Goal: Transaction & Acquisition: Purchase product/service

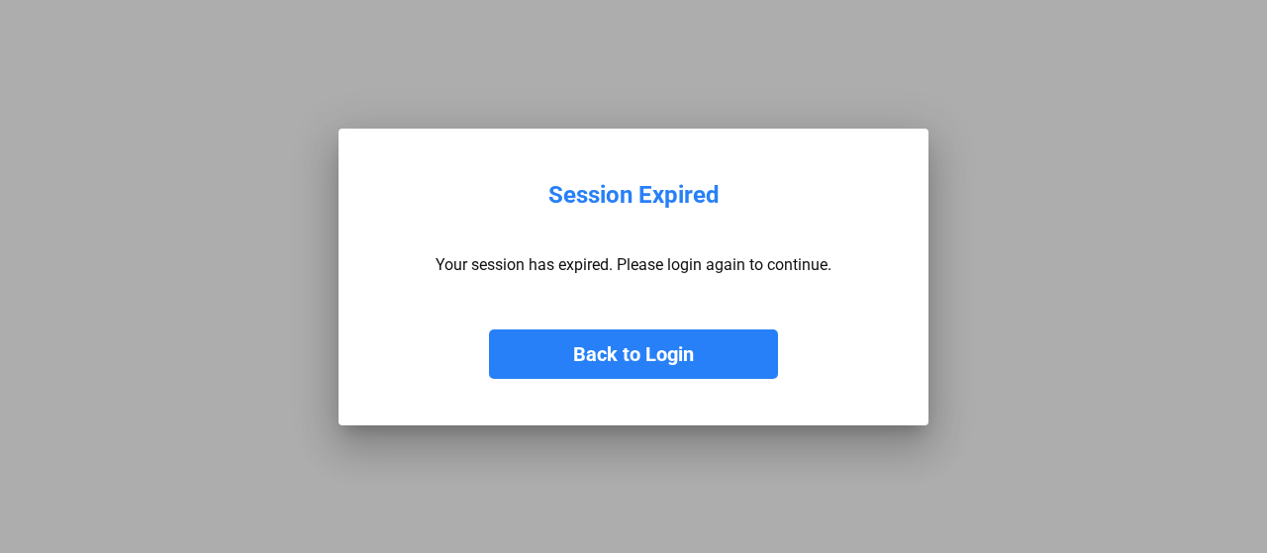
click at [602, 357] on button "Back to Login" at bounding box center [633, 354] width 289 height 49
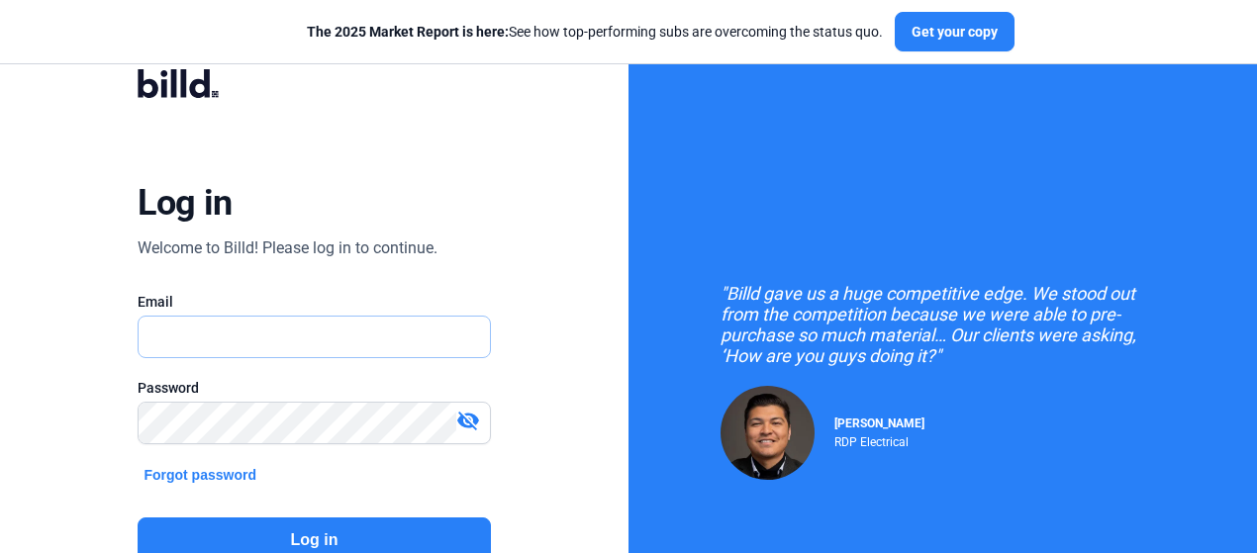
click at [345, 330] on input "text" at bounding box center [314, 337] width 350 height 41
type input "[PERSON_NAME][EMAIL_ADDRESS][DOMAIN_NAME]"
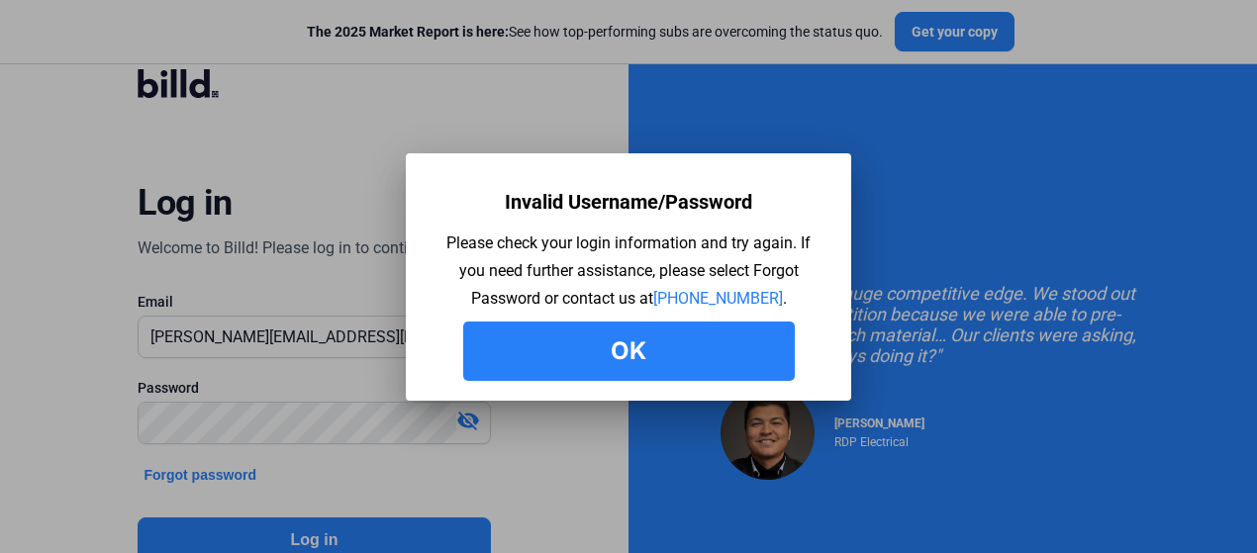
click at [653, 289] on link "[PHONE_NUMBER]" at bounding box center [718, 298] width 130 height 19
click at [461, 347] on div "Invalid Username/Password Please check your login information and try again. If…" at bounding box center [628, 282] width 386 height 198
click at [488, 350] on button "Ok" at bounding box center [628, 351] width 331 height 59
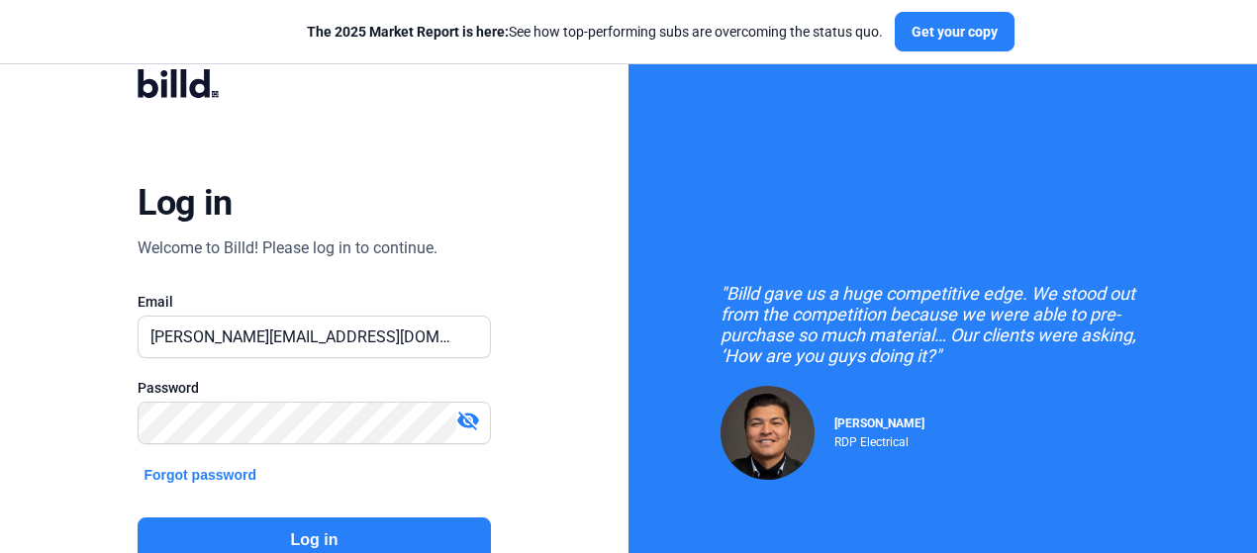
click at [471, 418] on mat-icon "visibility_off" at bounding box center [468, 421] width 24 height 24
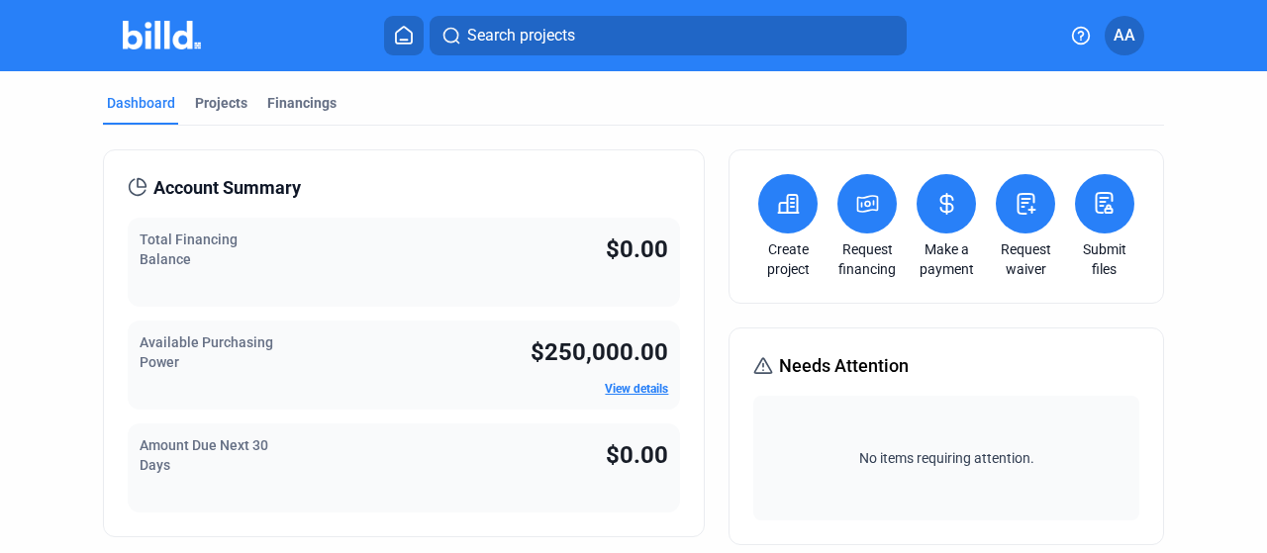
click at [863, 199] on icon at bounding box center [867, 204] width 25 height 24
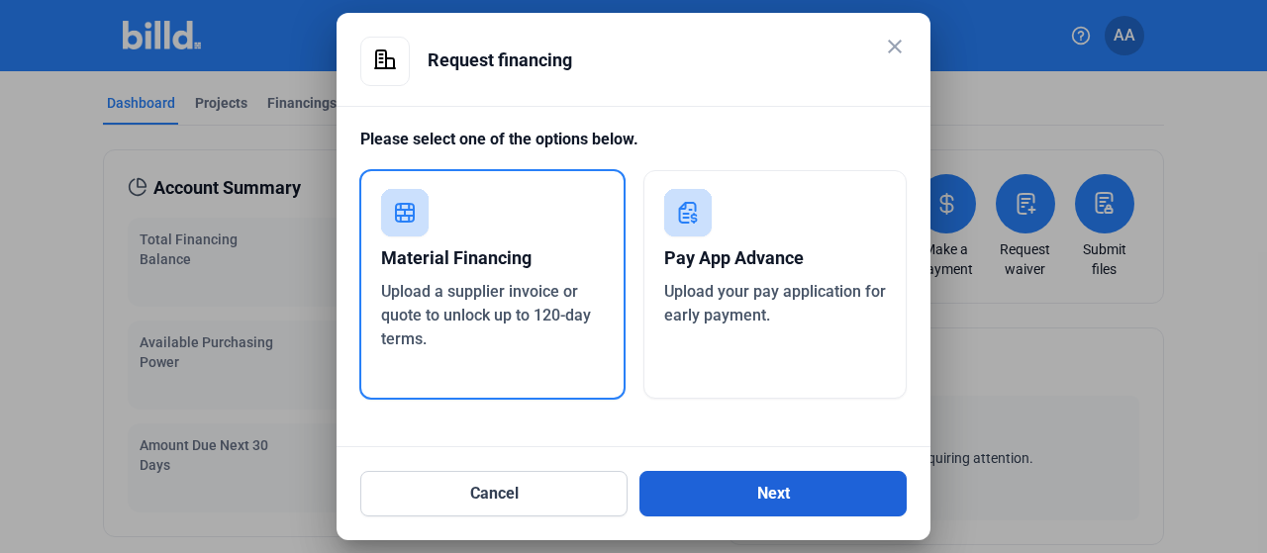
click at [784, 496] on button "Next" at bounding box center [772, 494] width 267 height 46
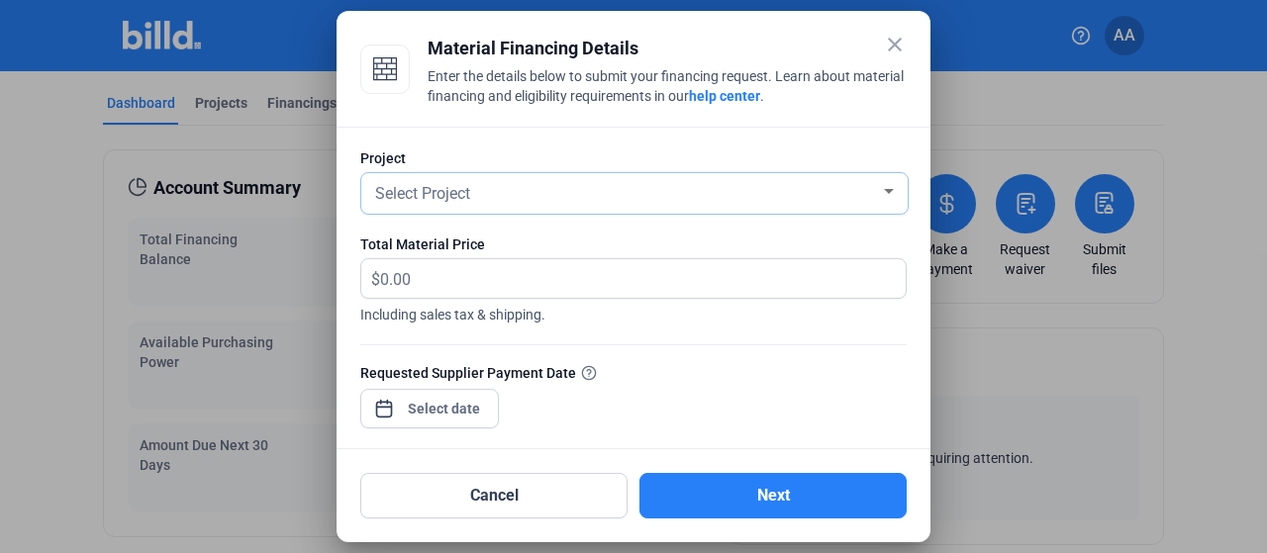
click at [568, 198] on div "Select Project" at bounding box center [625, 192] width 509 height 28
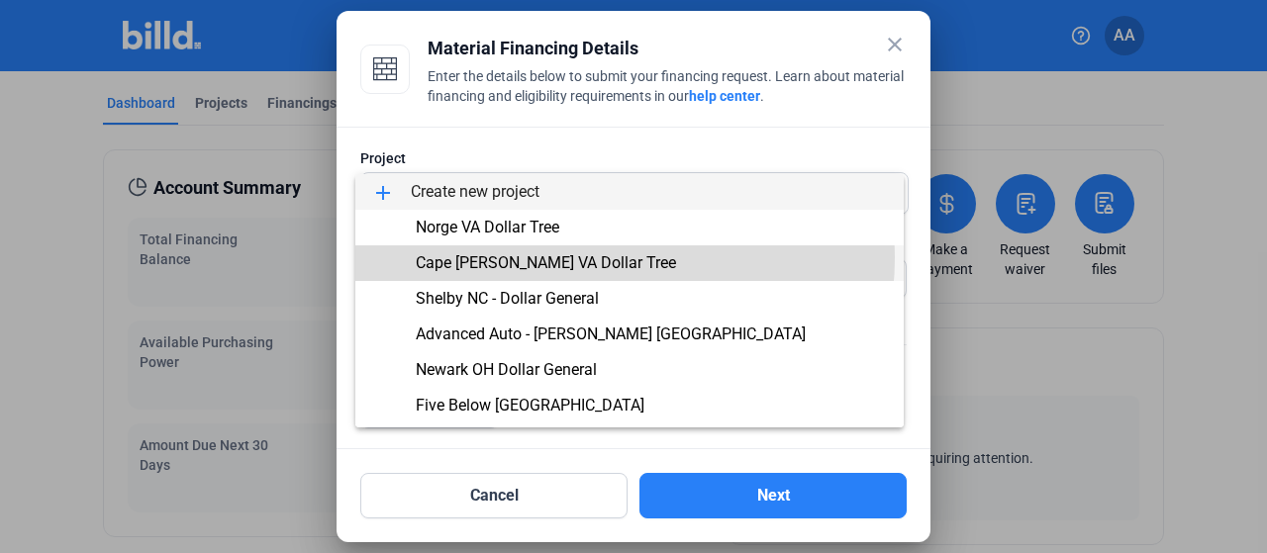
click at [586, 257] on span "Cape [PERSON_NAME] VA Dollar Tree" at bounding box center [546, 262] width 260 height 19
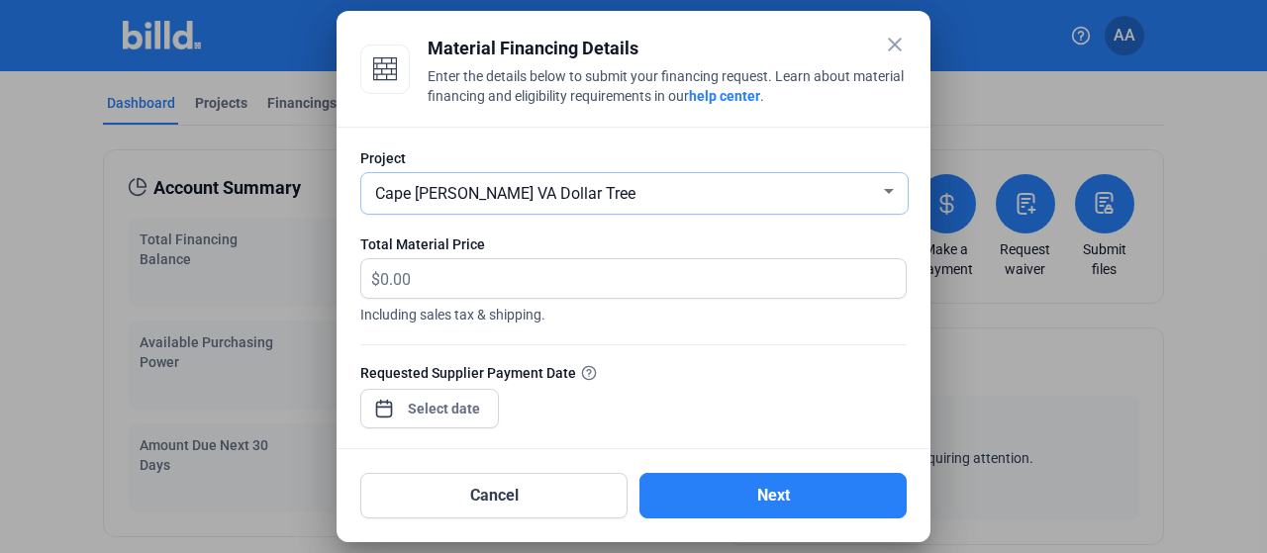
click at [522, 199] on span "Cape [PERSON_NAME] VA Dollar Tree" at bounding box center [505, 193] width 260 height 19
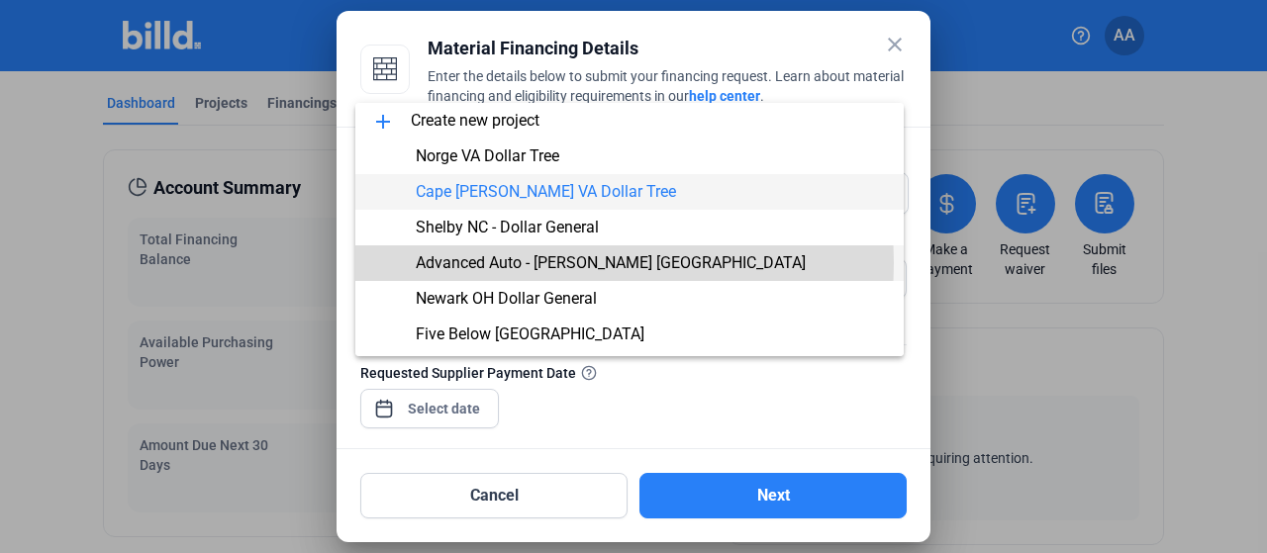
click at [556, 263] on span "Advanced Auto - [PERSON_NAME] [GEOGRAPHIC_DATA]" at bounding box center [611, 262] width 390 height 19
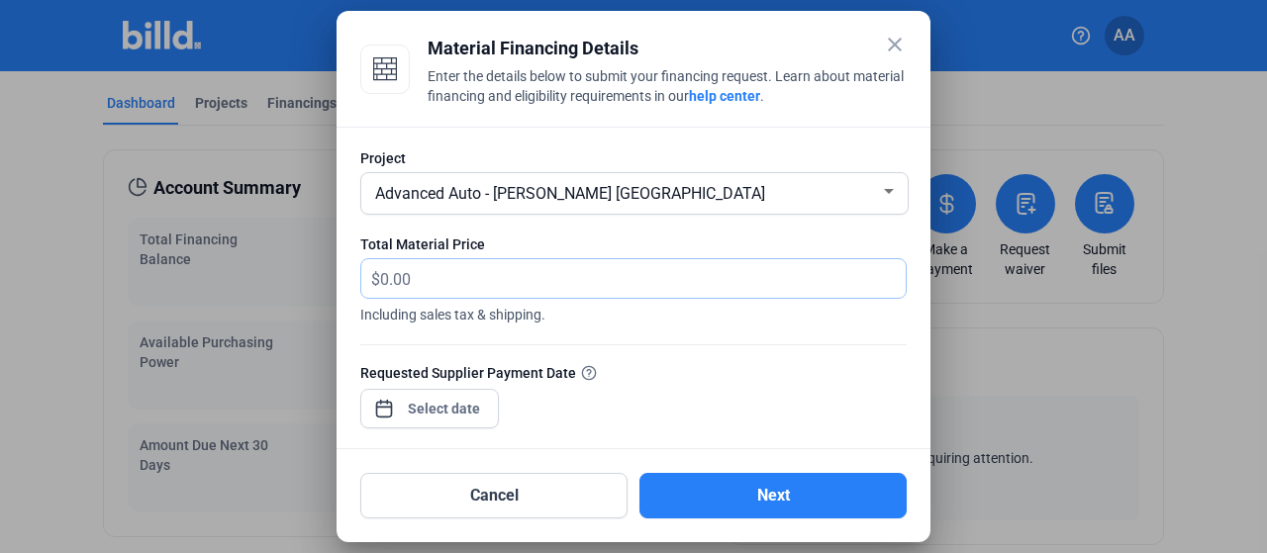
click at [491, 278] on input "text" at bounding box center [631, 278] width 503 height 39
click at [431, 274] on input "text" at bounding box center [642, 278] width 525 height 39
type input "35,291.20"
click at [656, 323] on span "Including sales tax & shipping." at bounding box center [633, 312] width 546 height 26
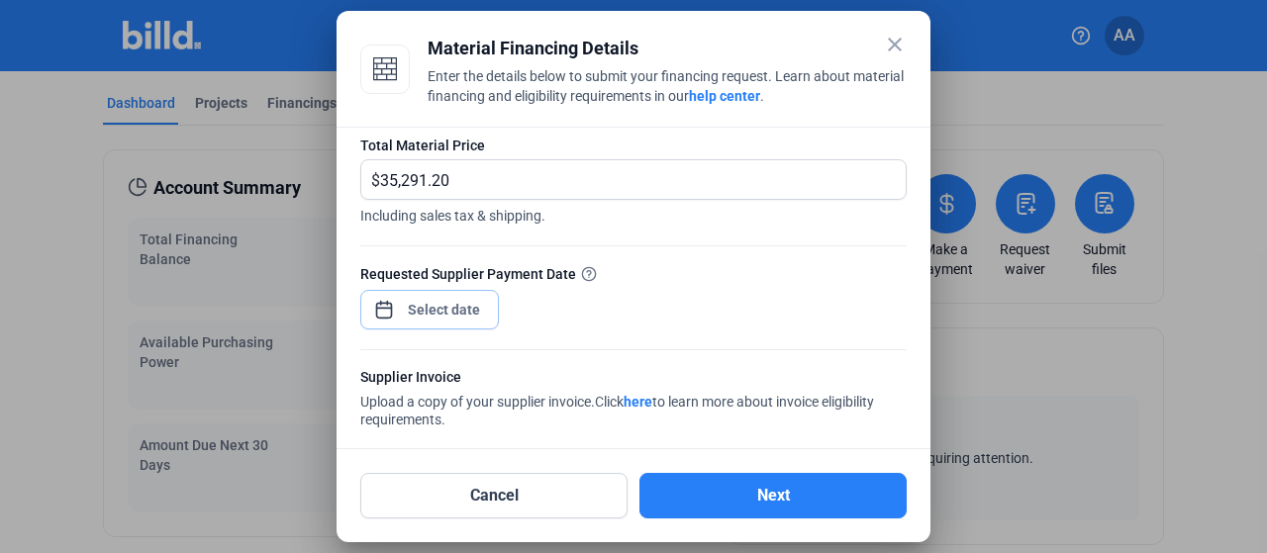
click at [451, 315] on div "close Material Financing Details Enter the details below to submit your financi…" at bounding box center [633, 276] width 1267 height 553
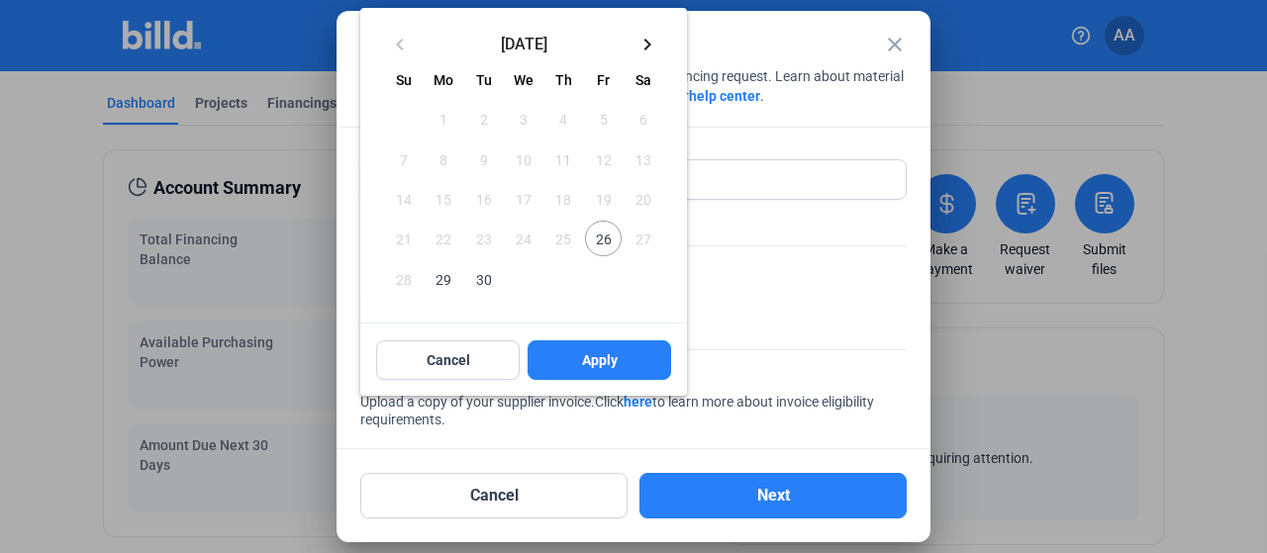
click at [489, 280] on span "30" at bounding box center [484, 278] width 36 height 36
click at [598, 359] on span "Apply" at bounding box center [600, 360] width 36 height 20
type input "[DATE]"
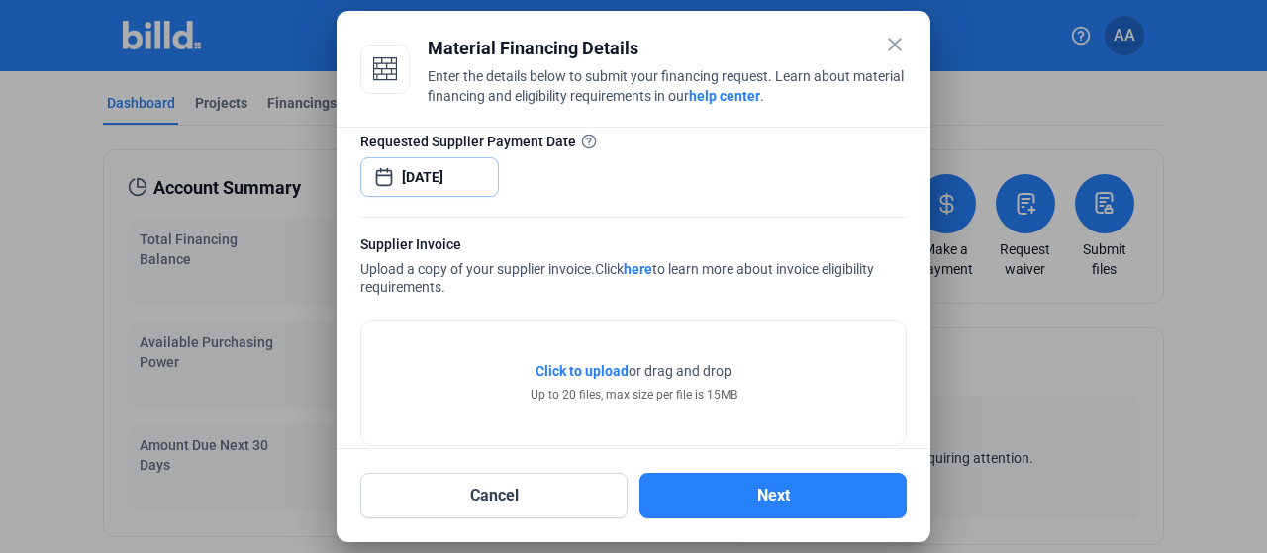
scroll to position [259, 0]
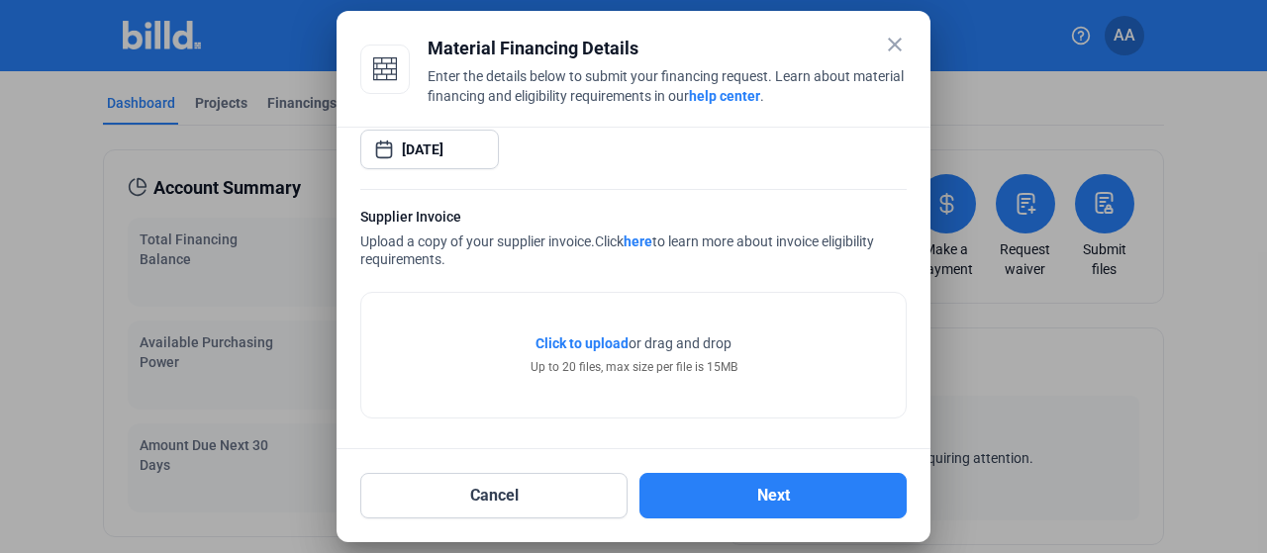
click at [588, 341] on span "Click to upload" at bounding box center [581, 343] width 93 height 16
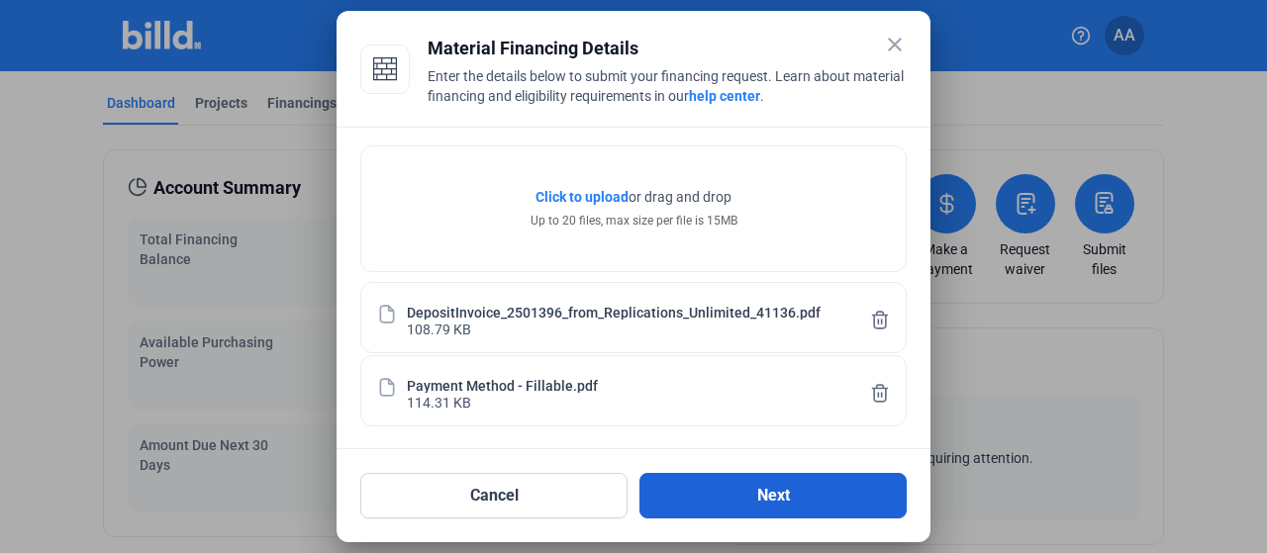
click at [788, 500] on button "Next" at bounding box center [772, 496] width 267 height 46
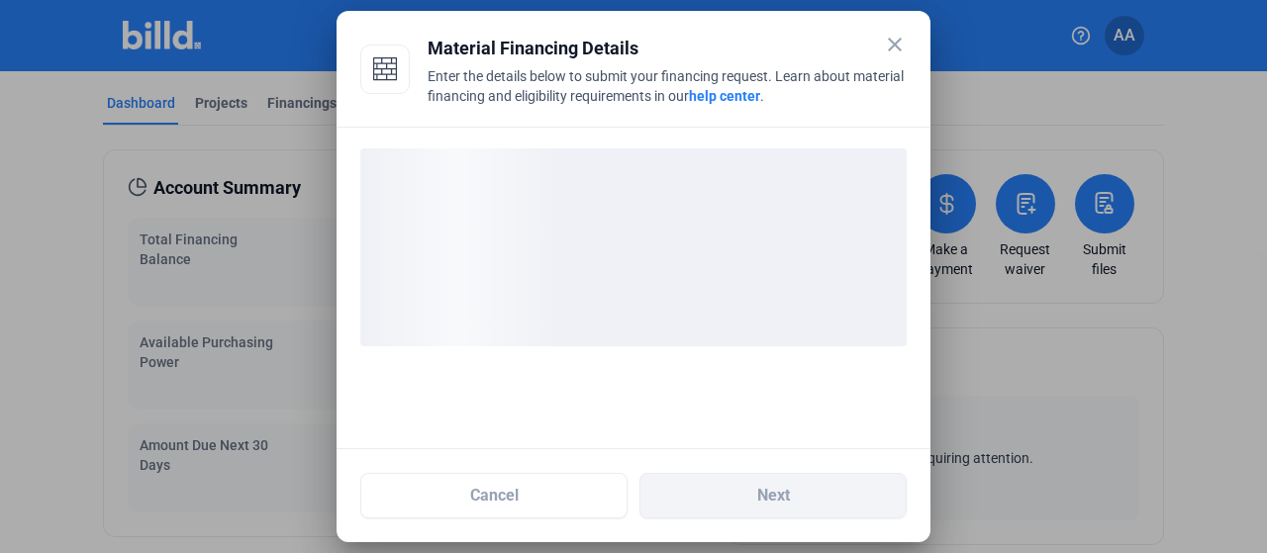
scroll to position [0, 0]
click at [499, 193] on div "loading" at bounding box center [633, 247] width 546 height 198
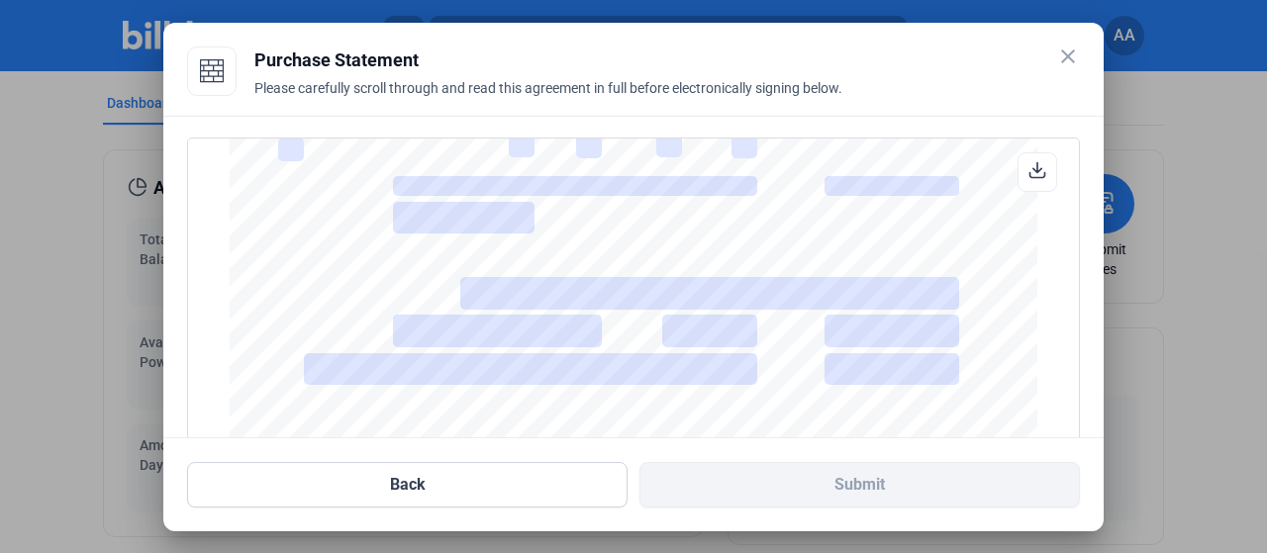
click at [623, 260] on input "text" at bounding box center [709, 255] width 499 height 33
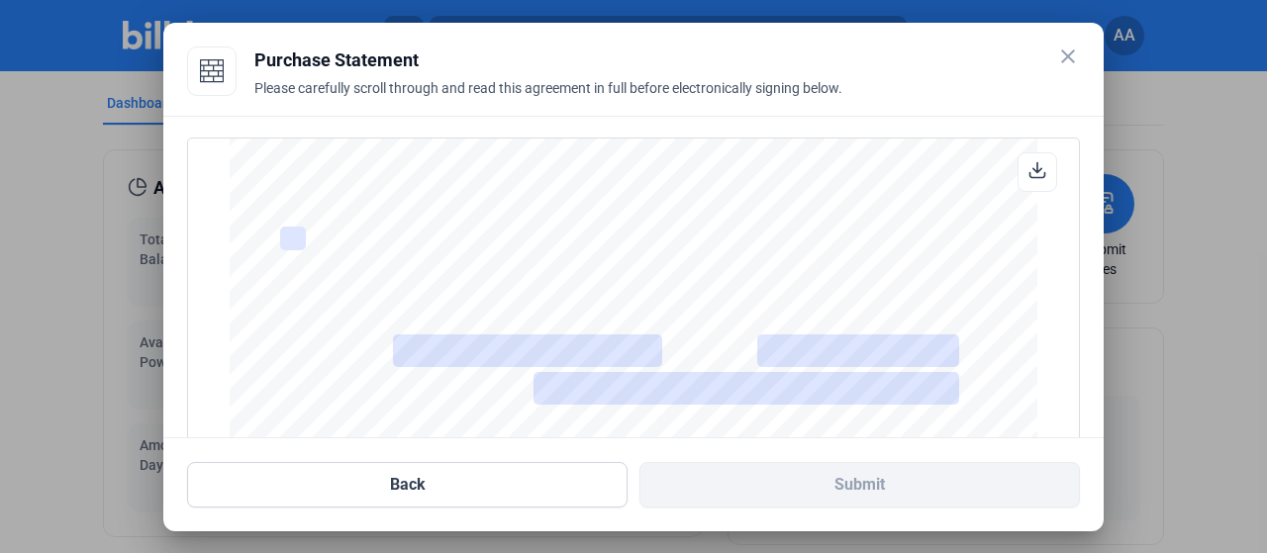
scroll to position [3168, 0]
click at [788, 92] on div "Please carefully scroll through and read this agreement in full before electron…" at bounding box center [666, 100] width 825 height 44
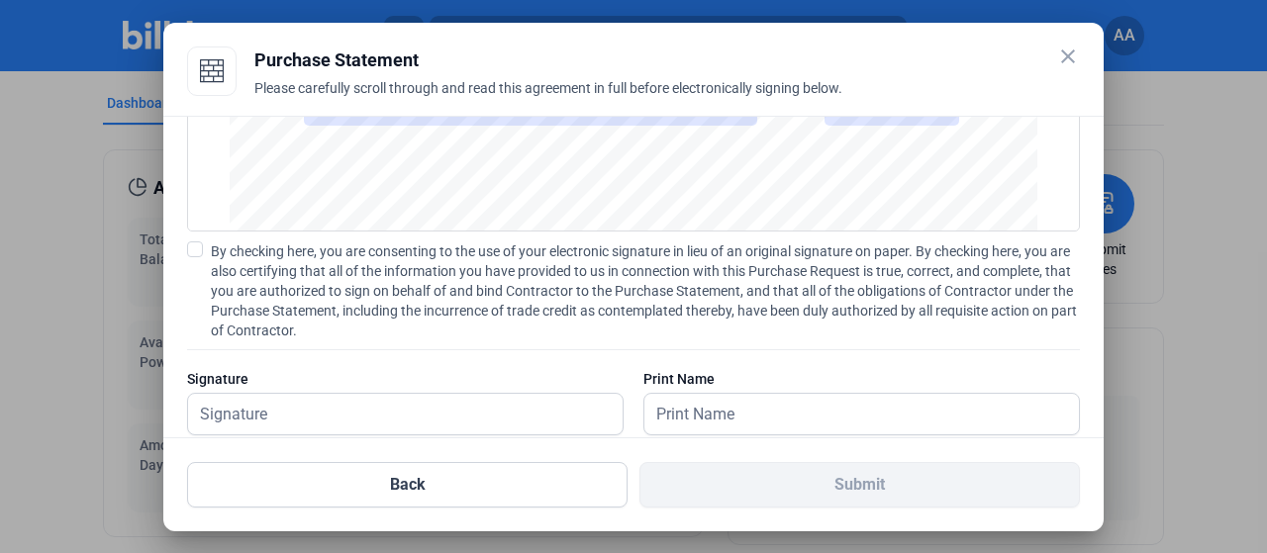
scroll to position [299, 0]
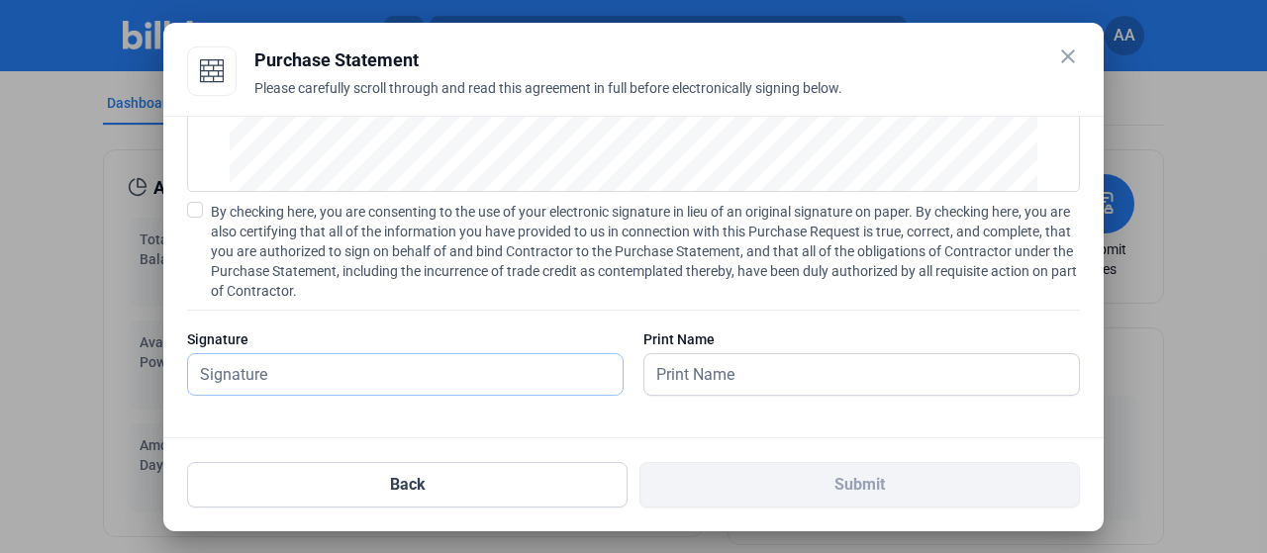
click at [287, 356] on input "text" at bounding box center [394, 374] width 413 height 41
type input "[PERSON_NAME]"
click at [710, 371] on input "text" at bounding box center [850, 374] width 413 height 41
type input "[PERSON_NAME]"
click at [479, 396] on div at bounding box center [405, 406] width 436 height 20
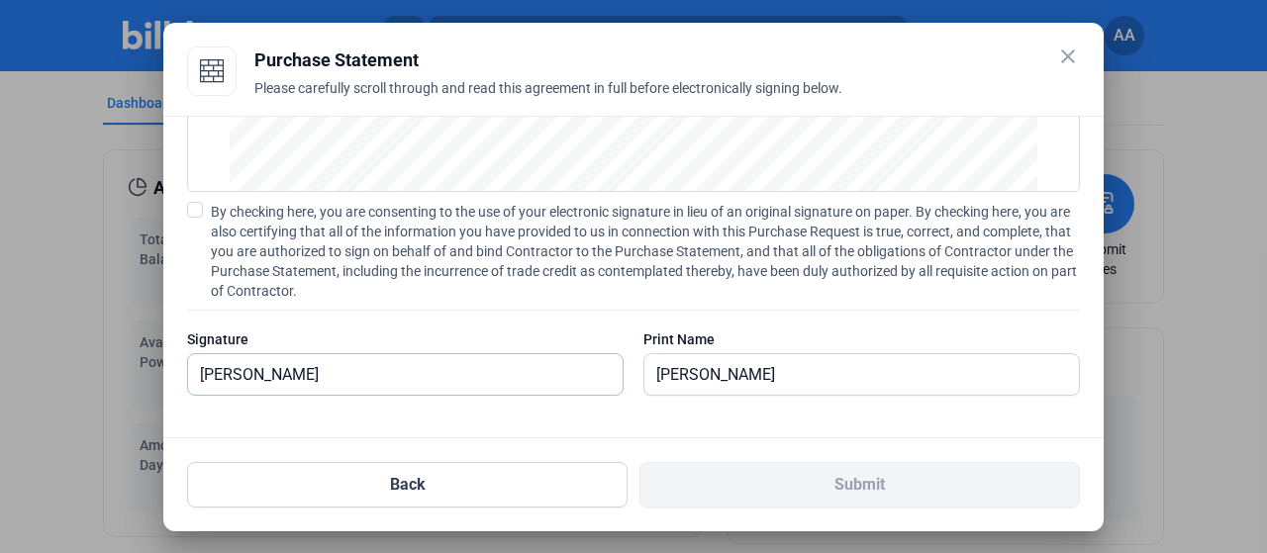
click at [478, 371] on input "[PERSON_NAME]" at bounding box center [394, 374] width 413 height 41
click at [216, 215] on span "By checking here, you are consenting to the use of your electronic signature in…" at bounding box center [645, 251] width 869 height 99
click at [0, 0] on input "By checking here, you are consenting to the use of your electronic signature in…" at bounding box center [0, 0] width 0 height 0
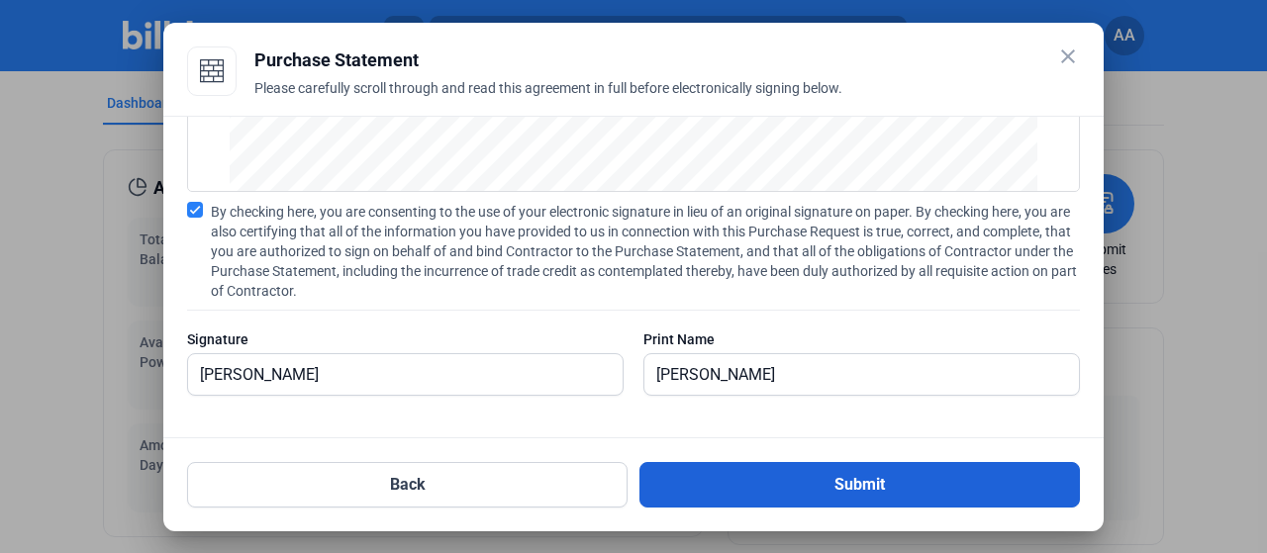
click at [786, 484] on button "Submit" at bounding box center [859, 485] width 440 height 46
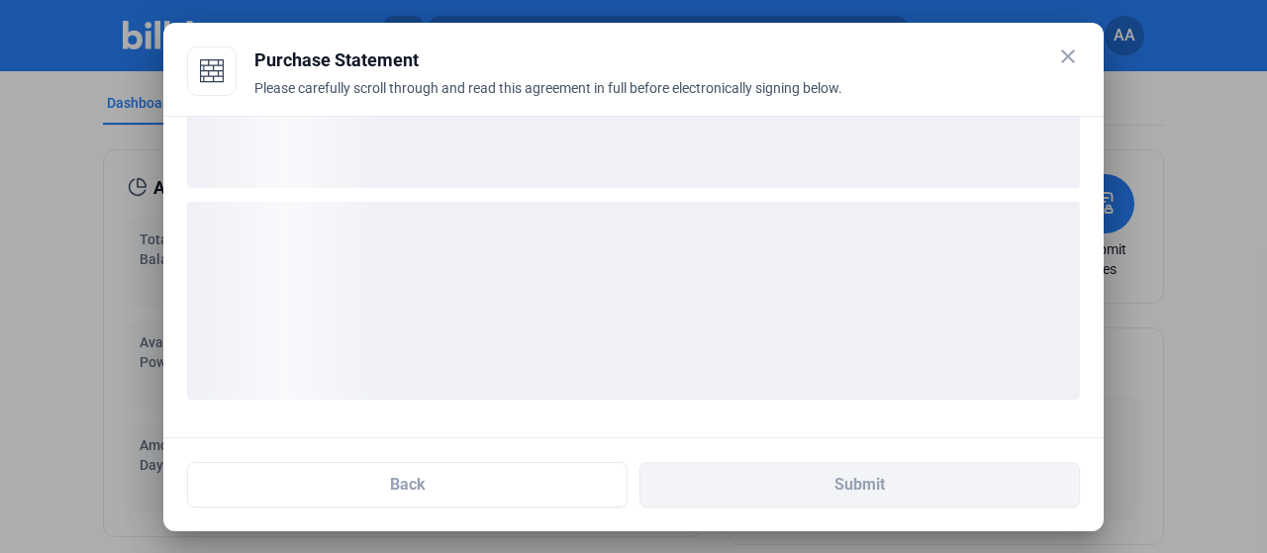
scroll to position [147, 0]
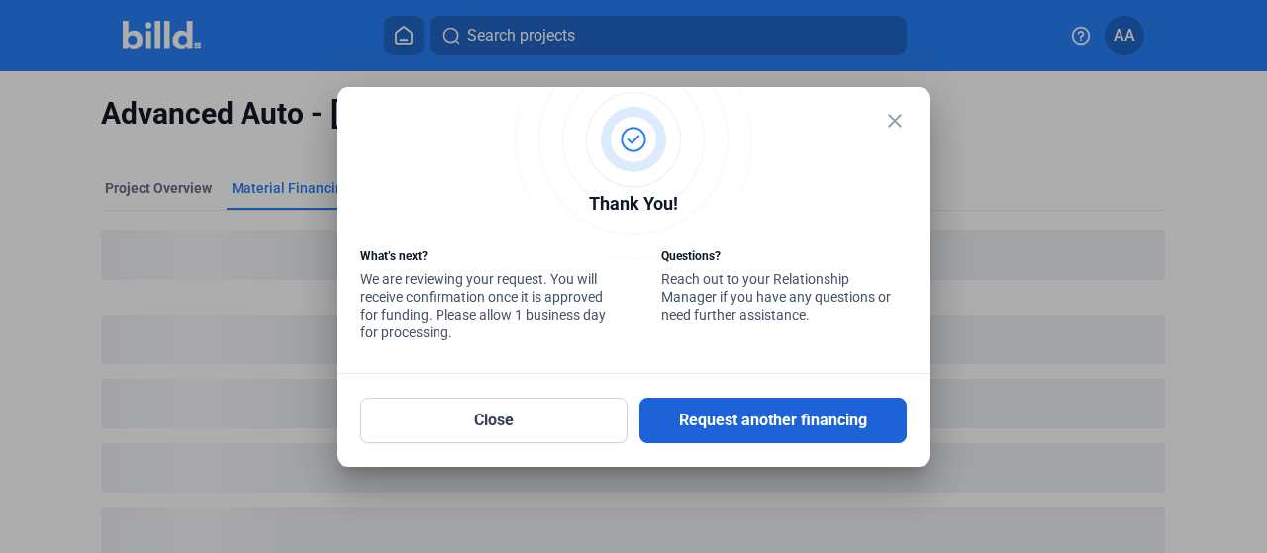
click at [722, 423] on button "Request another financing" at bounding box center [772, 421] width 267 height 46
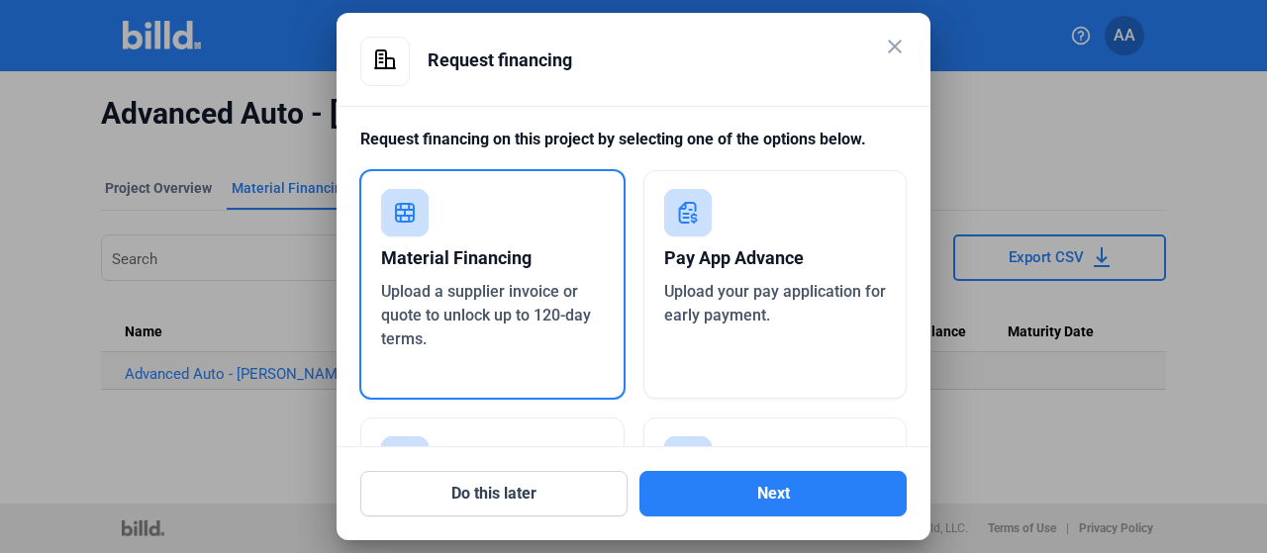
click at [889, 41] on mat-icon "close" at bounding box center [895, 47] width 24 height 24
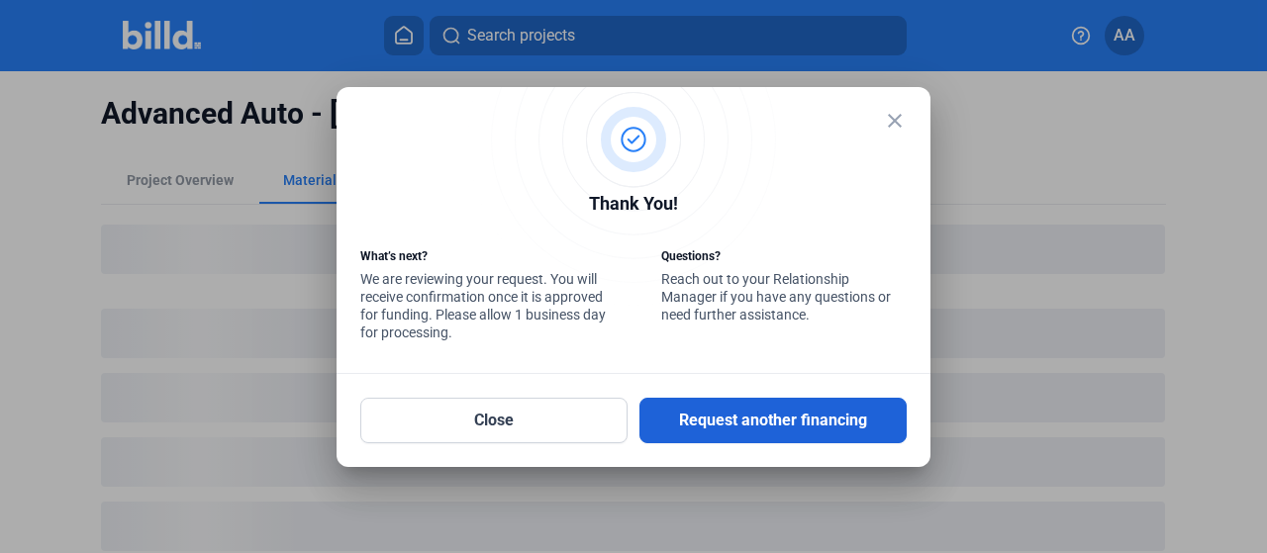
click at [685, 423] on button "Request another financing" at bounding box center [772, 421] width 267 height 46
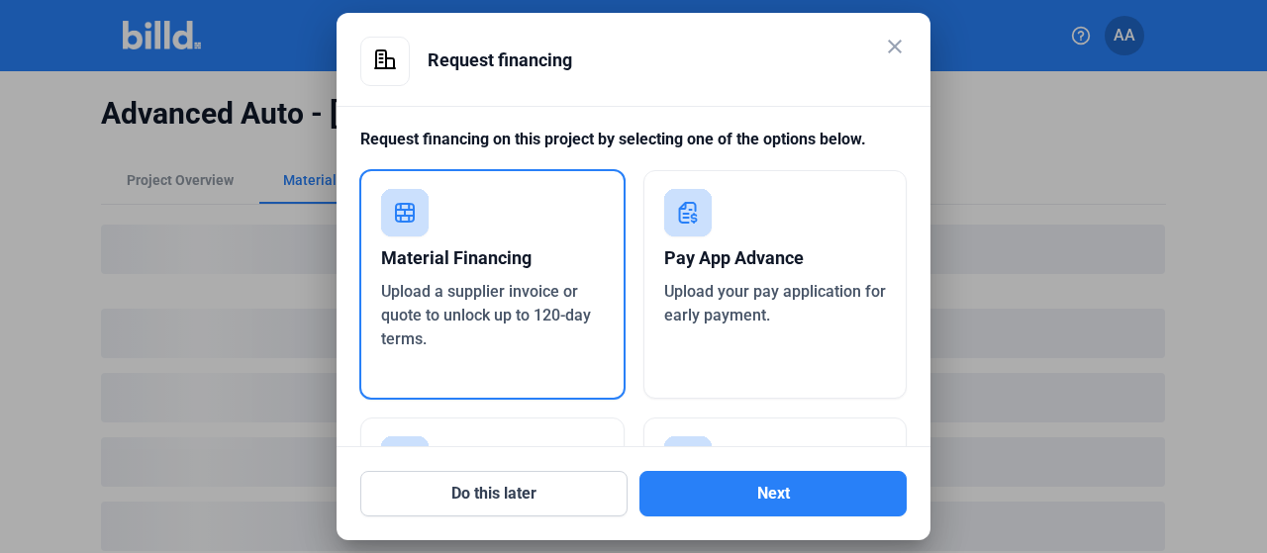
drag, startPoint x: 902, startPoint y: 46, endPoint x: 800, endPoint y: 90, distance: 112.1
click at [902, 47] on mat-icon "close" at bounding box center [895, 47] width 24 height 24
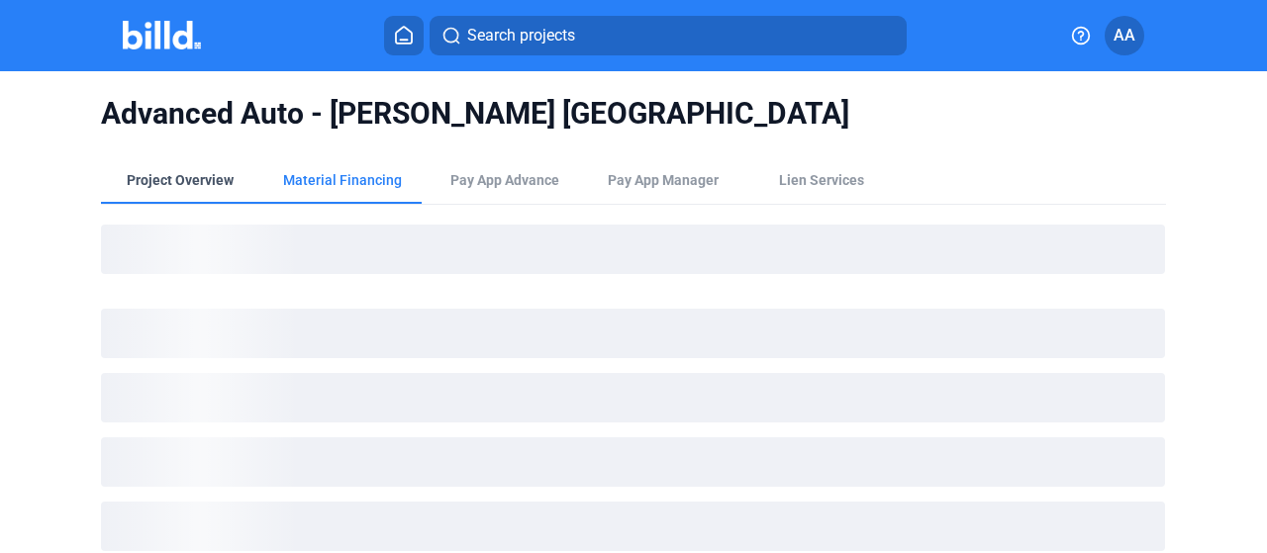
click at [148, 183] on div "Project Overview" at bounding box center [180, 180] width 107 height 20
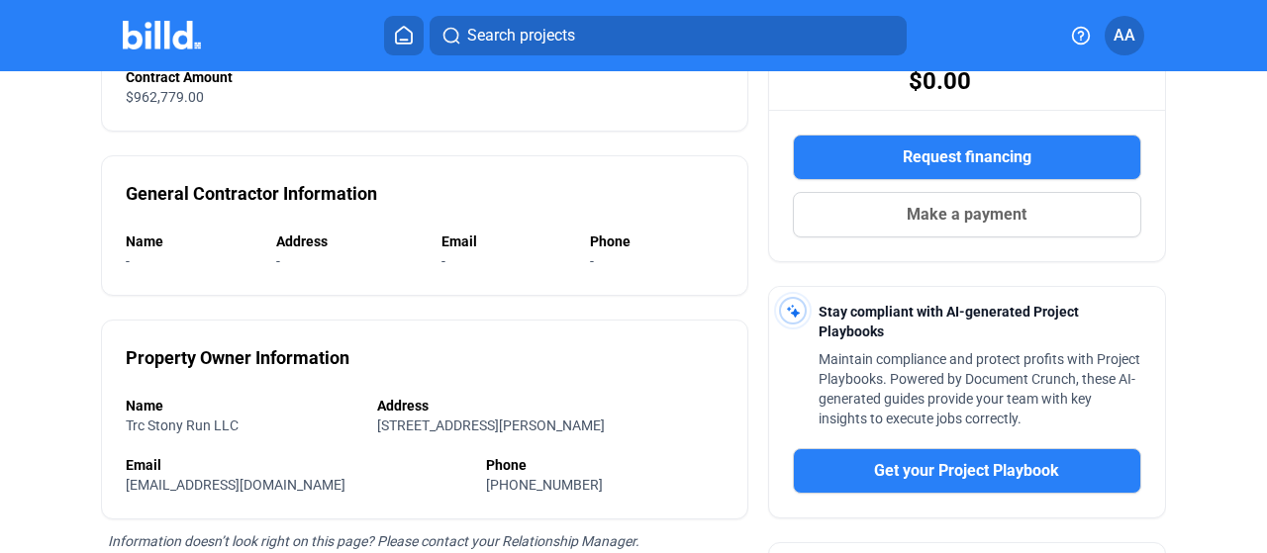
scroll to position [99, 0]
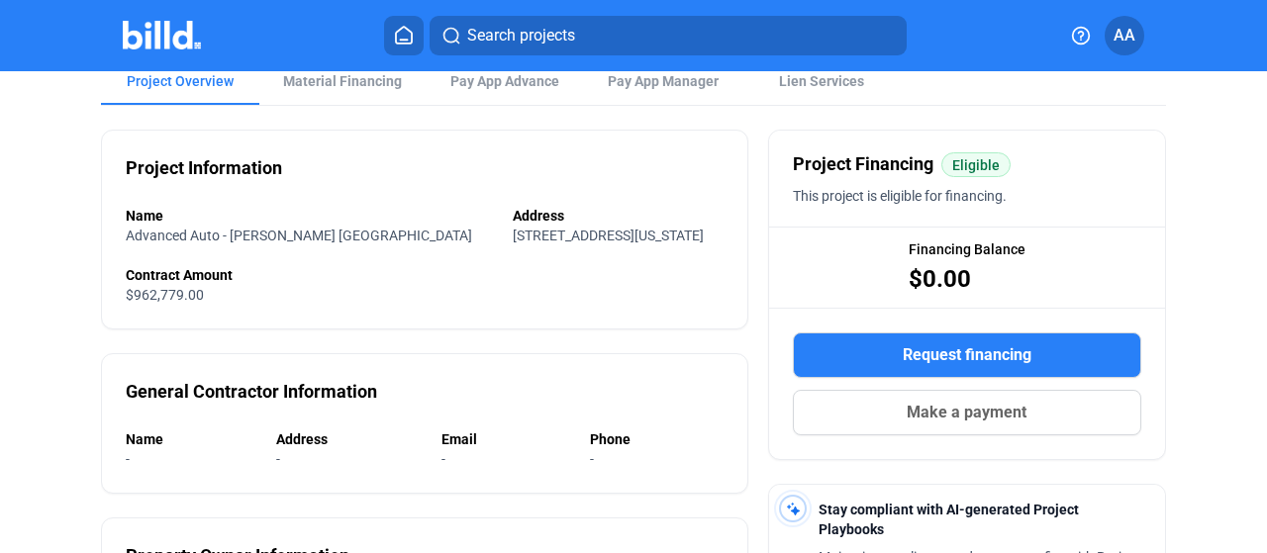
drag, startPoint x: 115, startPoint y: 217, endPoint x: 637, endPoint y: 235, distance: 522.8
click at [637, 241] on div "Project Information Name Advanced Auto - Glen Allen VA Address 10318 Washington…" at bounding box center [424, 230] width 646 height 200
drag, startPoint x: 617, startPoint y: 188, endPoint x: 598, endPoint y: 186, distance: 19.9
click at [617, 187] on div "Project Information Name Advanced Auto - Glen Allen VA Address 10318 Washington…" at bounding box center [424, 230] width 646 height 200
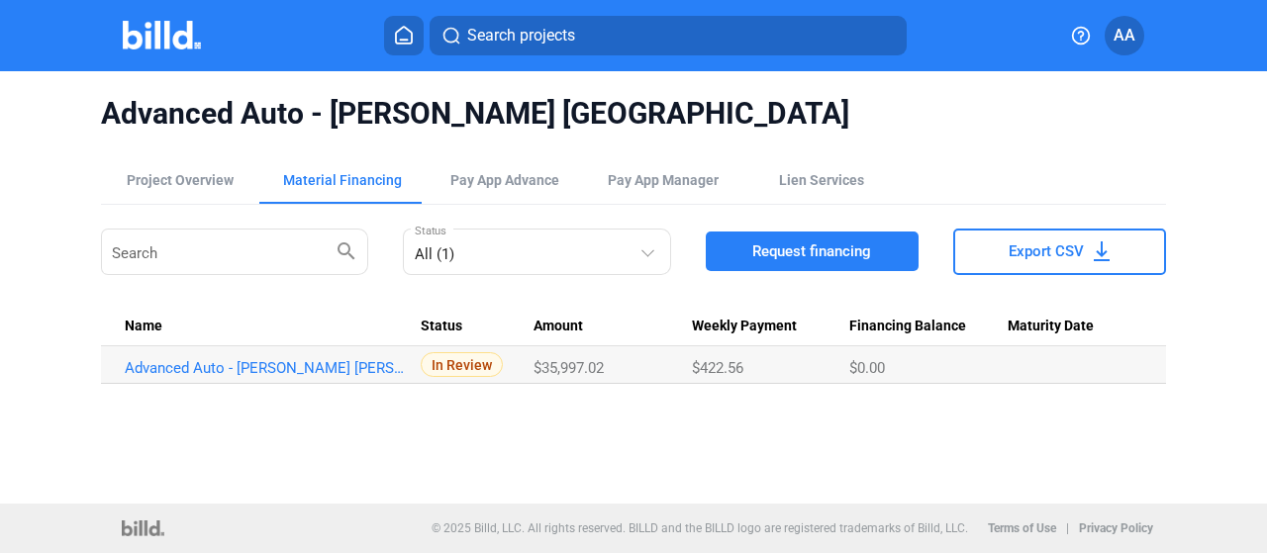
click at [177, 45] on img at bounding box center [162, 35] width 78 height 29
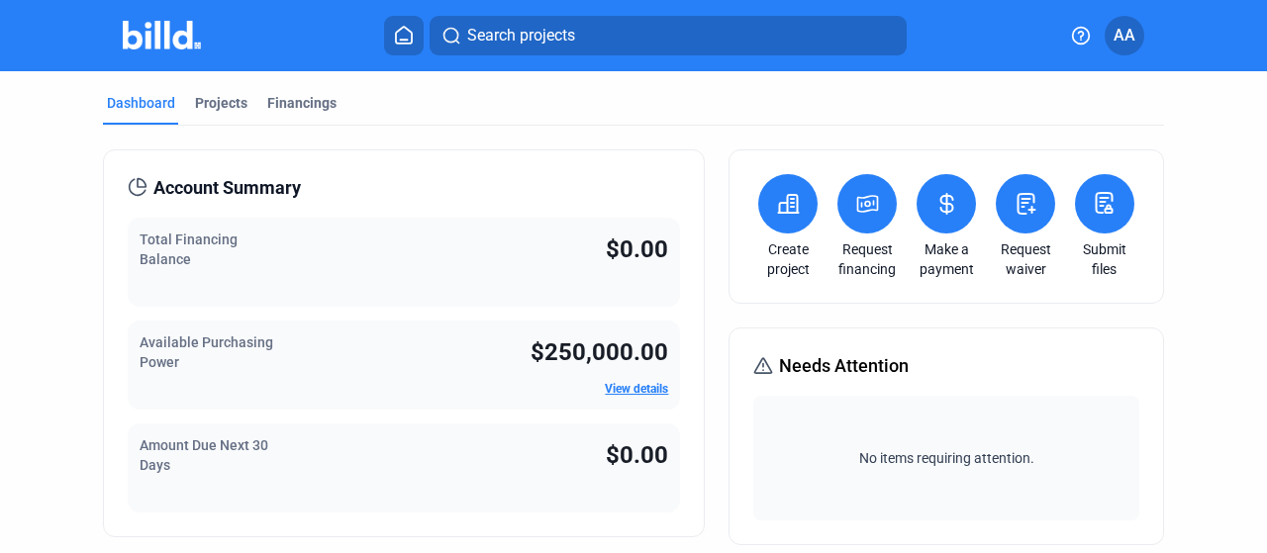
drag, startPoint x: 853, startPoint y: 209, endPoint x: 857, endPoint y: 180, distance: 29.0
click at [857, 180] on button at bounding box center [866, 203] width 59 height 59
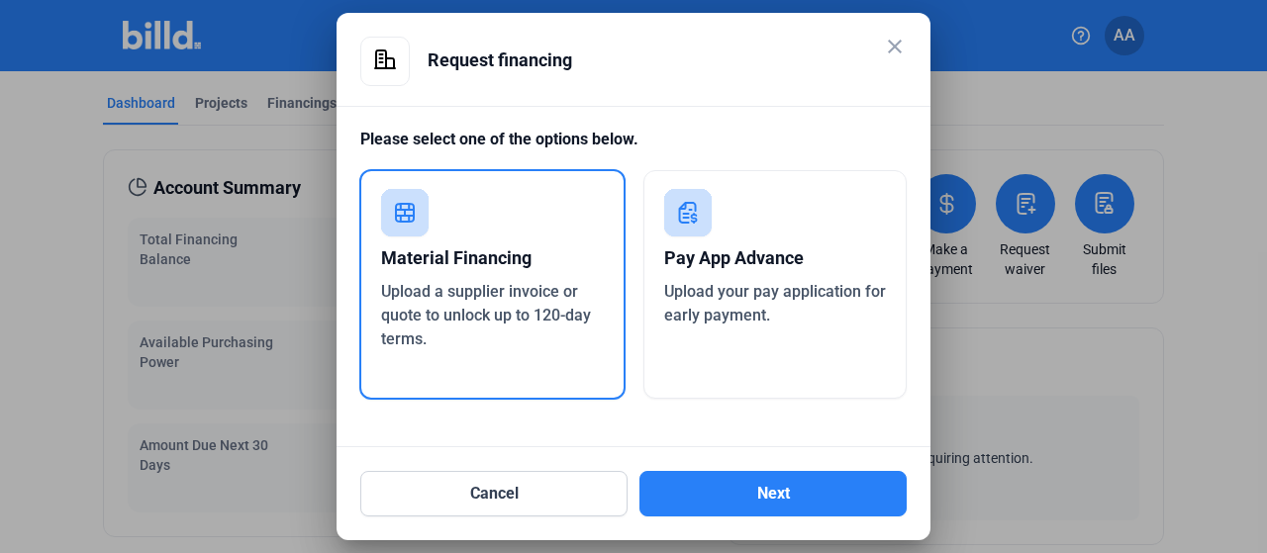
drag, startPoint x: 198, startPoint y: 181, endPoint x: 206, endPoint y: 173, distance: 11.2
click at [199, 179] on div at bounding box center [633, 276] width 1267 height 553
click at [568, 500] on button "Cancel" at bounding box center [493, 494] width 267 height 46
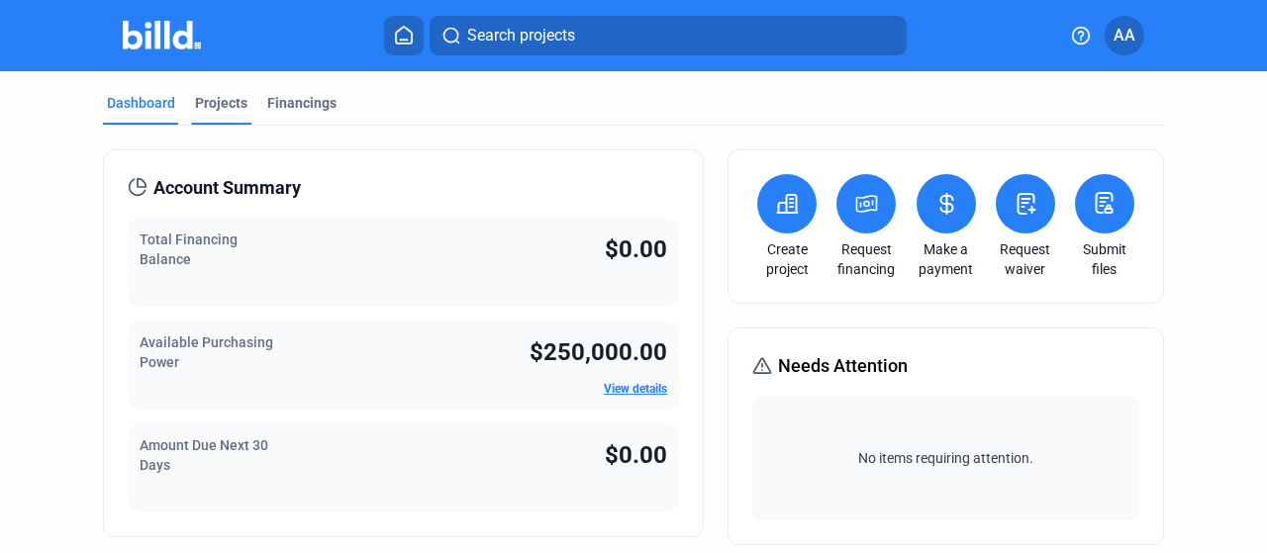
click at [226, 116] on div "Projects" at bounding box center [221, 109] width 60 height 32
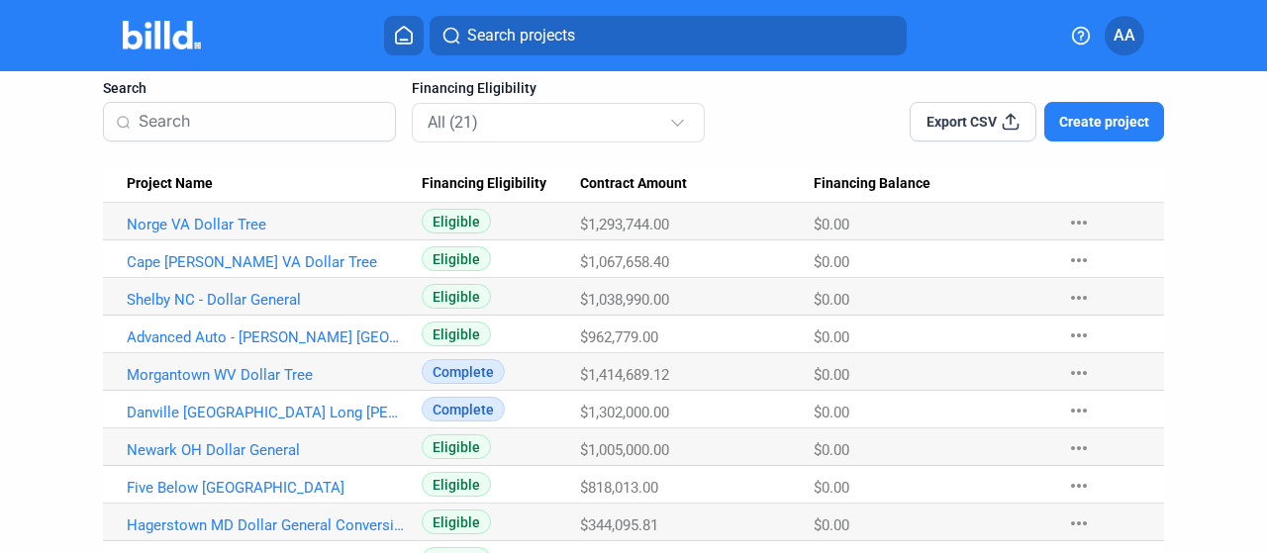
scroll to position [99, 0]
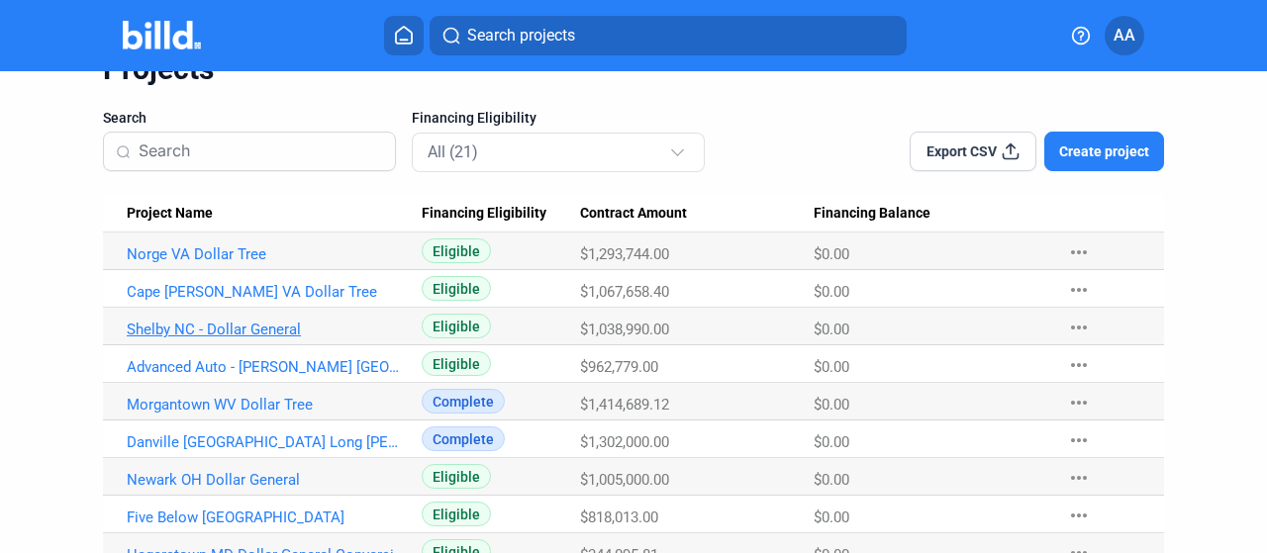
click at [239, 330] on link "Shelby NC - Dollar General" at bounding box center [267, 330] width 280 height 18
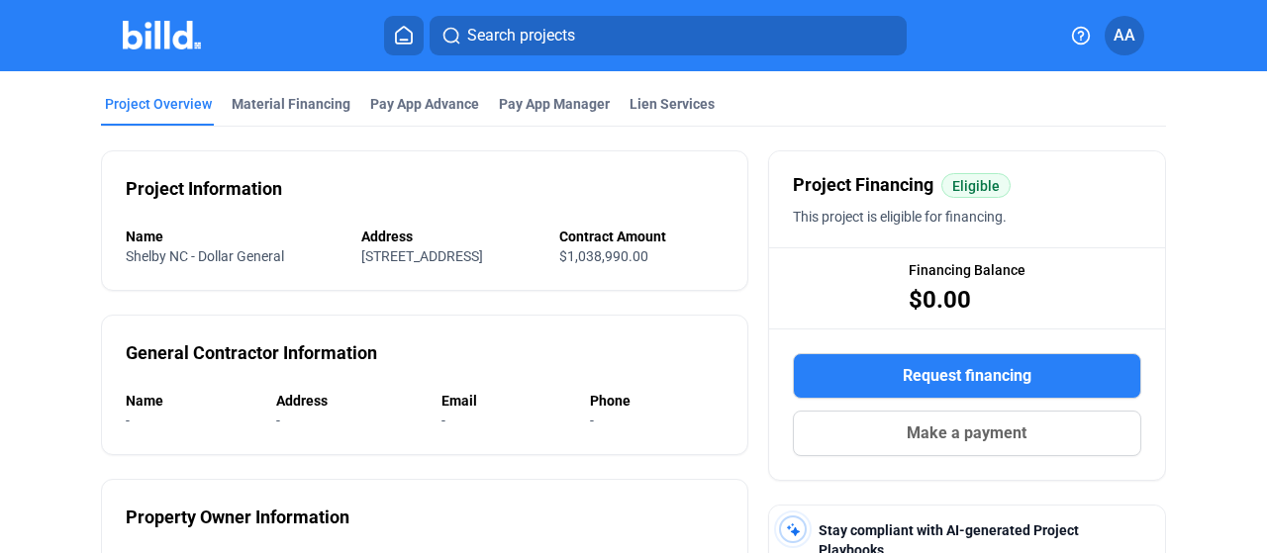
scroll to position [198, 0]
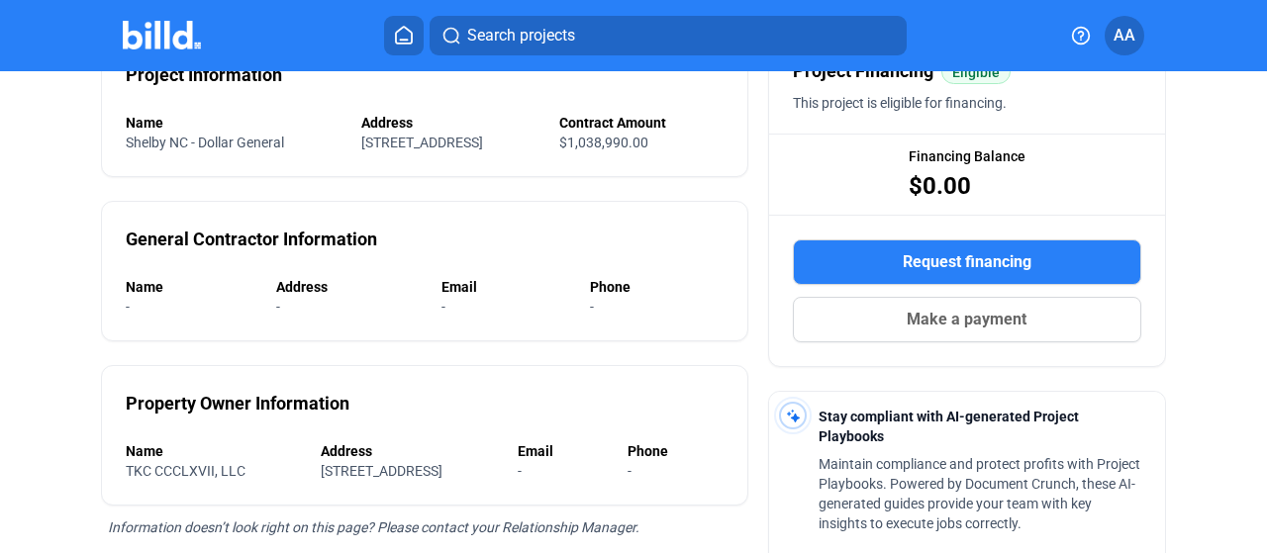
click at [871, 268] on button "Request financing" at bounding box center [967, 262] width 348 height 46
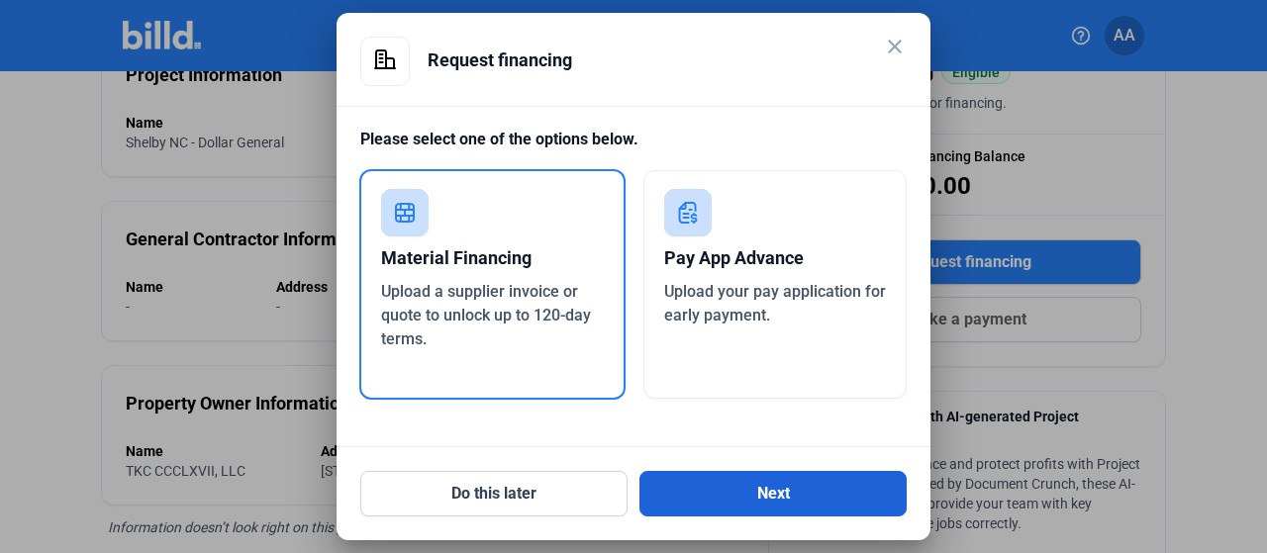
click at [722, 505] on button "Next" at bounding box center [772, 494] width 267 height 46
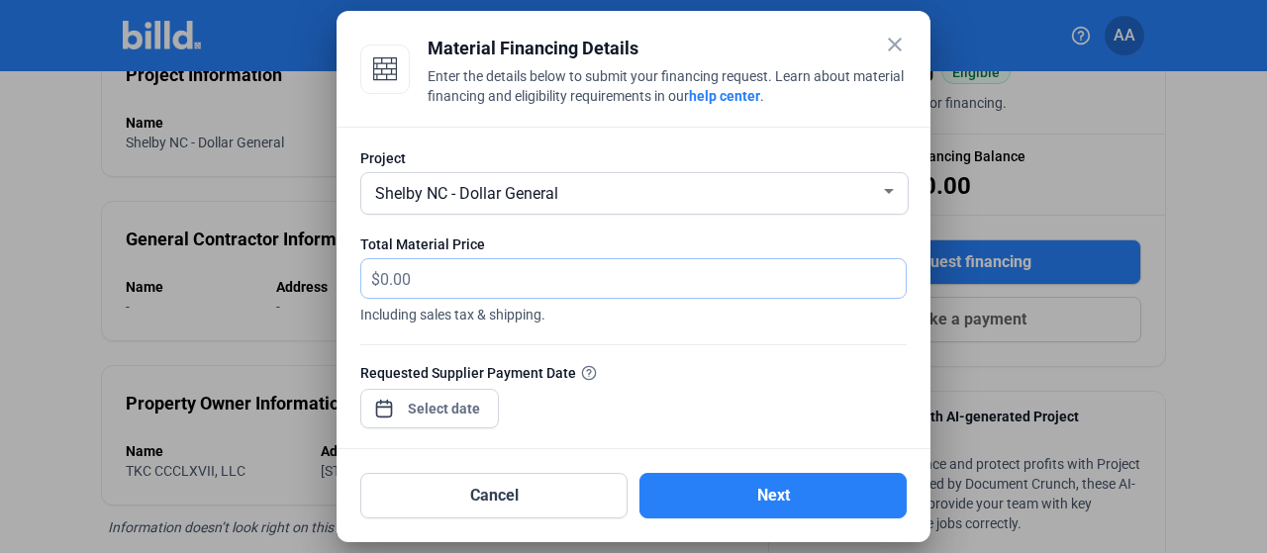
click at [495, 277] on input "text" at bounding box center [642, 278] width 525 height 39
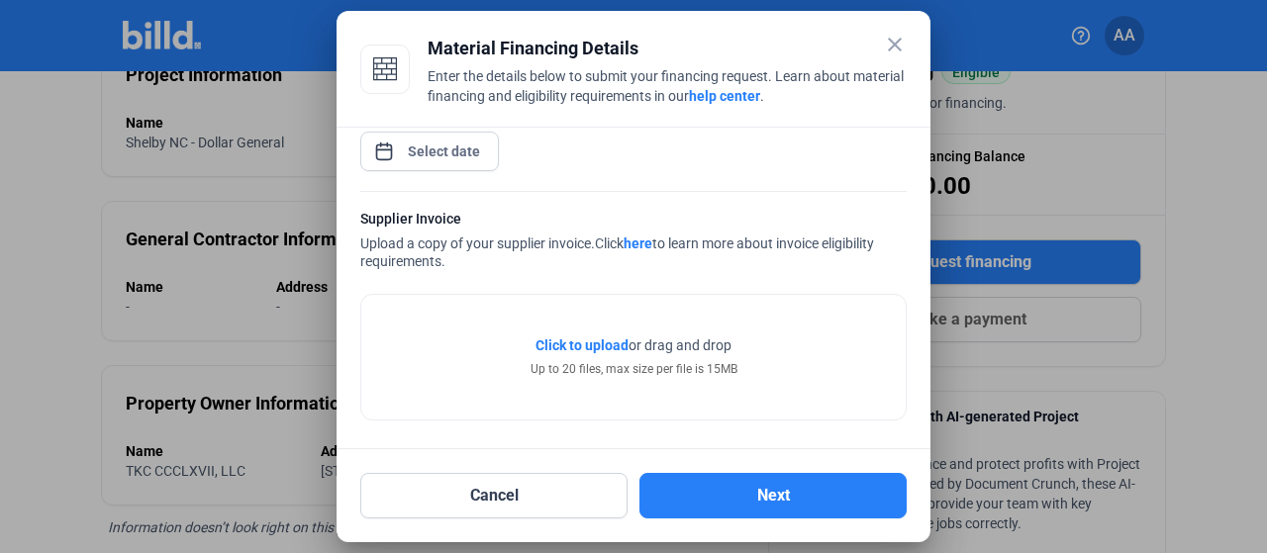
scroll to position [259, 0]
click at [431, 151] on div "close Material Financing Details Enter the details below to submit your financi…" at bounding box center [633, 276] width 1267 height 553
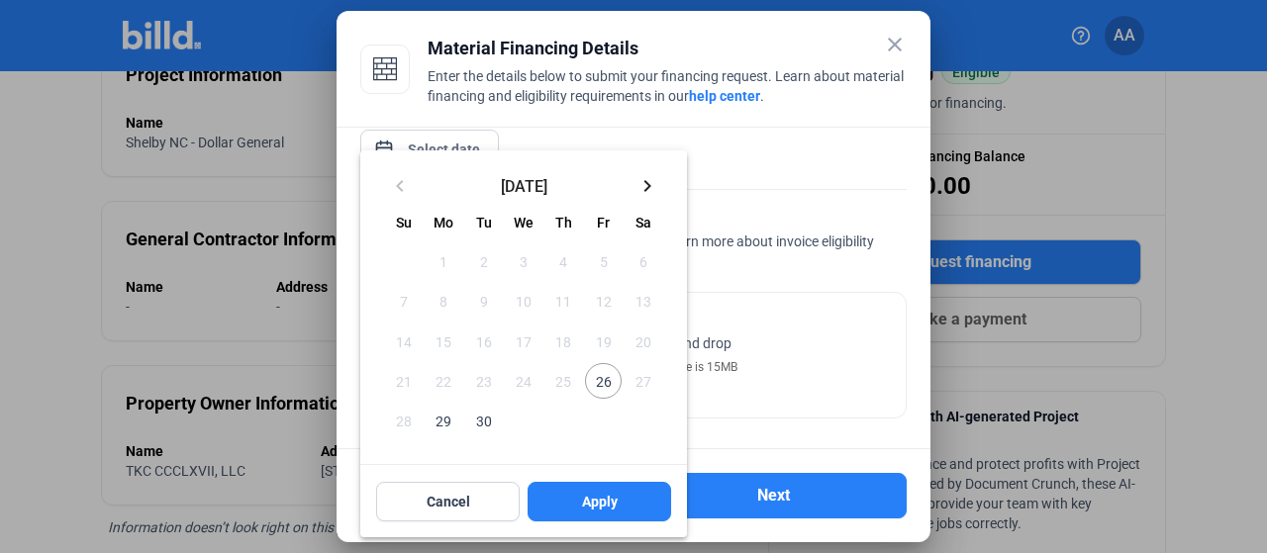
click at [477, 417] on span "30" at bounding box center [484, 421] width 36 height 36
click at [587, 506] on span "Apply" at bounding box center [600, 502] width 36 height 20
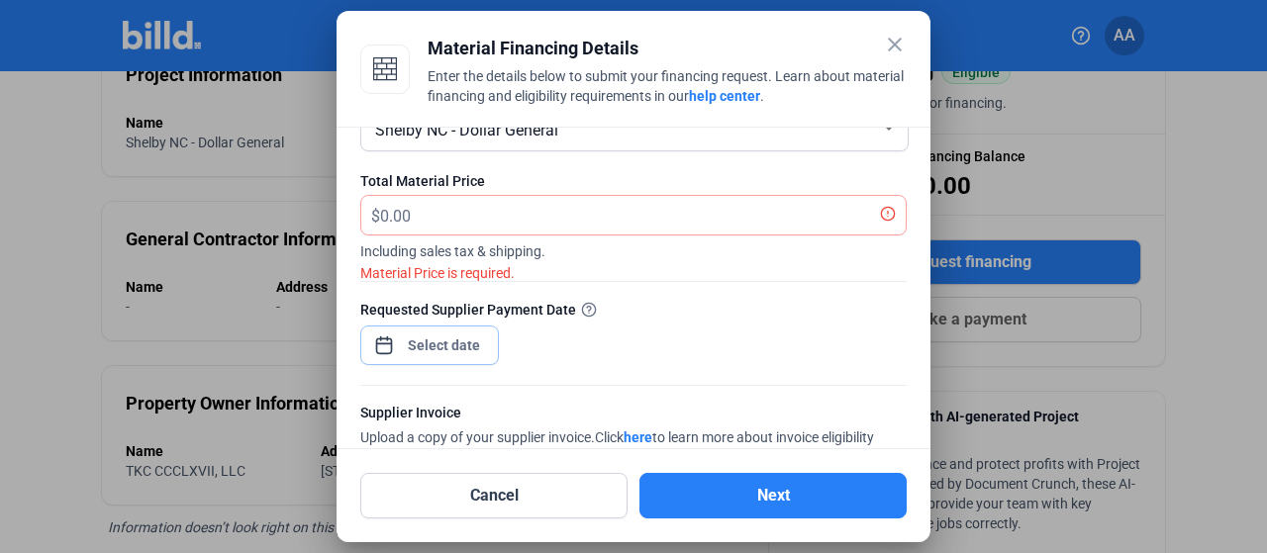
scroll to position [61, 0]
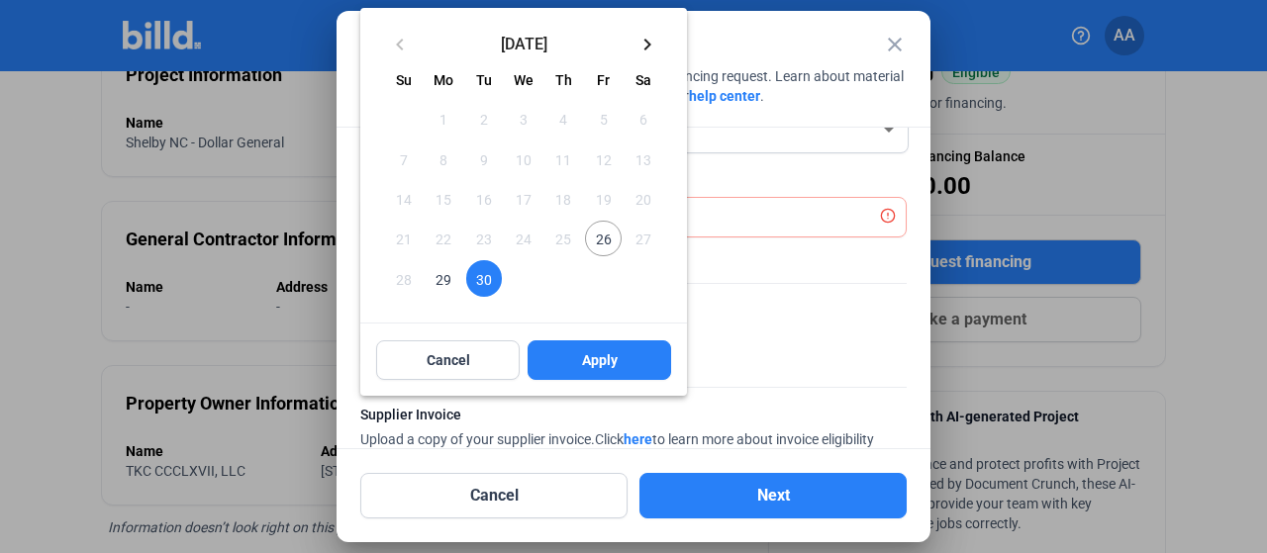
click at [333, 228] on div "close Material Financing Details Enter the details below to submit your financi…" at bounding box center [633, 276] width 1267 height 553
click at [485, 354] on button "Cancel" at bounding box center [447, 360] width 143 height 40
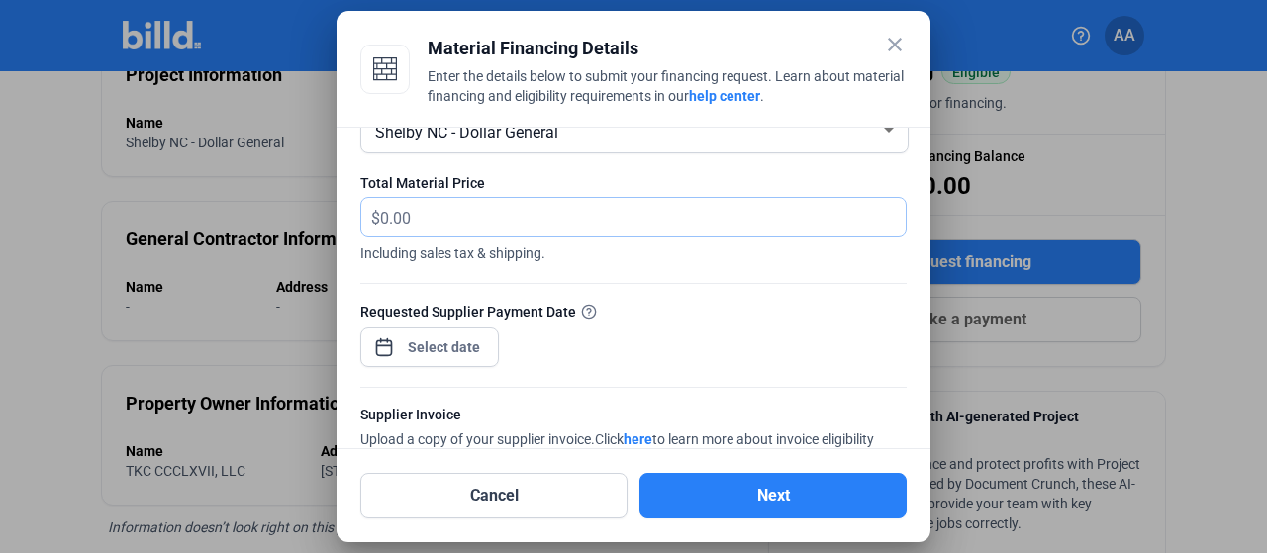
click at [455, 225] on input "text" at bounding box center [642, 217] width 525 height 39
type input "2,594.15"
click at [642, 264] on div at bounding box center [633, 273] width 546 height 20
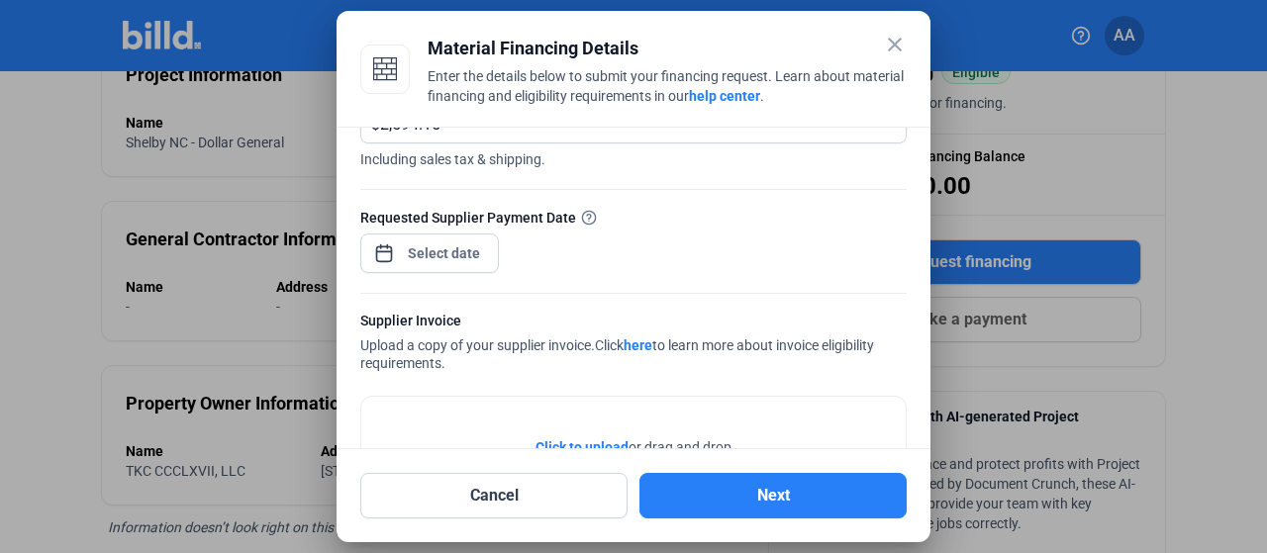
scroll to position [198, 0]
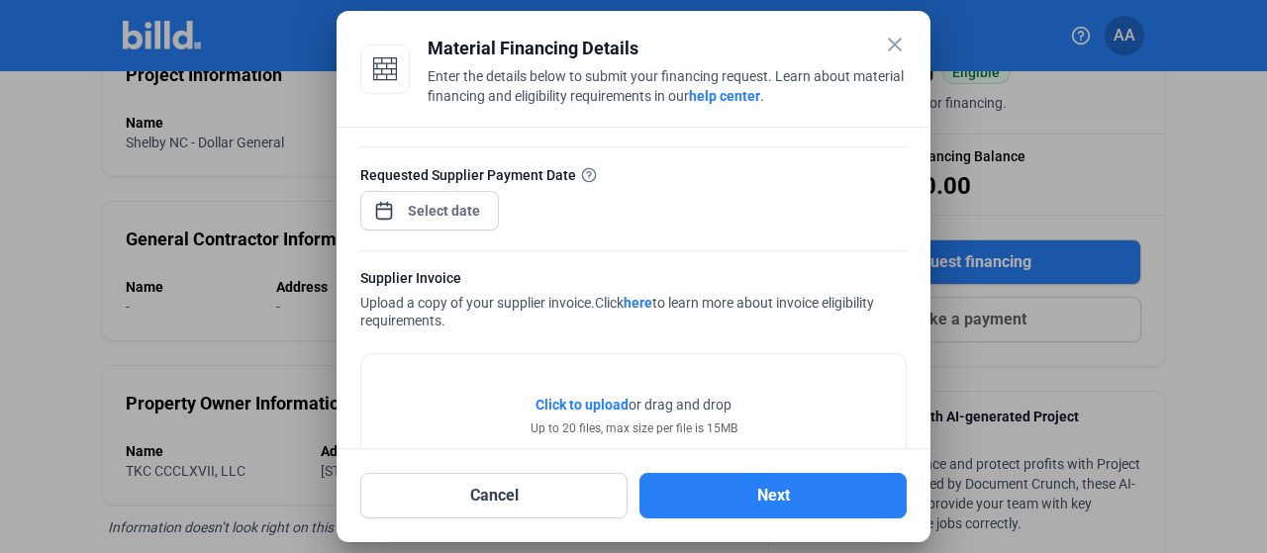
click at [637, 300] on link "here" at bounding box center [637, 303] width 29 height 16
click at [606, 407] on span "Click to upload" at bounding box center [581, 405] width 93 height 16
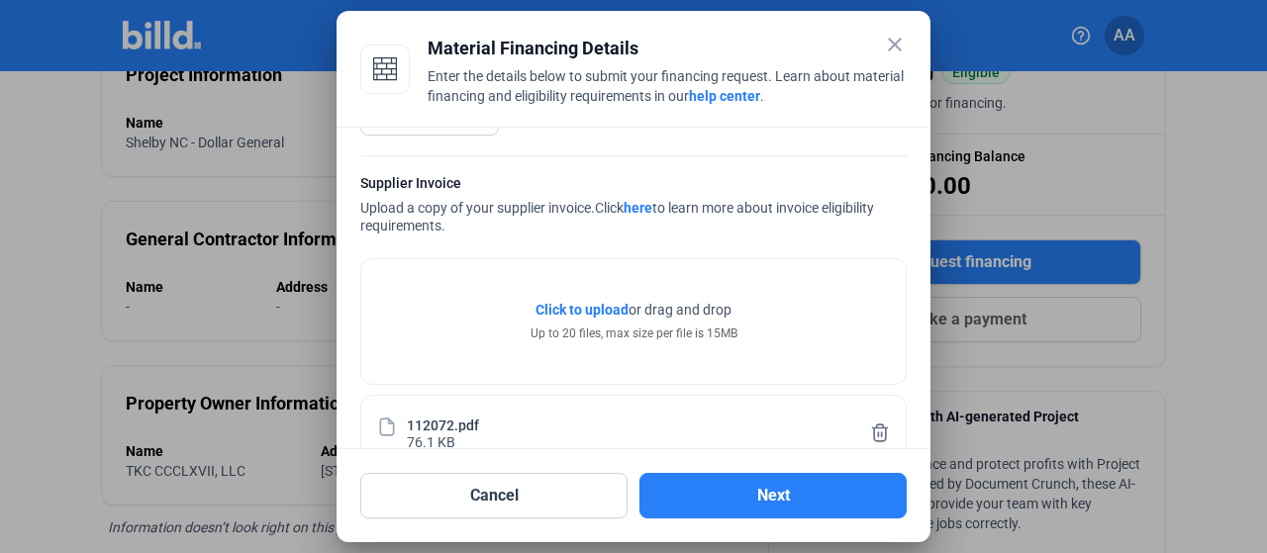
scroll to position [332, 0]
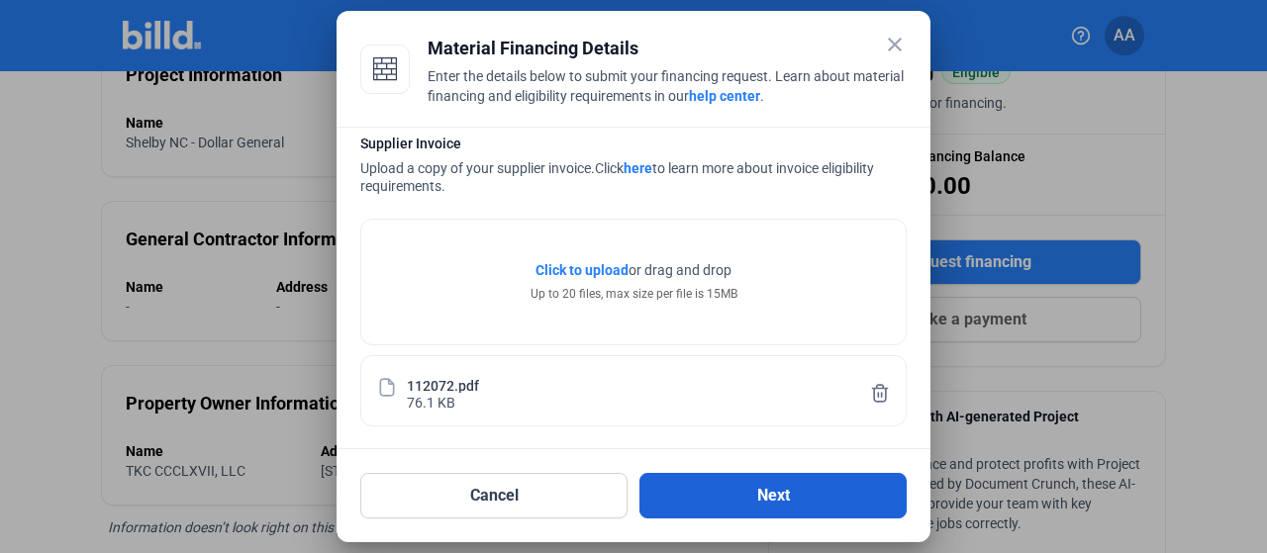
click at [778, 485] on button "Next" at bounding box center [772, 496] width 267 height 46
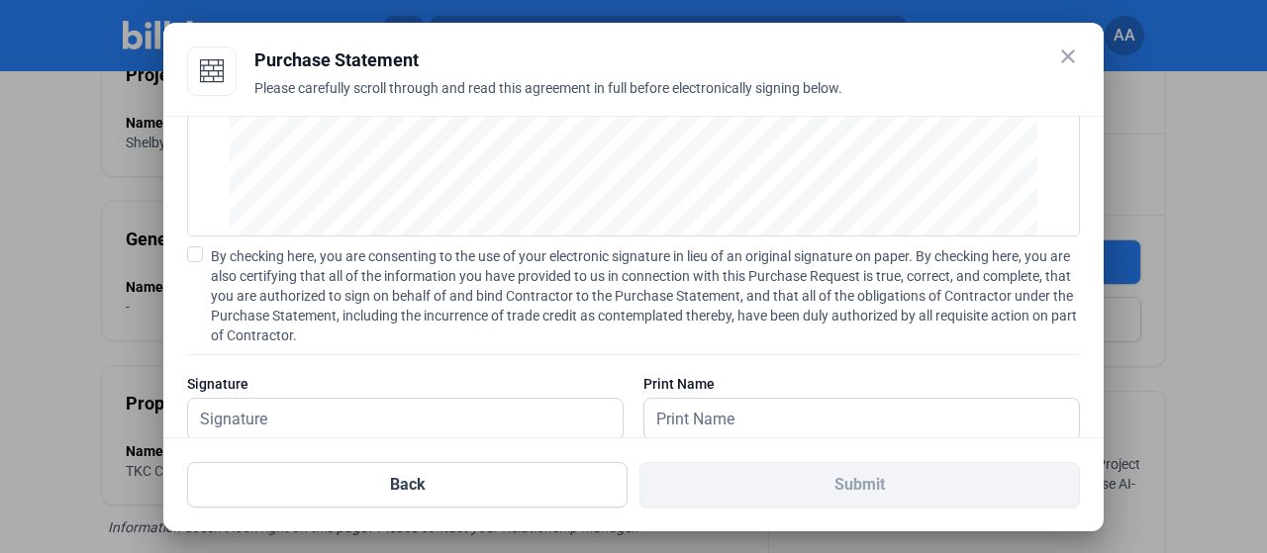
scroll to position [299, 0]
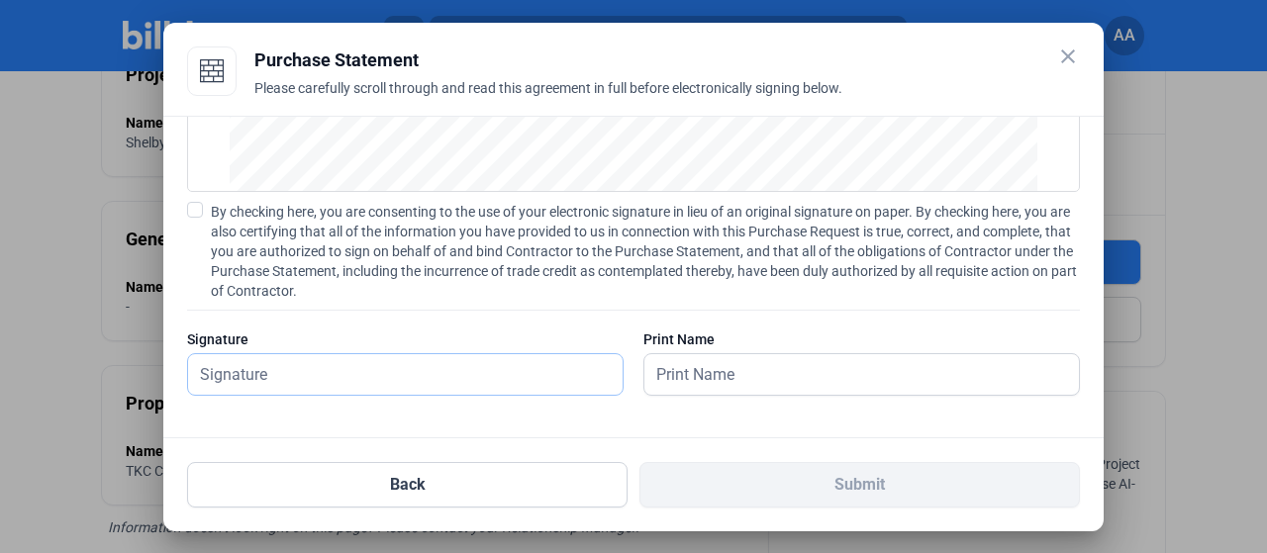
drag, startPoint x: 333, startPoint y: 382, endPoint x: 341, endPoint y: 369, distance: 15.1
click at [333, 382] on input "text" at bounding box center [405, 374] width 434 height 41
type input "[PERSON_NAME]"
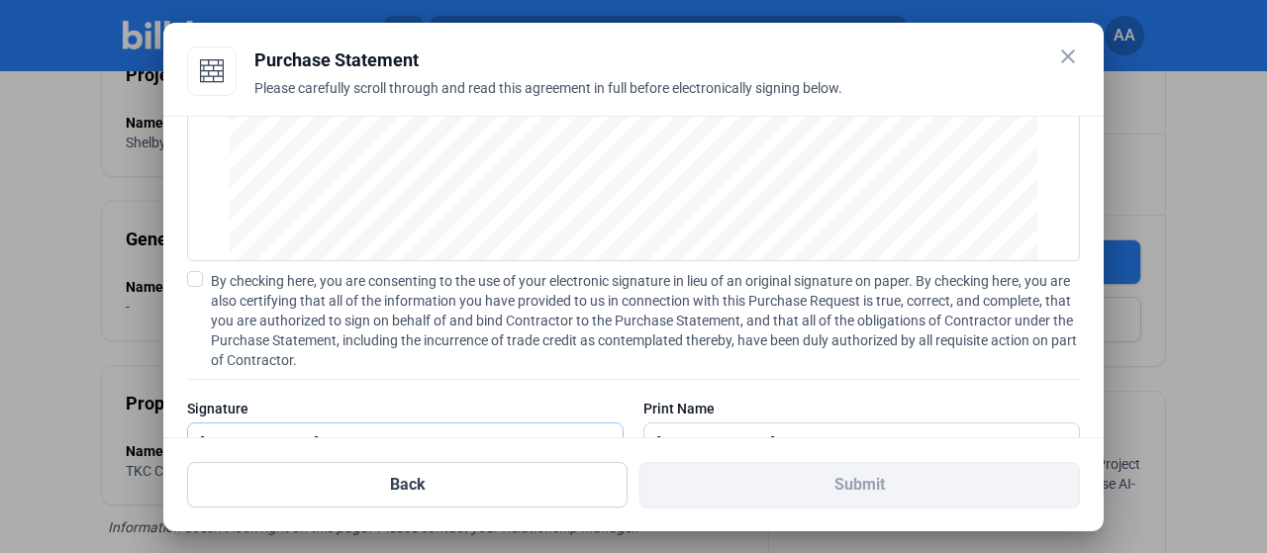
scroll to position [200, 0]
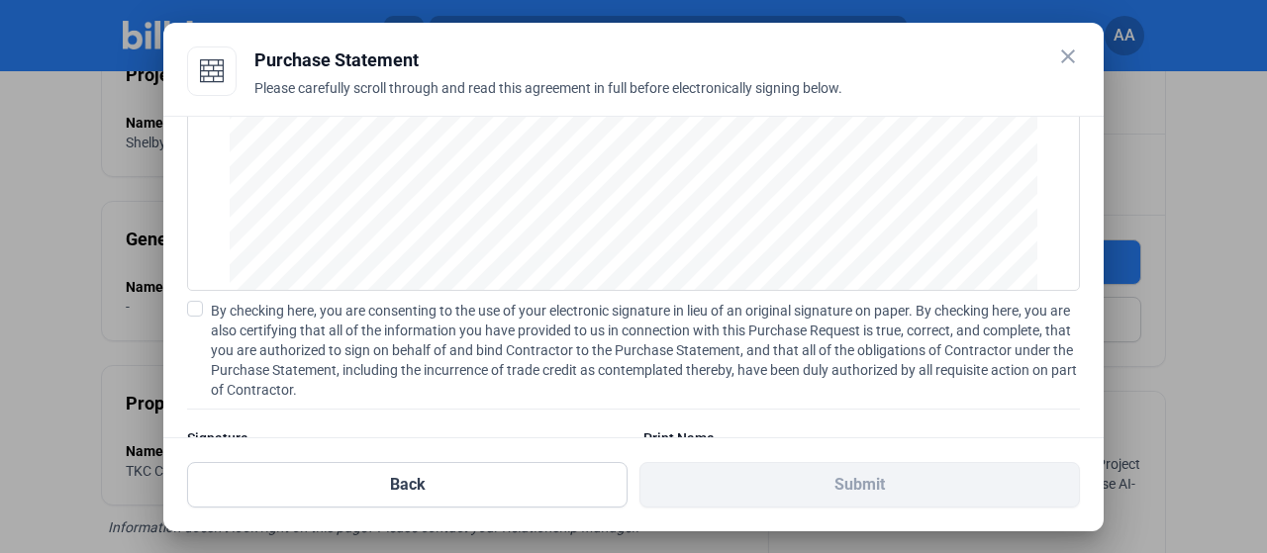
click at [181, 304] on div "PURCHASE STATEMENT This PURCHASE STATEMENT is being executed and delivered purs…" at bounding box center [633, 277] width 940 height 323
click at [190, 304] on span at bounding box center [195, 309] width 16 height 16
click at [0, 0] on input "By checking here, you are consenting to the use of your electronic signature in…" at bounding box center [0, 0] width 0 height 0
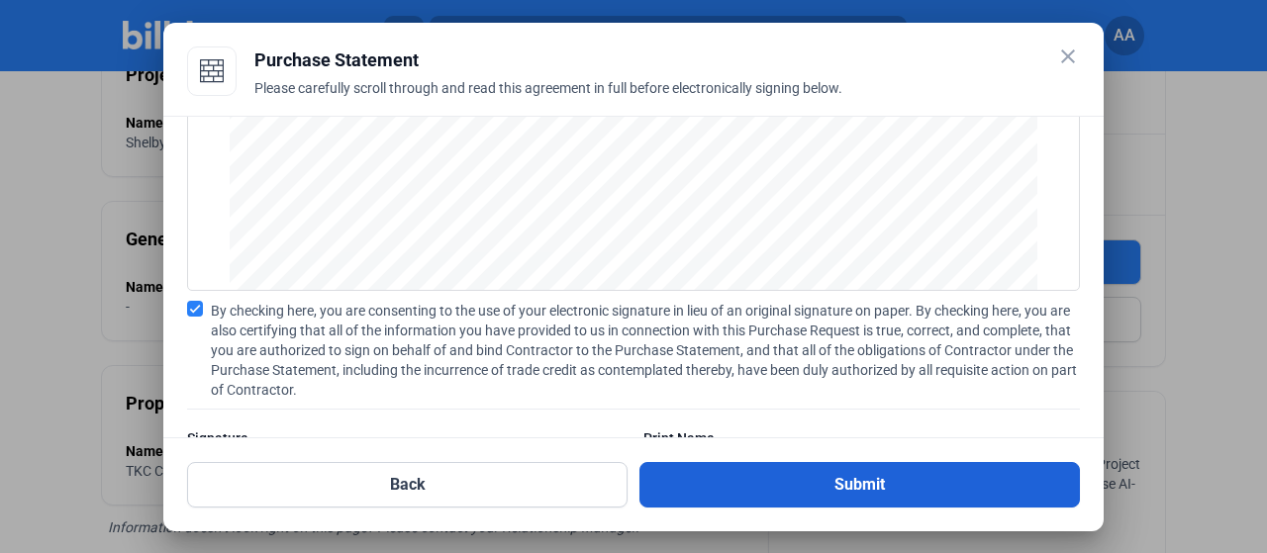
click at [785, 480] on button "Submit" at bounding box center [859, 485] width 440 height 46
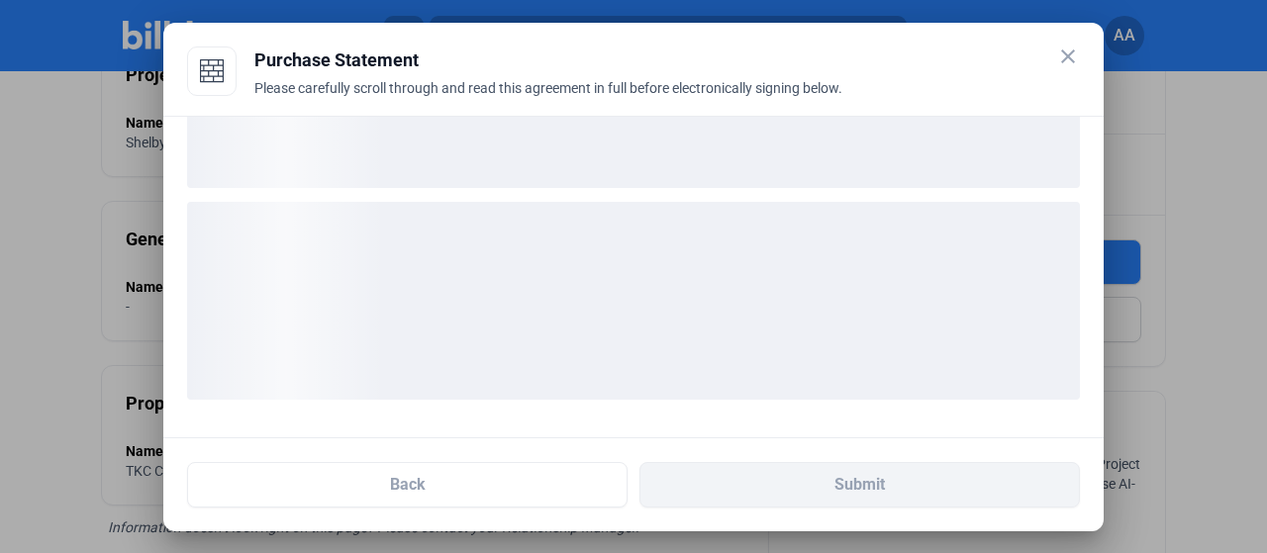
scroll to position [147, 0]
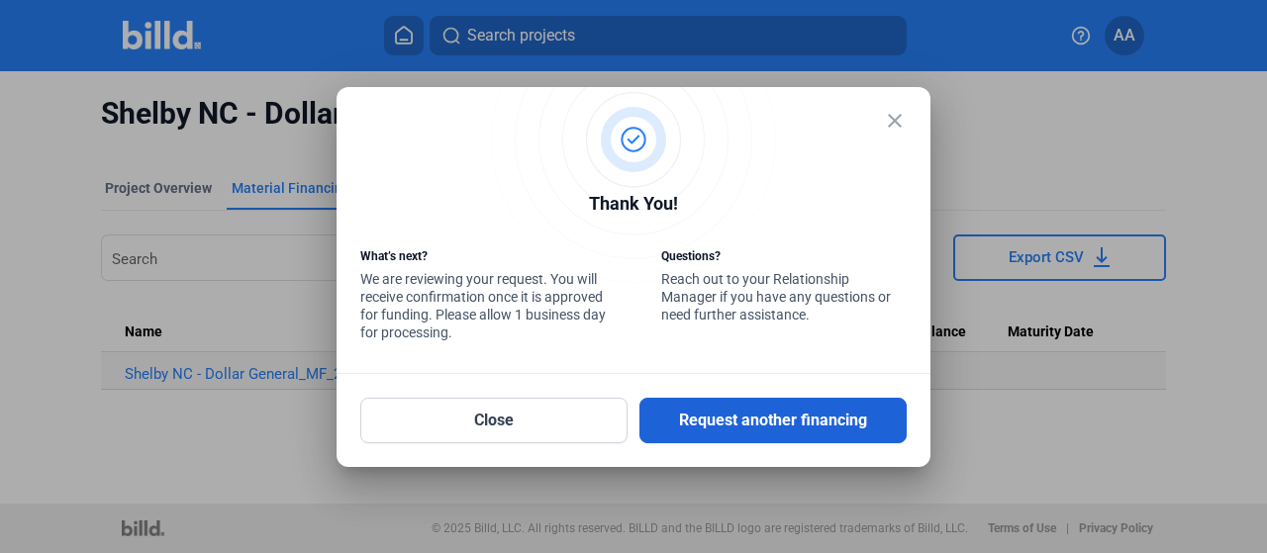
click at [701, 426] on button "Request another financing" at bounding box center [772, 421] width 267 height 46
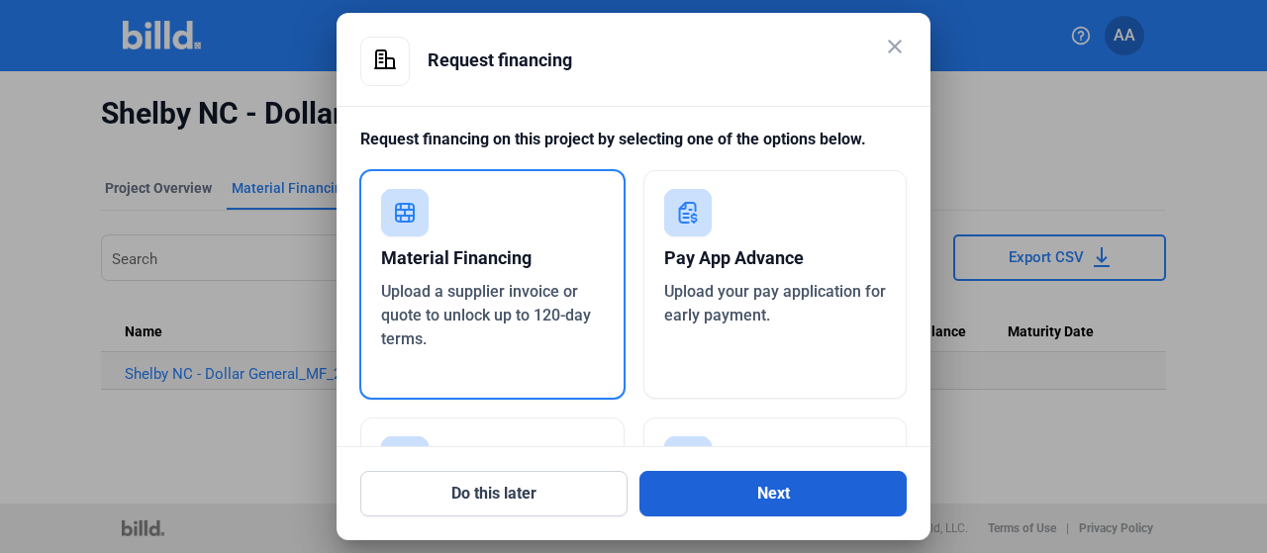
click at [699, 500] on button "Next" at bounding box center [772, 494] width 267 height 46
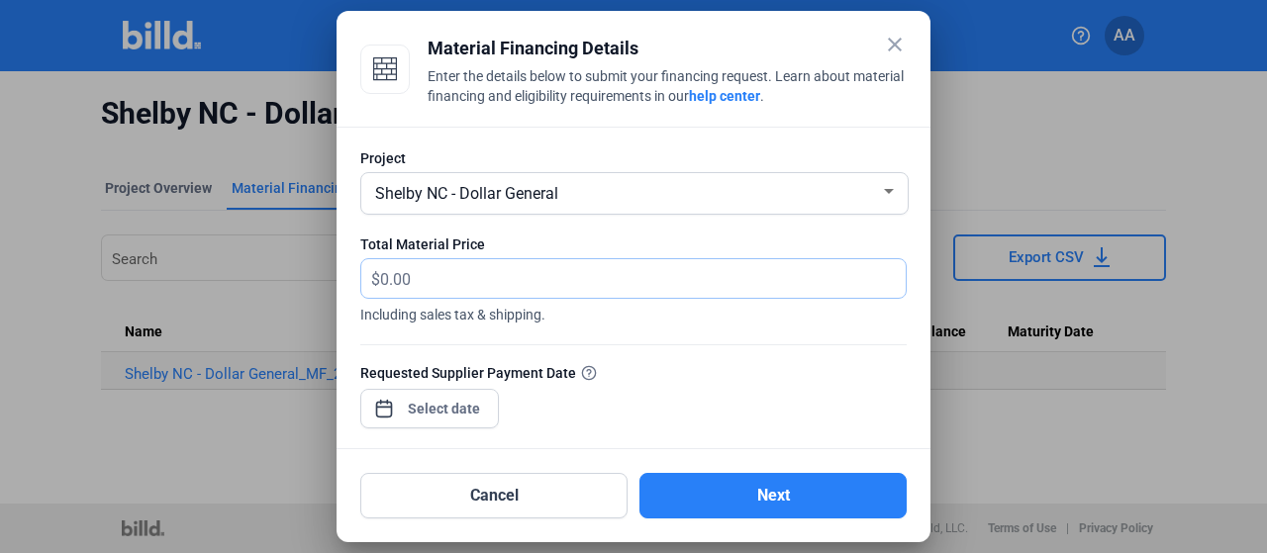
drag, startPoint x: 534, startPoint y: 278, endPoint x: 523, endPoint y: 283, distance: 12.0
click at [523, 283] on input "text" at bounding box center [631, 278] width 503 height 39
click at [513, 285] on input "text" at bounding box center [642, 278] width 525 height 39
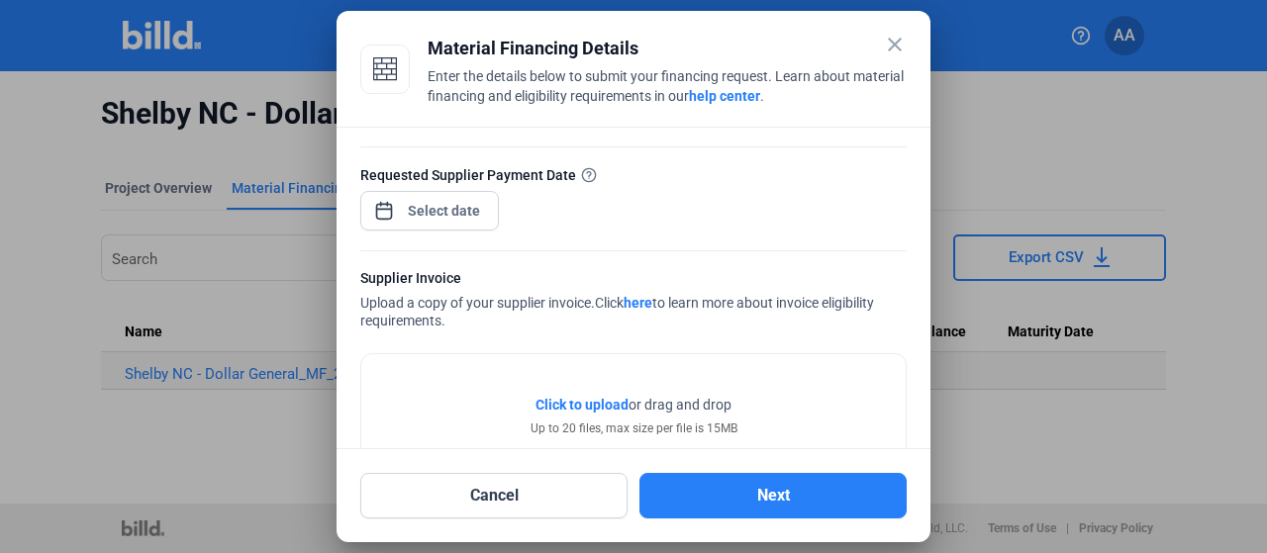
type input "4,112.30"
click at [418, 211] on div "close Material Financing Details Enter the details below to submit your financi…" at bounding box center [633, 276] width 1267 height 553
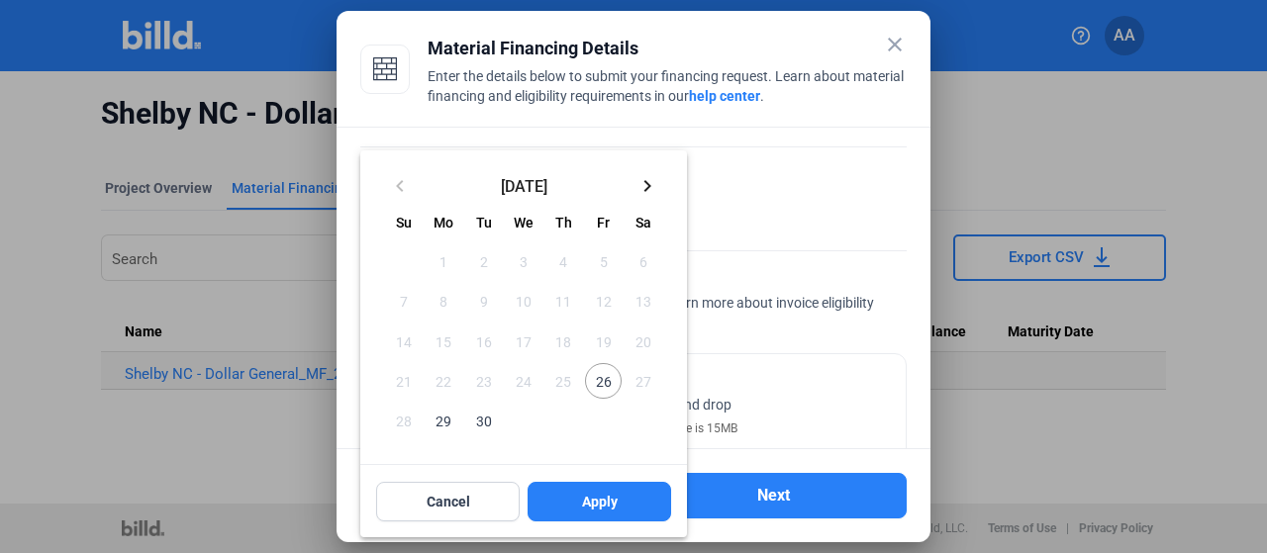
click at [486, 421] on span "30" at bounding box center [484, 421] width 36 height 36
click at [476, 426] on span "30" at bounding box center [484, 421] width 36 height 36
click at [590, 490] on button "Apply" at bounding box center [598, 502] width 143 height 40
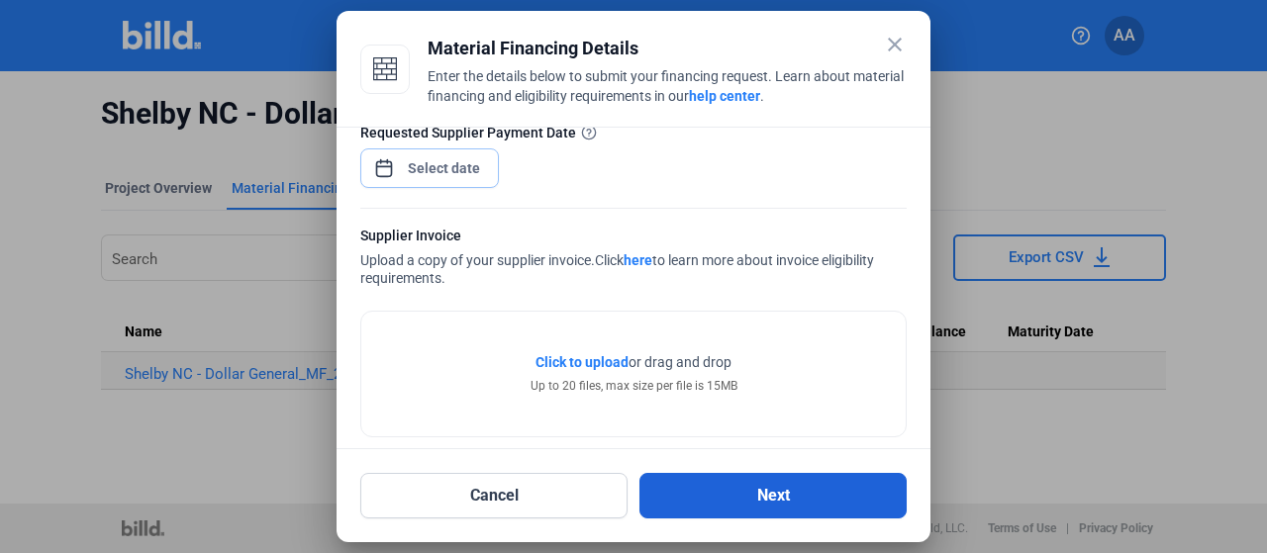
scroll to position [259, 0]
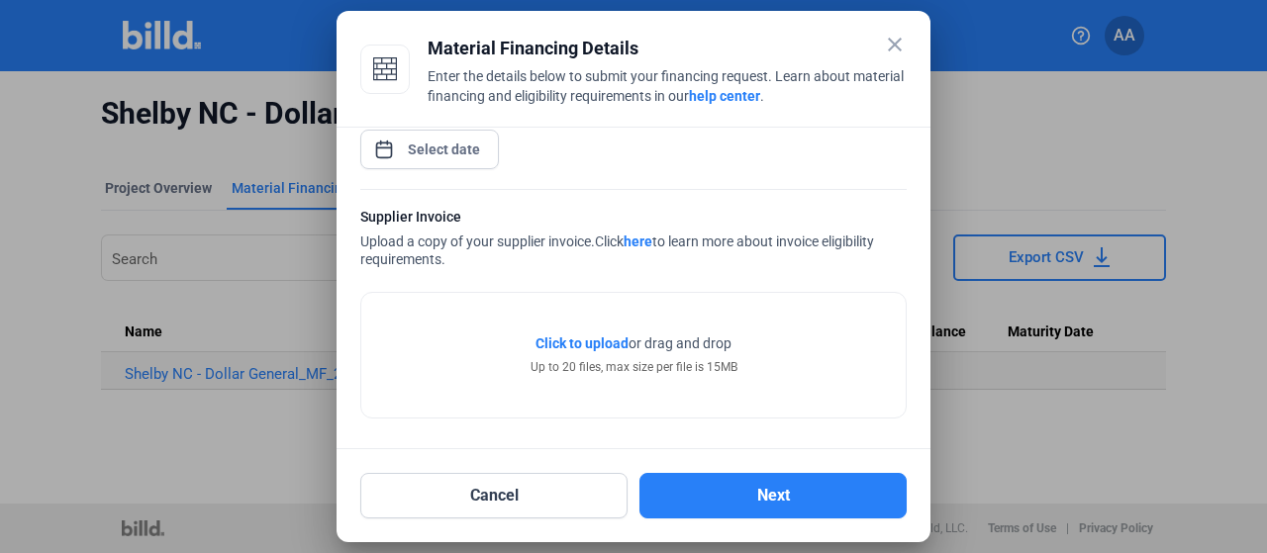
click at [573, 339] on span "Click to upload" at bounding box center [581, 343] width 93 height 16
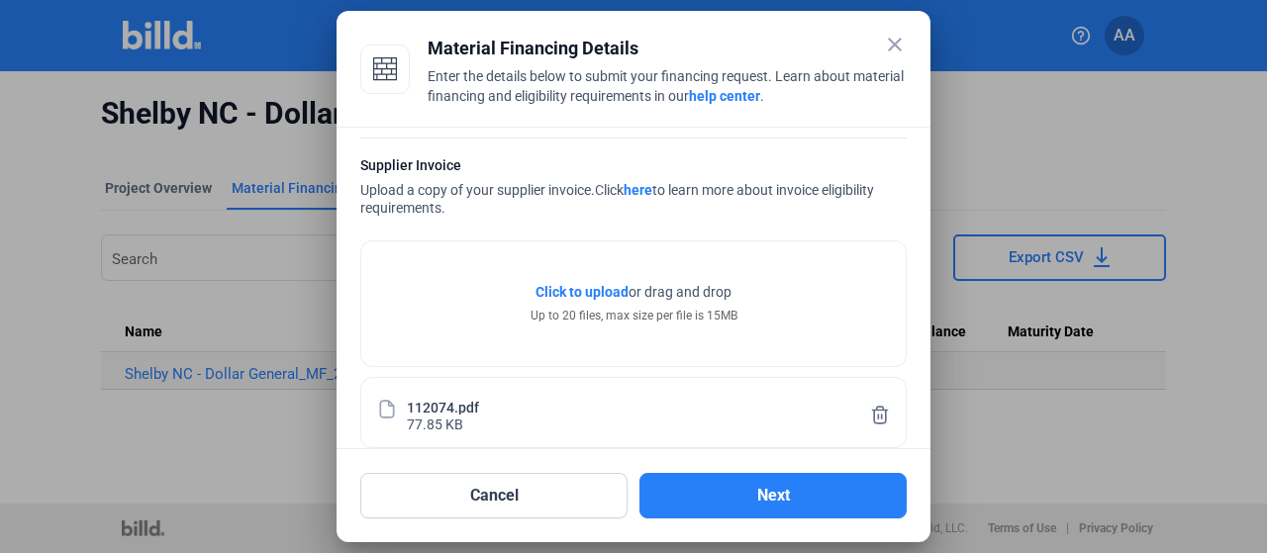
scroll to position [332, 0]
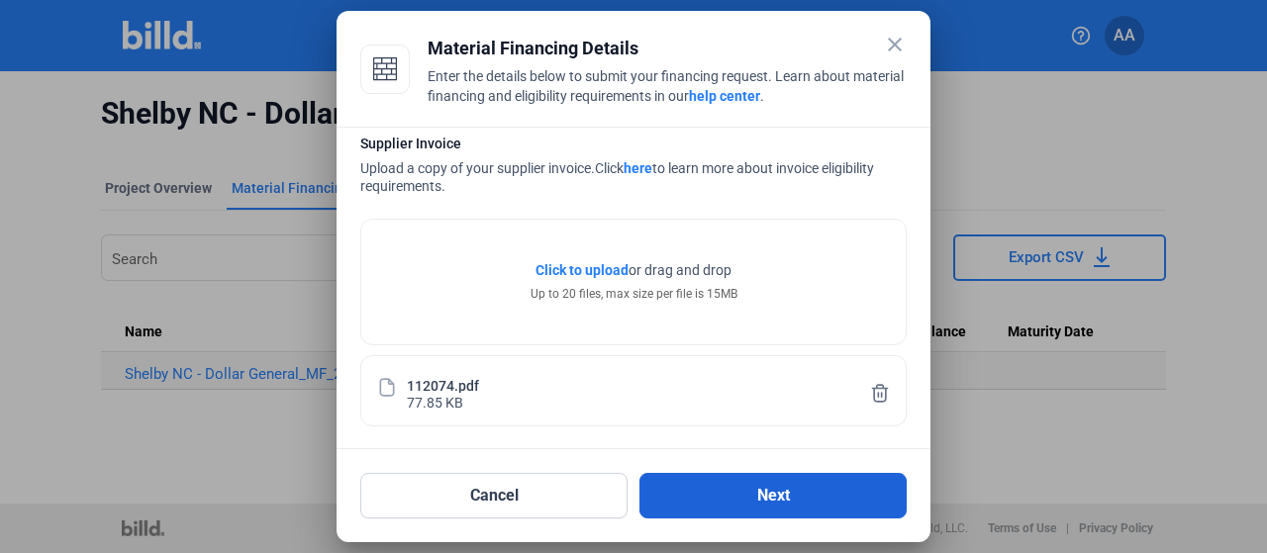
click at [706, 488] on button "Next" at bounding box center [772, 496] width 267 height 46
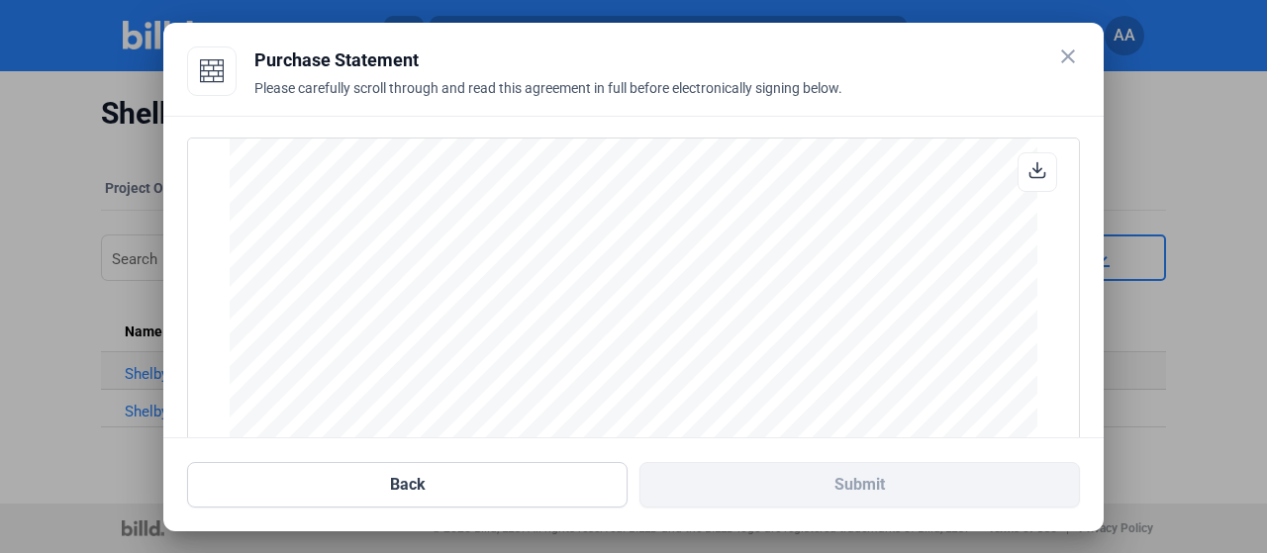
scroll to position [299, 0]
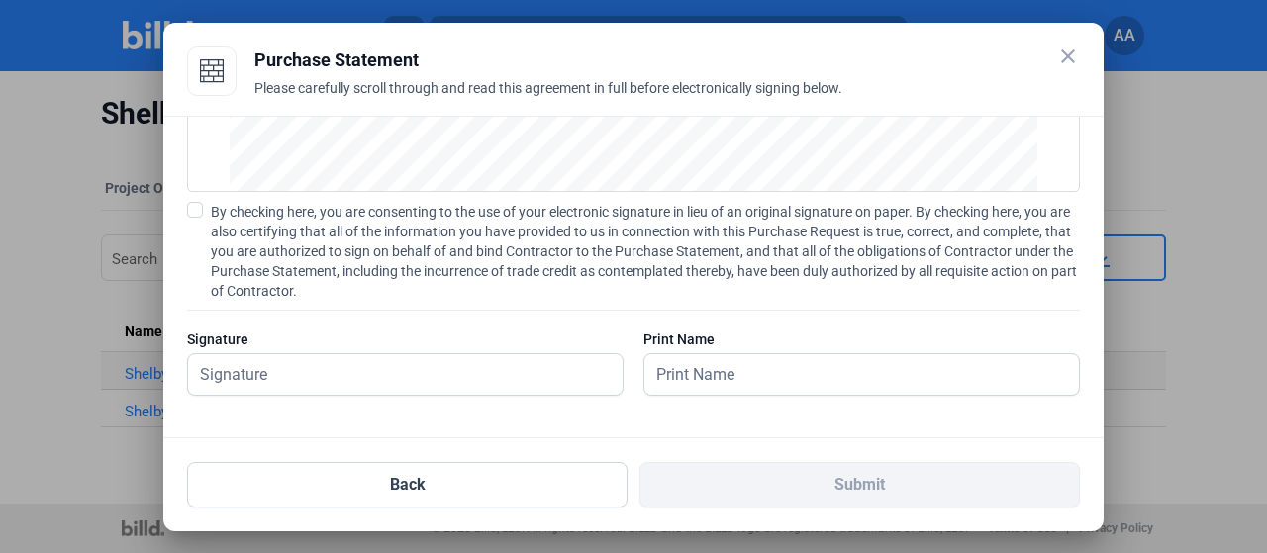
click at [196, 208] on span at bounding box center [195, 210] width 16 height 16
click at [0, 0] on input "By checking here, you are consenting to the use of your electronic signature in…" at bounding box center [0, 0] width 0 height 0
click at [356, 369] on input "text" at bounding box center [394, 374] width 413 height 41
type input "[PERSON_NAME]"
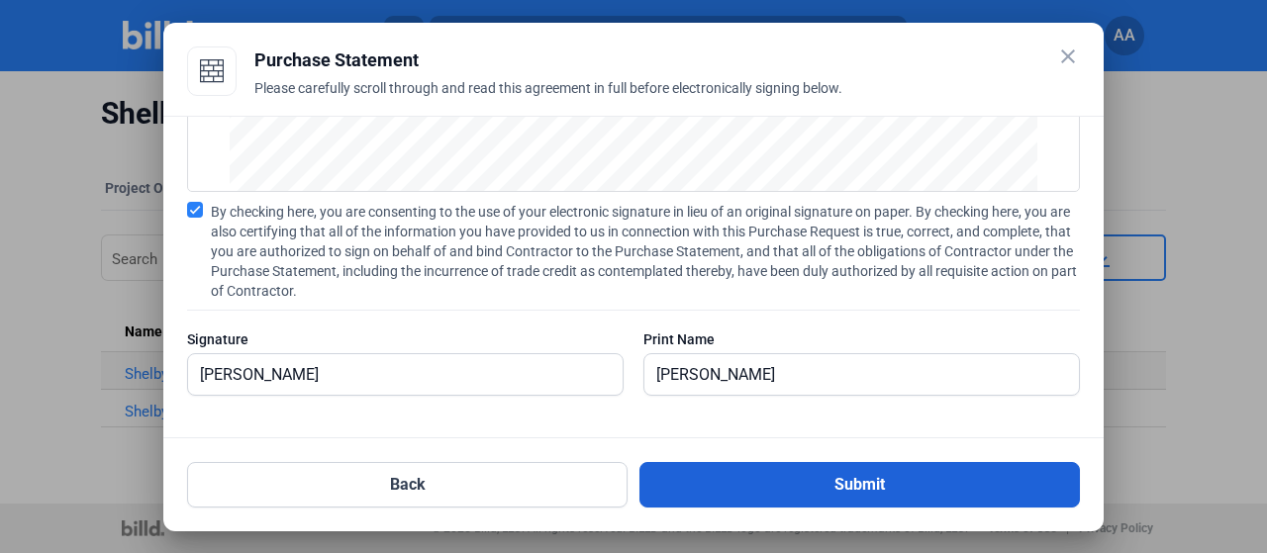
click at [935, 498] on button "Submit" at bounding box center [859, 485] width 440 height 46
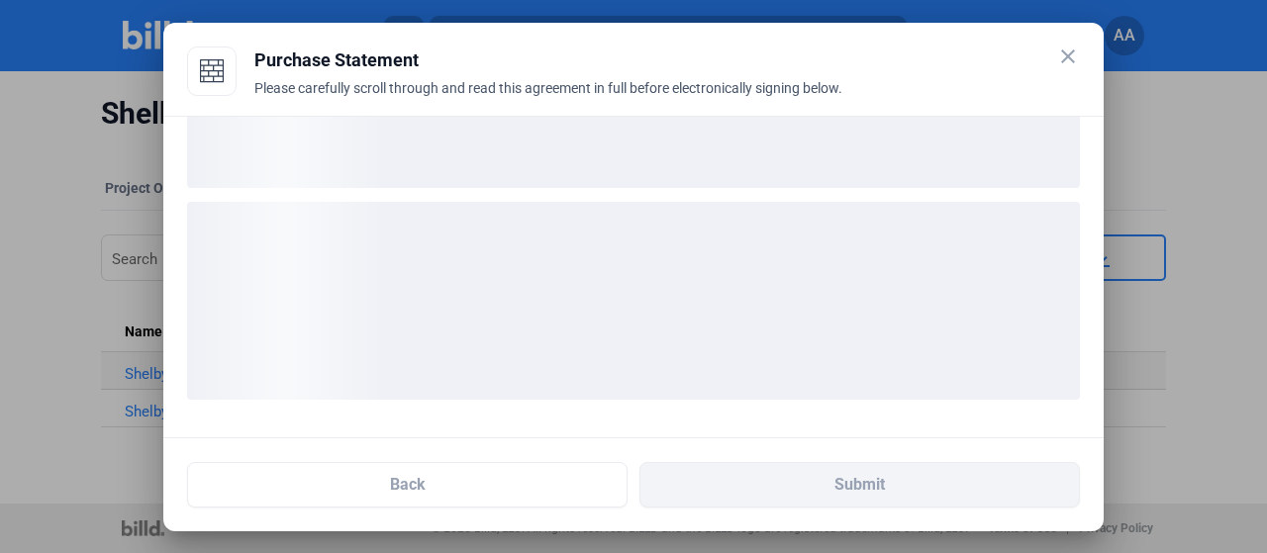
scroll to position [147, 0]
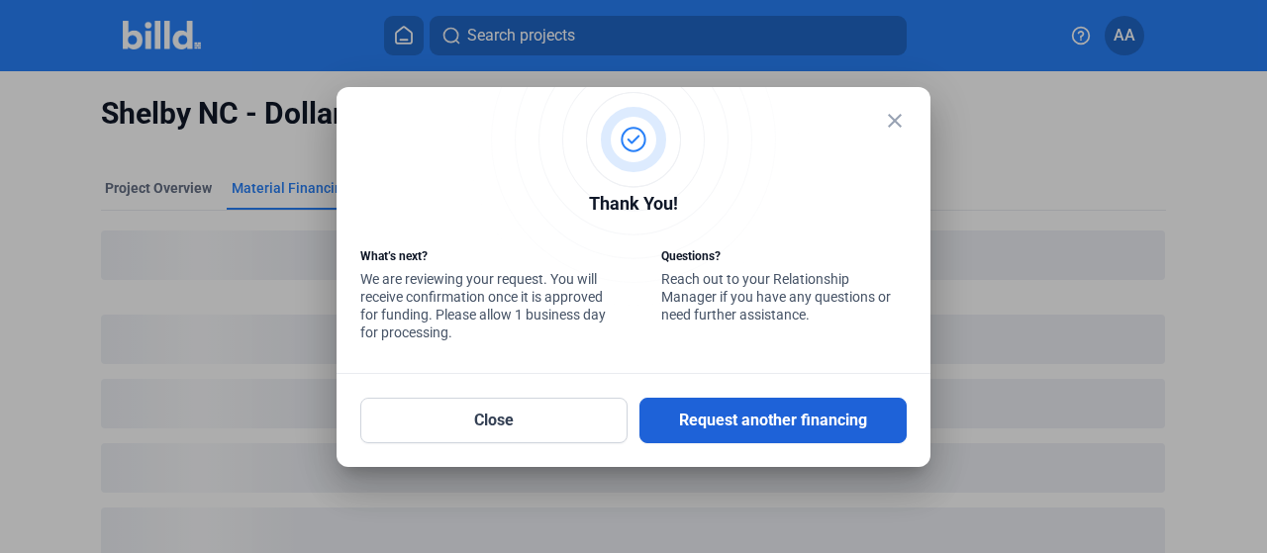
click at [731, 426] on button "Request another financing" at bounding box center [772, 421] width 267 height 46
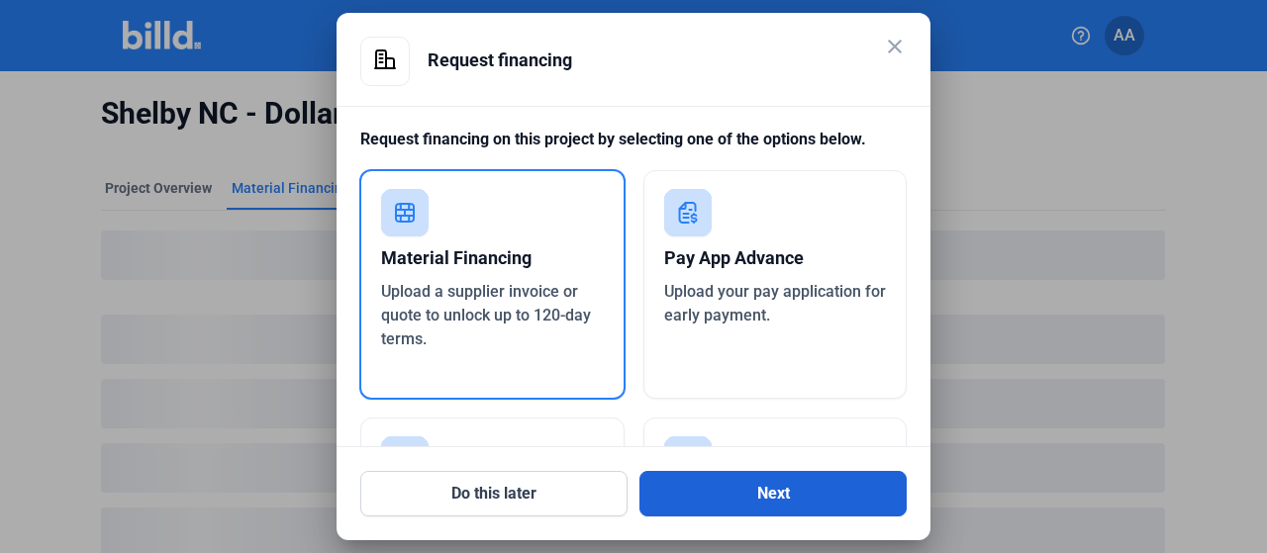
click at [671, 500] on button "Next" at bounding box center [772, 494] width 267 height 46
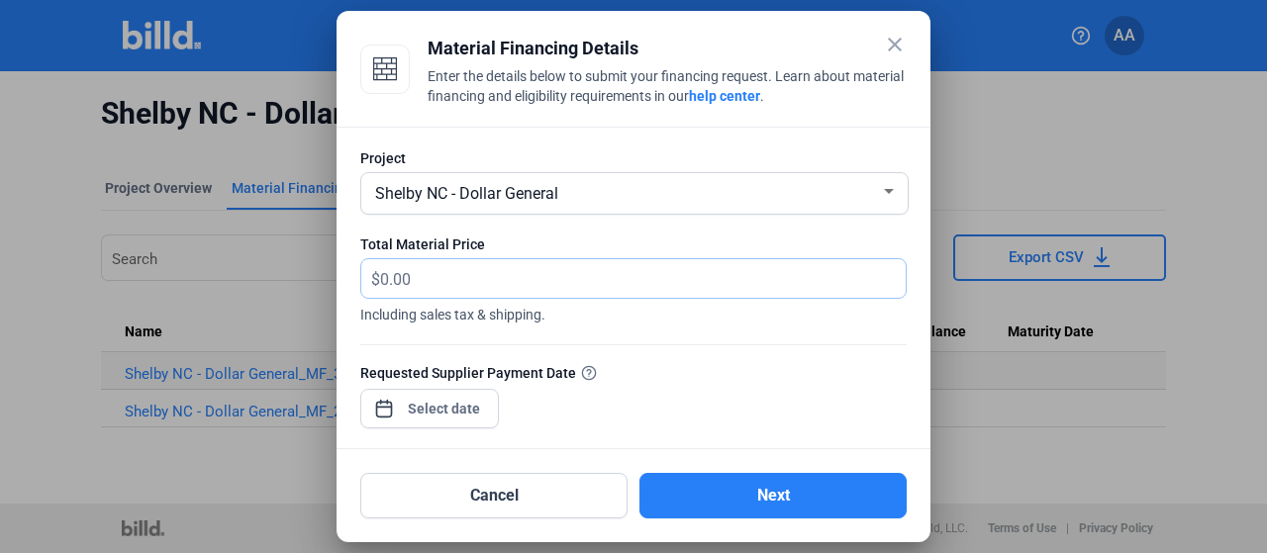
click at [483, 280] on input "text" at bounding box center [631, 278] width 503 height 39
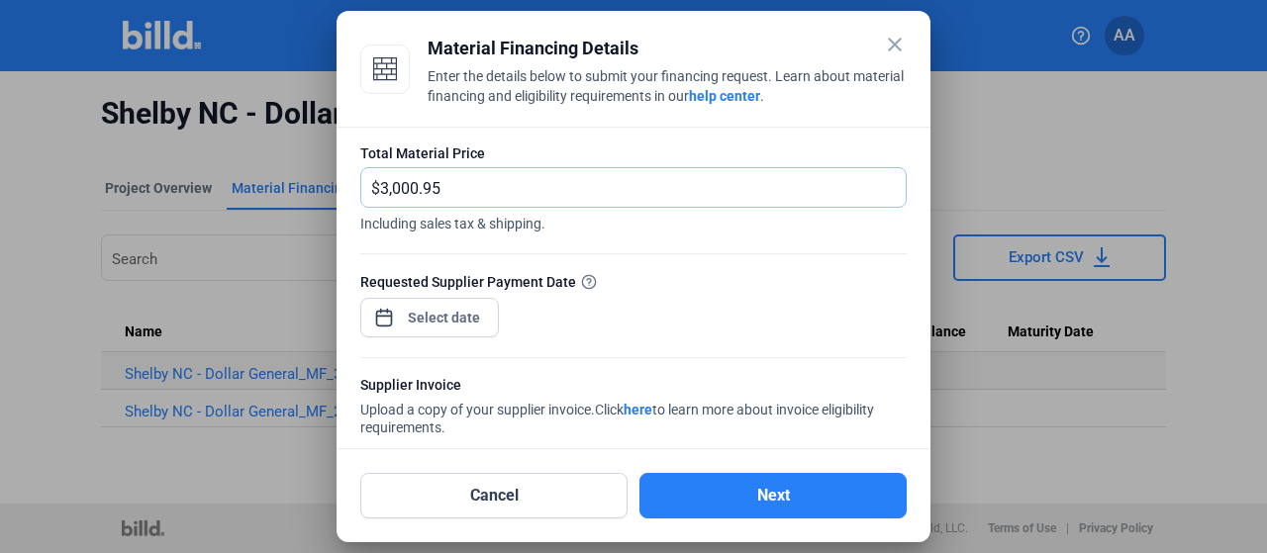
scroll to position [198, 0]
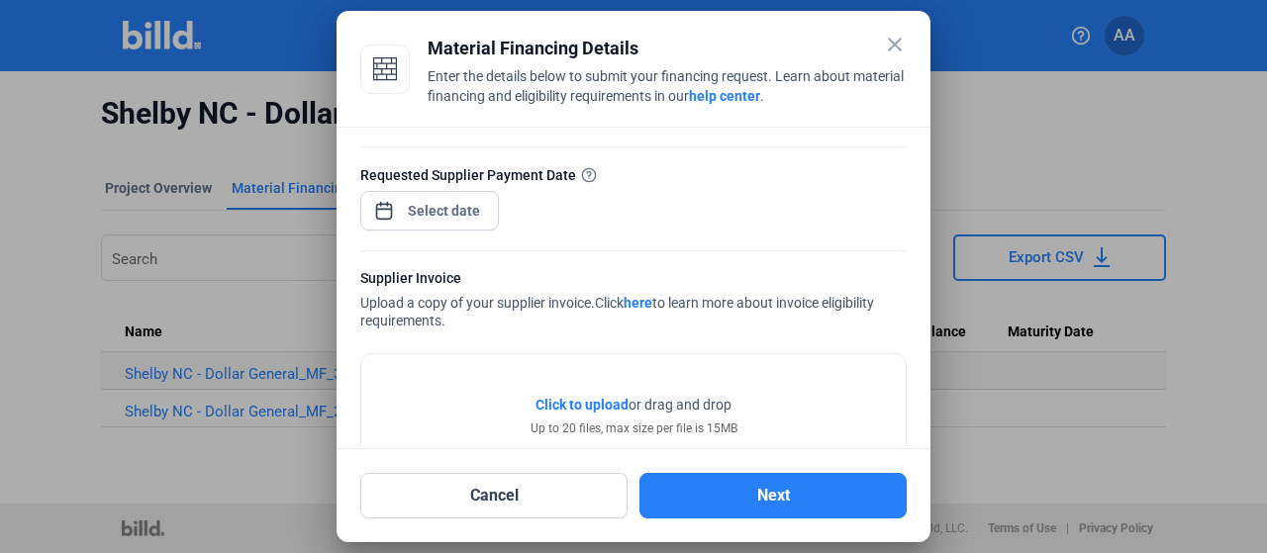
type input "3,000.95"
click at [422, 190] on div at bounding box center [429, 209] width 139 height 44
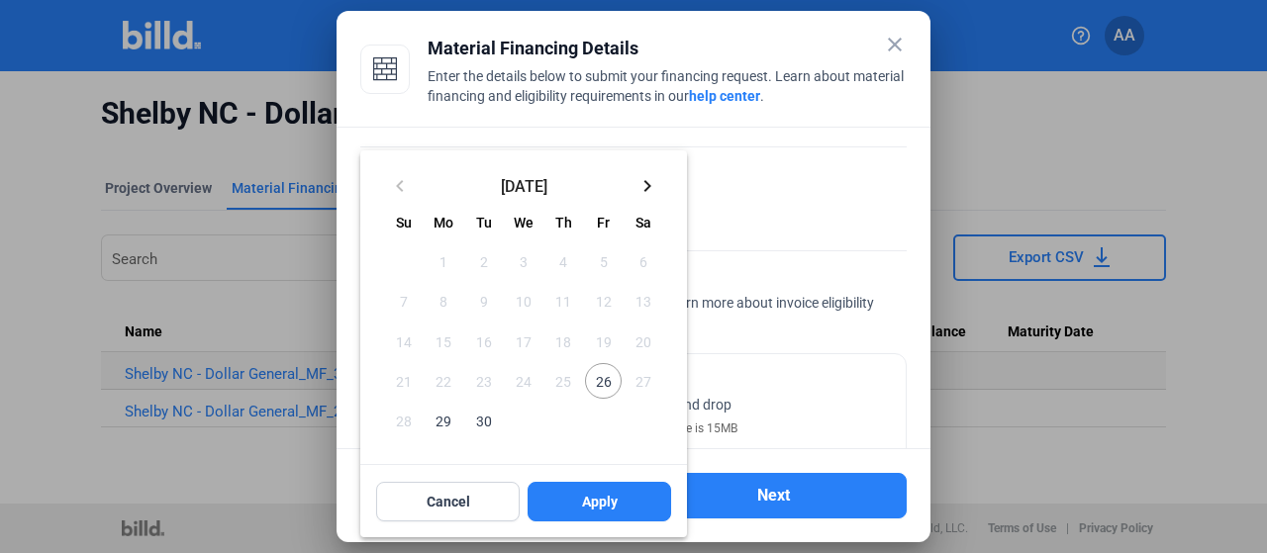
click at [422, 203] on div "keyboard_arrow_left September 2025 keyboard_arrow_right" at bounding box center [523, 182] width 327 height 64
click at [492, 424] on span "30" at bounding box center [484, 421] width 36 height 36
click at [597, 494] on span "Apply" at bounding box center [600, 502] width 36 height 20
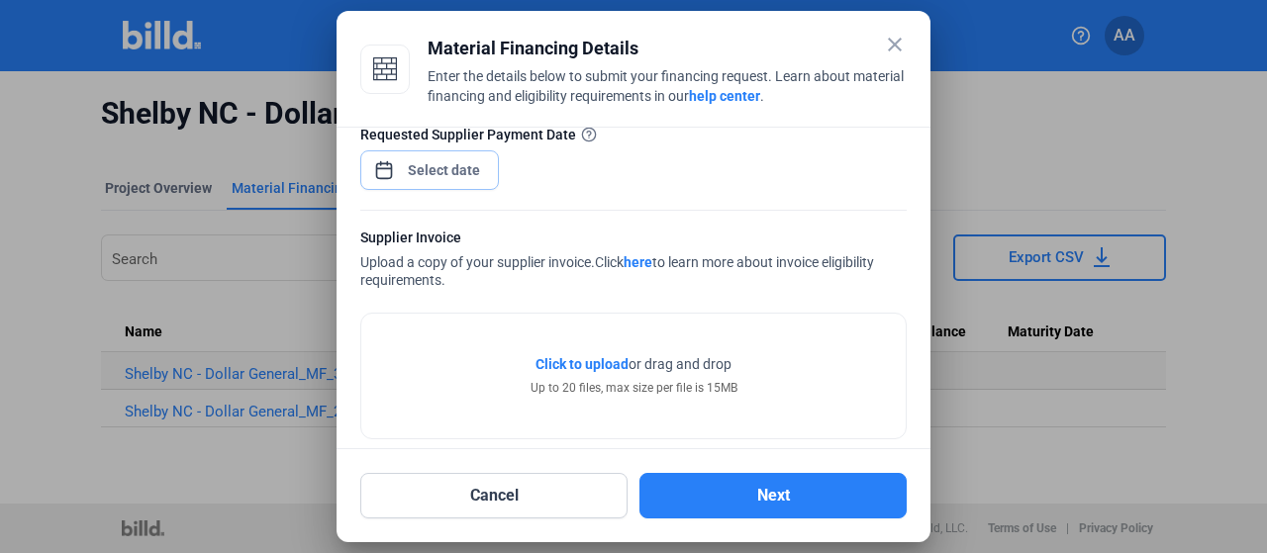
scroll to position [259, 0]
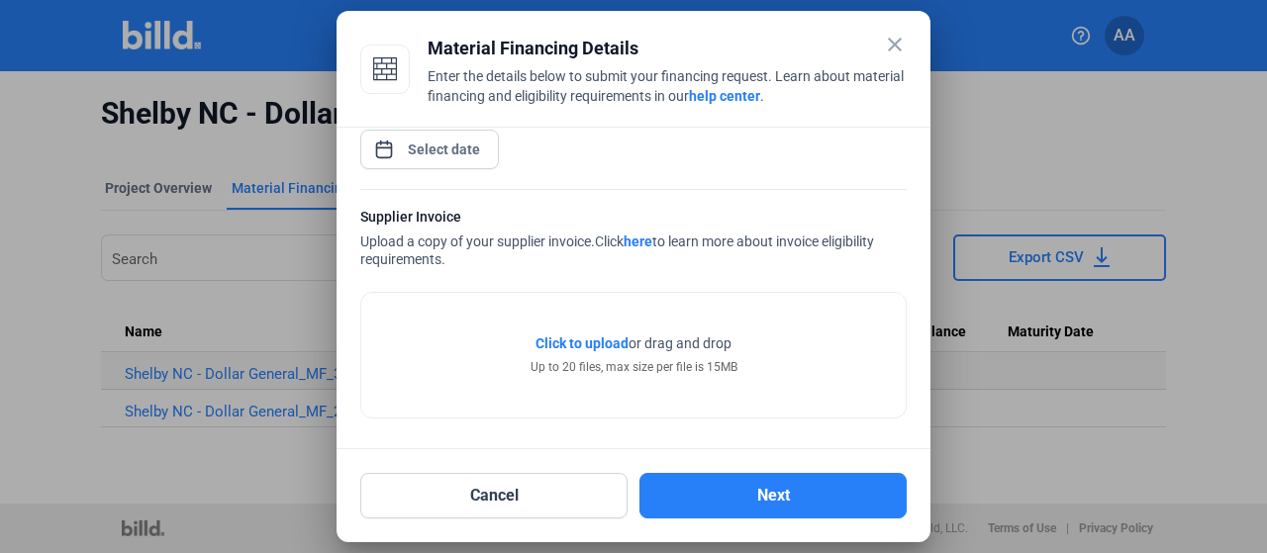
click at [601, 347] on span "Click to upload" at bounding box center [581, 343] width 93 height 16
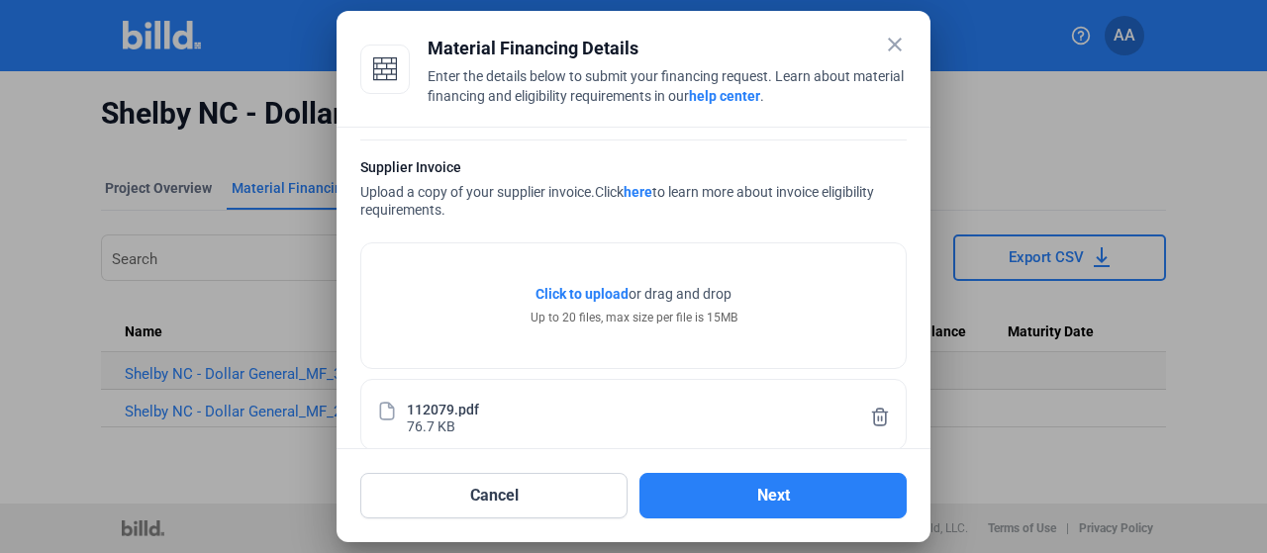
scroll to position [332, 0]
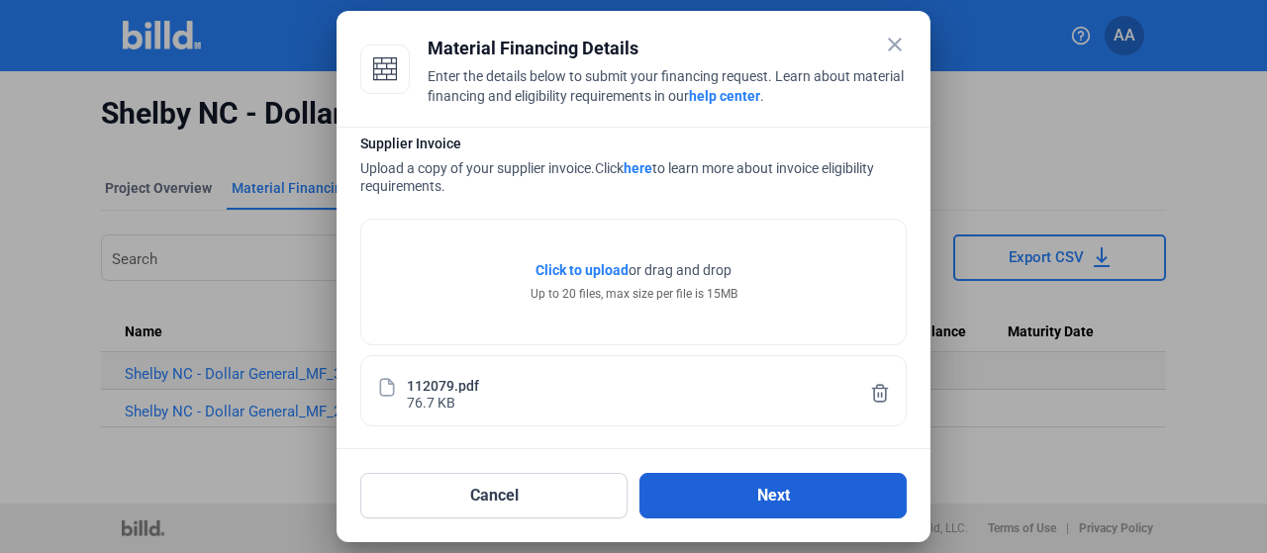
click at [734, 504] on button "Next" at bounding box center [772, 496] width 267 height 46
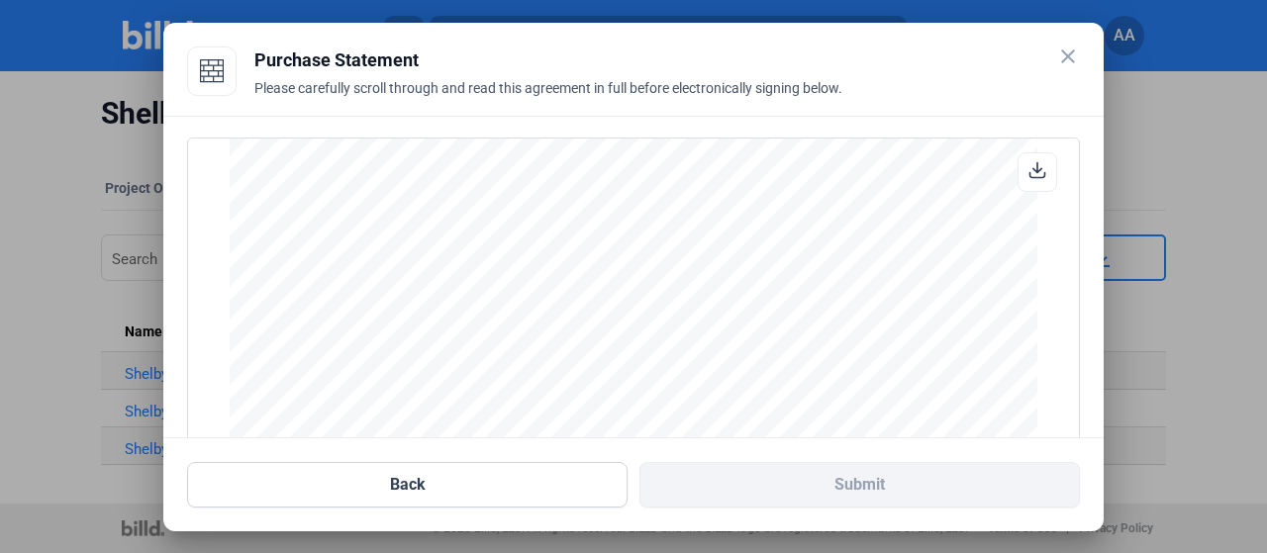
scroll to position [299, 0]
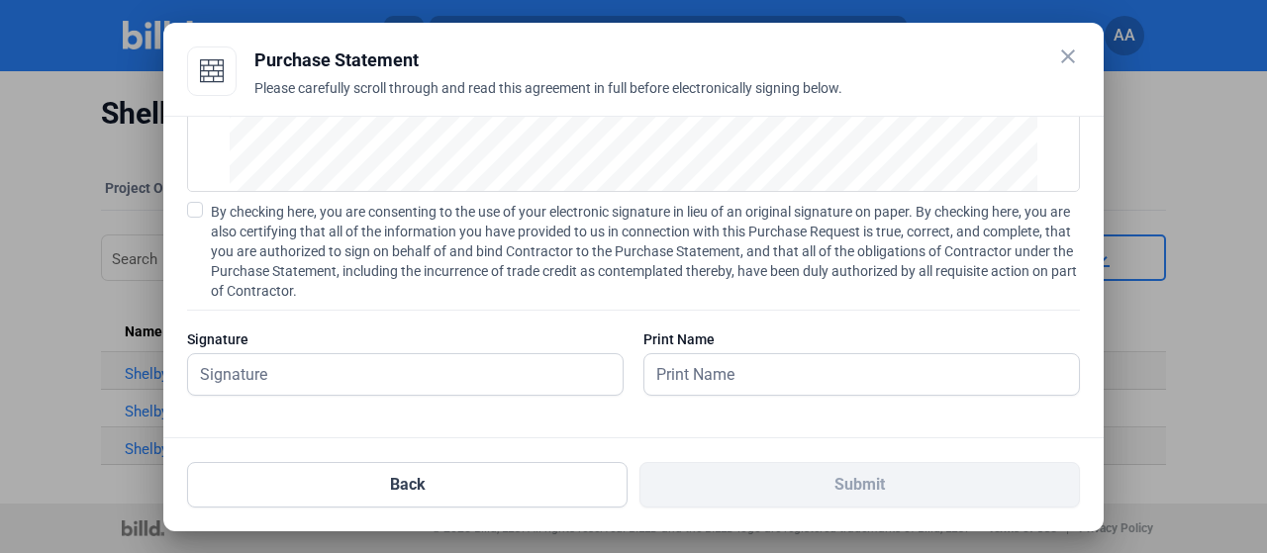
click at [190, 211] on span at bounding box center [195, 210] width 16 height 16
click at [0, 0] on input "By checking here, you are consenting to the use of your electronic signature in…" at bounding box center [0, 0] width 0 height 0
click at [307, 384] on input "text" at bounding box center [405, 374] width 434 height 41
type input "[PERSON_NAME]"
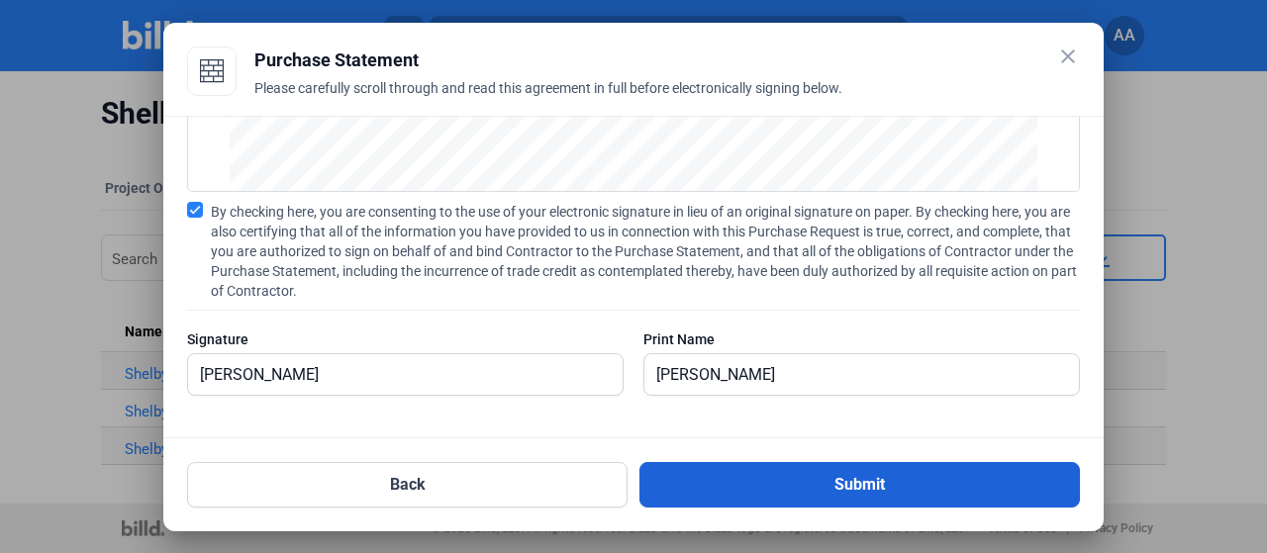
click at [681, 482] on button "Submit" at bounding box center [859, 485] width 440 height 46
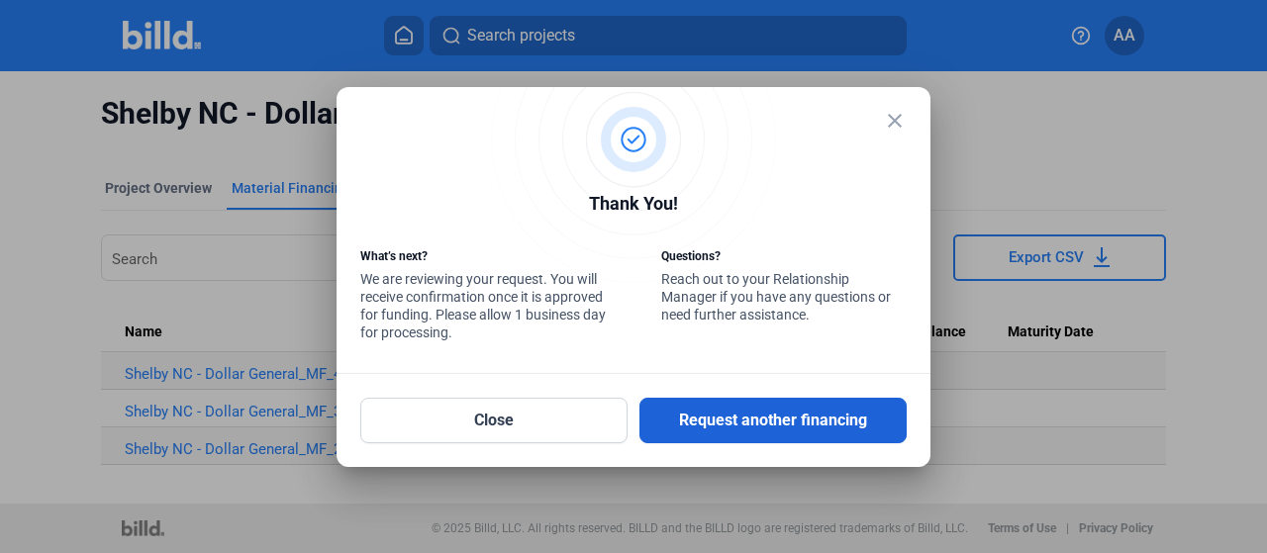
click at [694, 428] on button "Request another financing" at bounding box center [772, 421] width 267 height 46
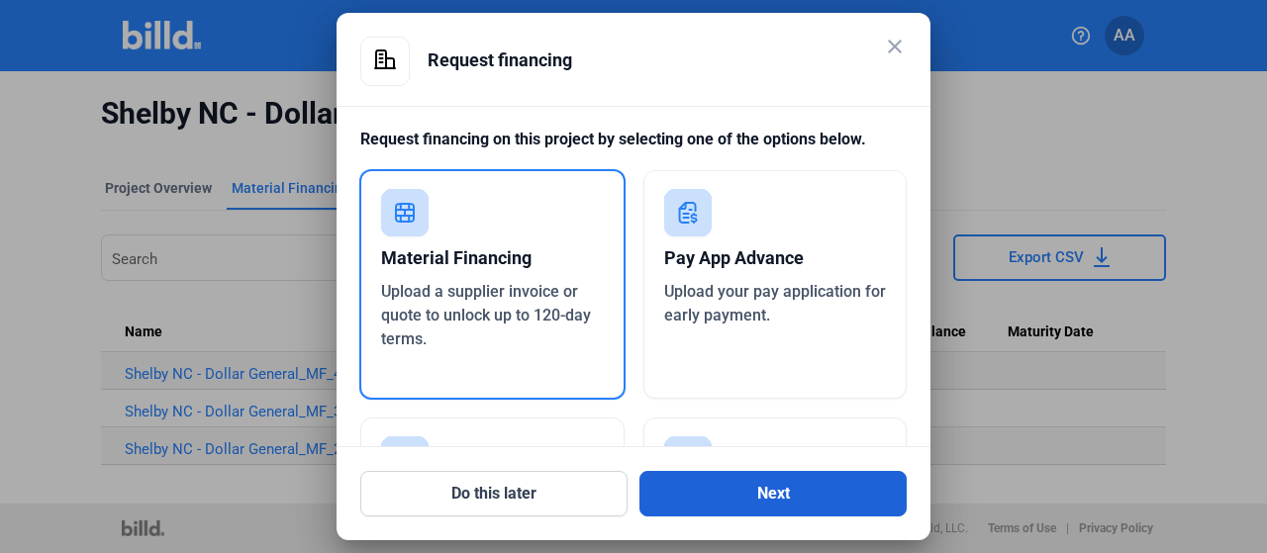
click at [687, 502] on button "Next" at bounding box center [772, 494] width 267 height 46
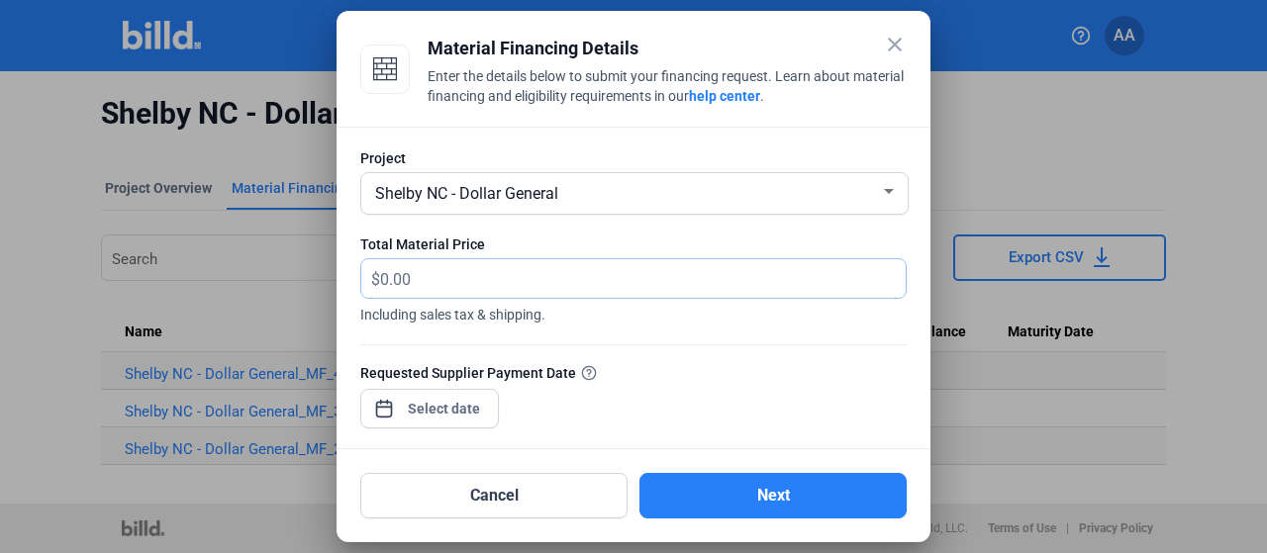
click at [504, 282] on input "text" at bounding box center [631, 278] width 503 height 39
type input "7,887.89"
click at [399, 415] on span "Open calendar" at bounding box center [383, 398] width 47 height 47
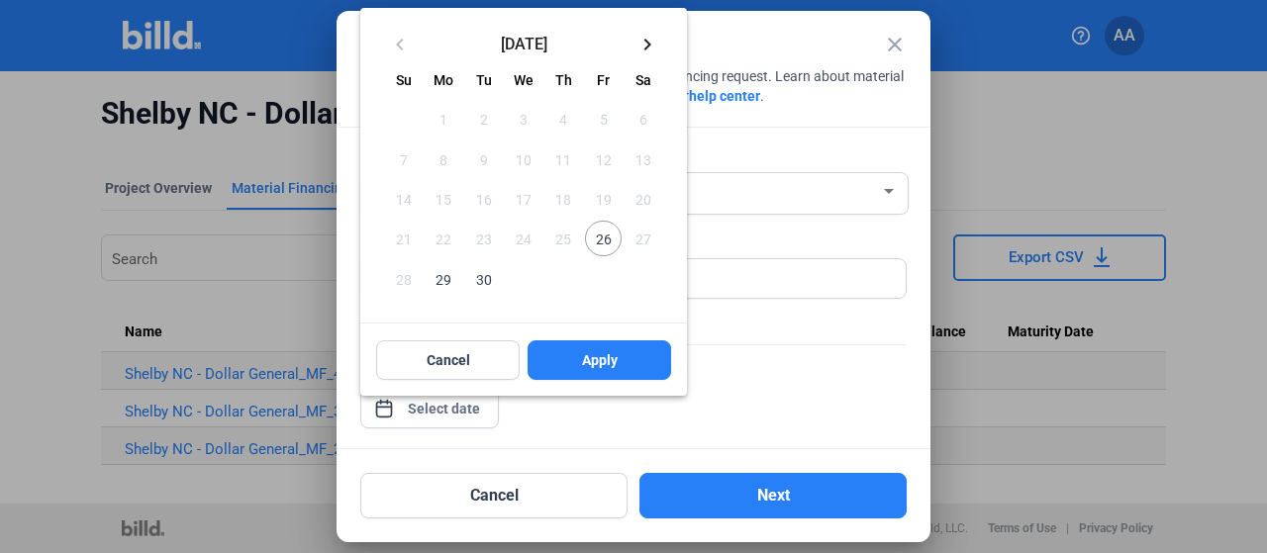
drag, startPoint x: 486, startPoint y: 285, endPoint x: 520, endPoint y: 300, distance: 37.7
click at [486, 284] on span "30" at bounding box center [484, 278] width 36 height 36
click at [566, 350] on button "Apply" at bounding box center [598, 360] width 143 height 40
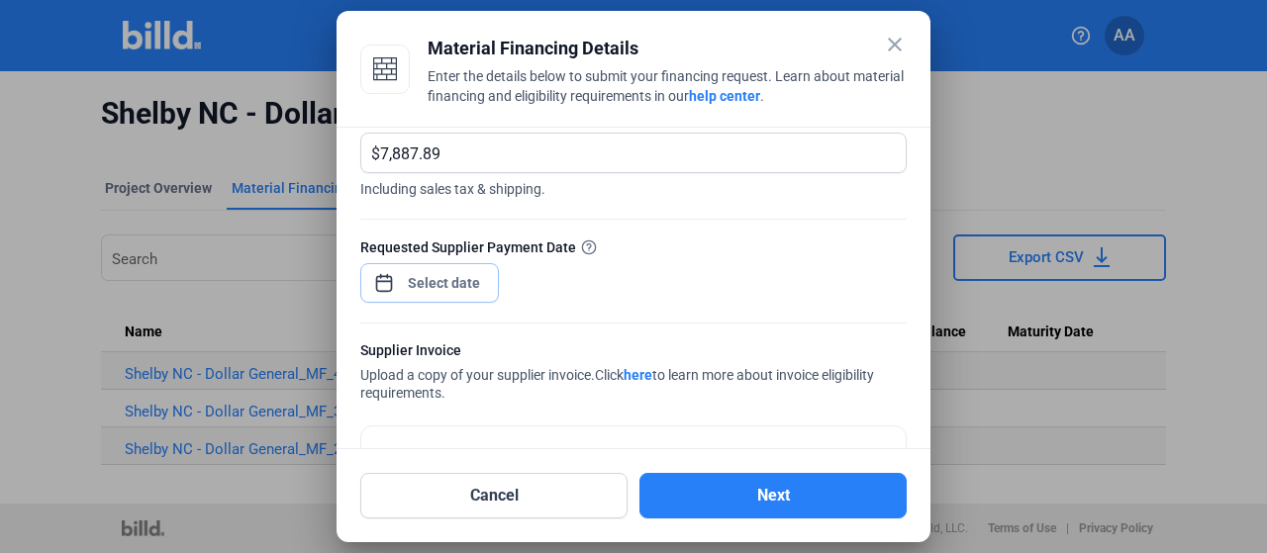
scroll to position [198, 0]
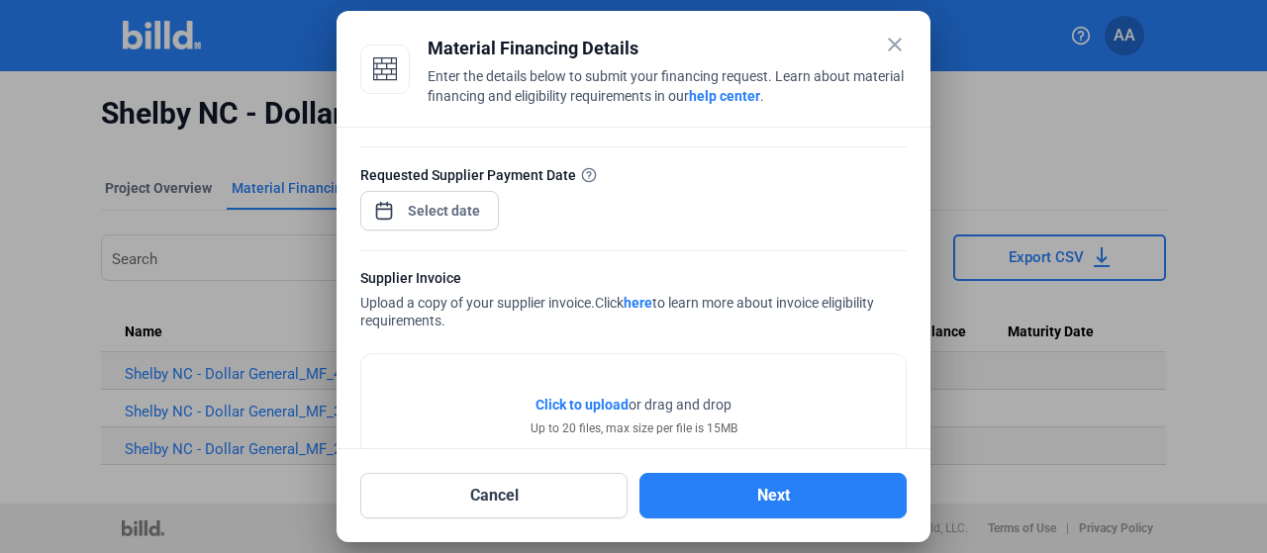
click at [596, 409] on span "Click to upload" at bounding box center [581, 405] width 93 height 16
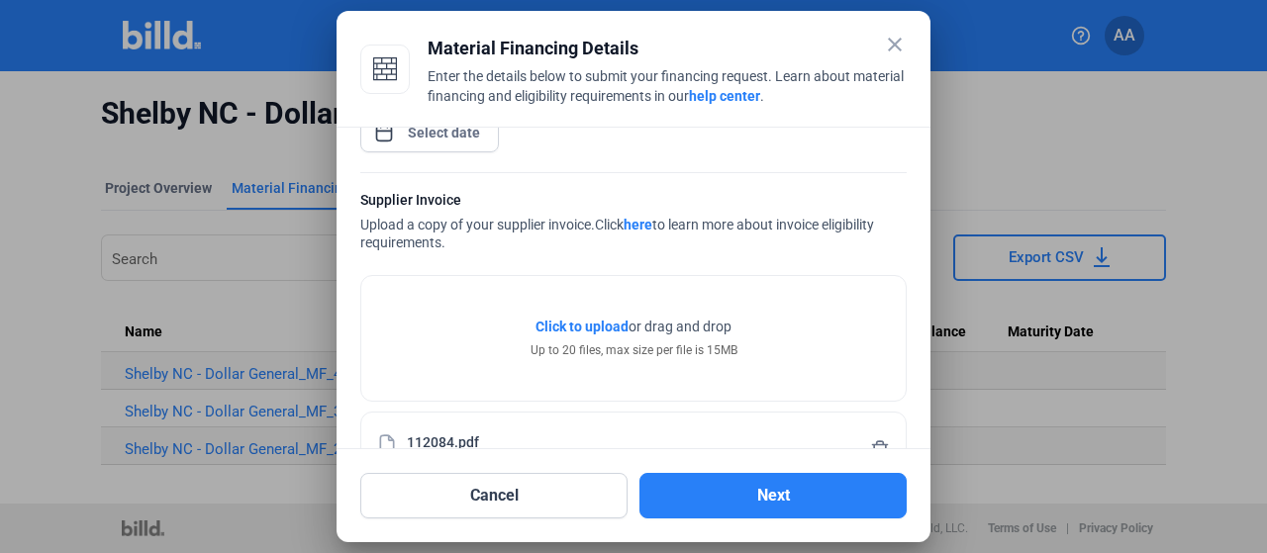
scroll to position [332, 0]
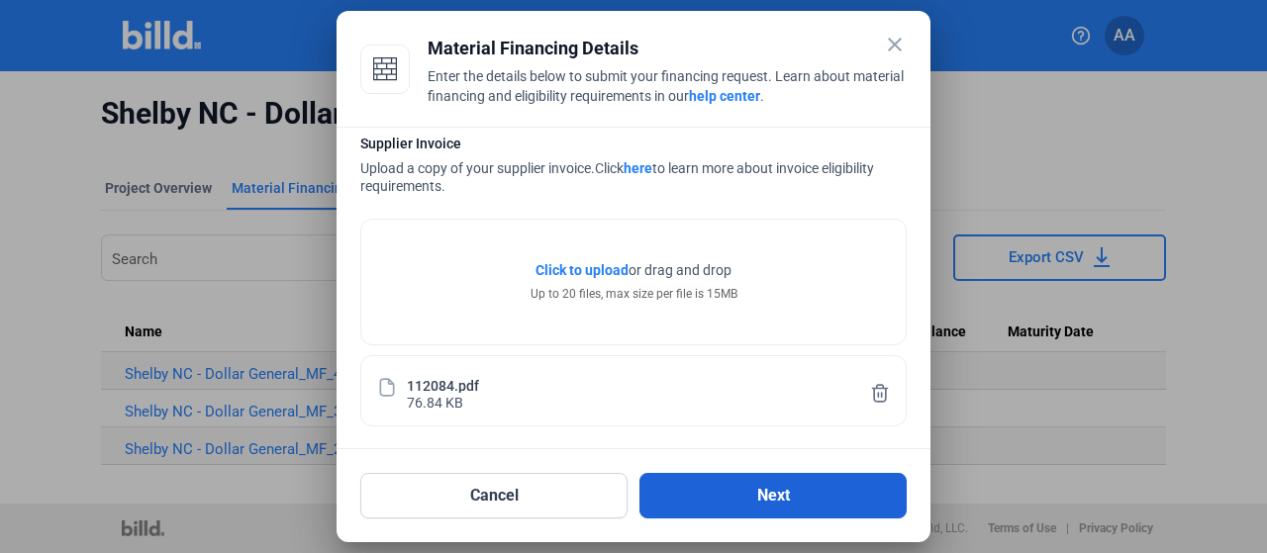
click at [763, 501] on button "Next" at bounding box center [772, 496] width 267 height 46
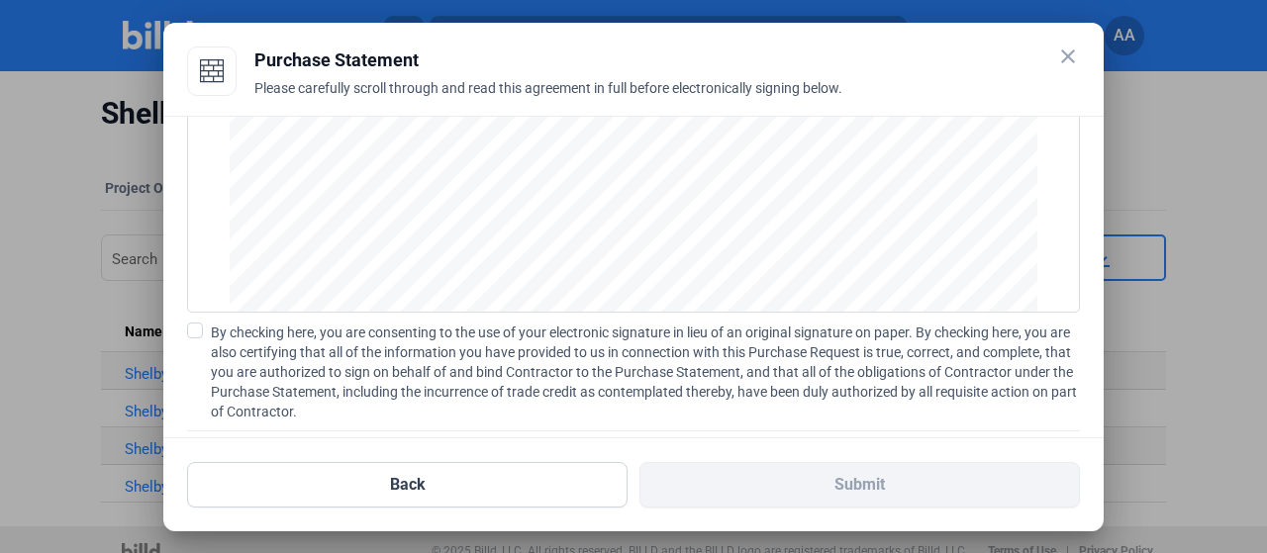
scroll to position [299, 0]
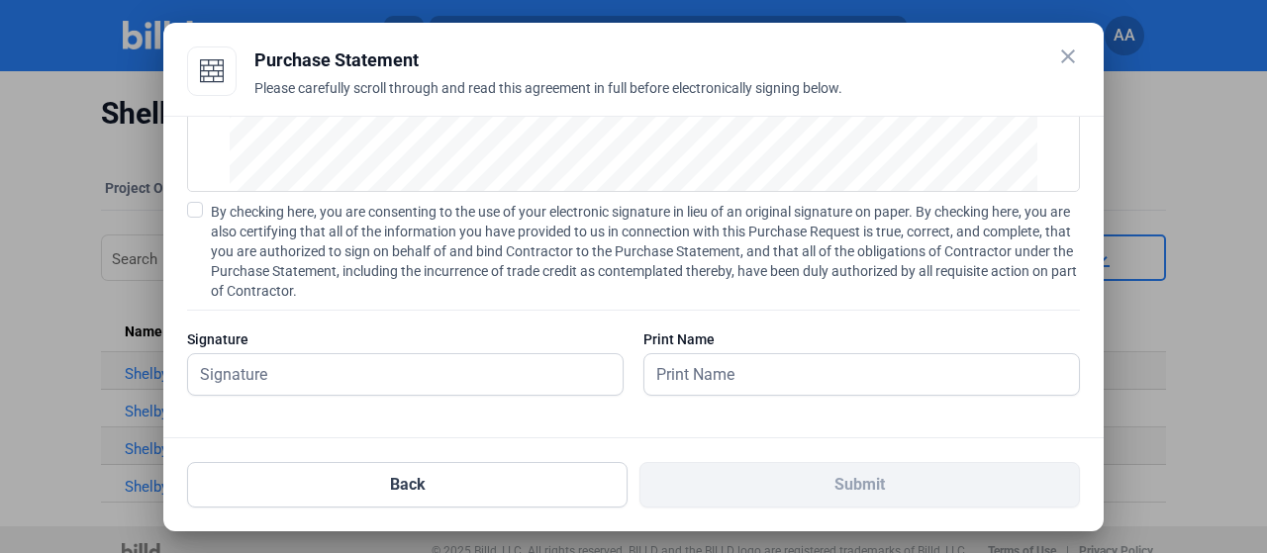
click at [198, 214] on span at bounding box center [195, 210] width 16 height 16
click at [0, 0] on input "By checking here, you are consenting to the use of your electronic signature in…" at bounding box center [0, 0] width 0 height 0
click at [404, 370] on input "text" at bounding box center [394, 374] width 413 height 41
type input "[PERSON_NAME]"
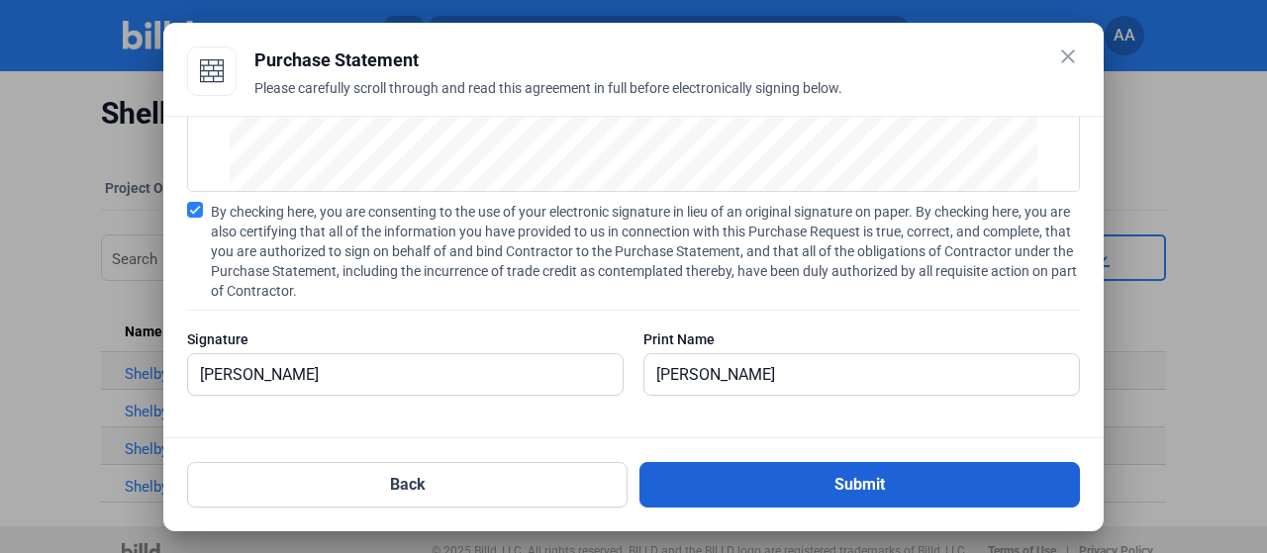
click at [774, 481] on button "Submit" at bounding box center [859, 485] width 440 height 46
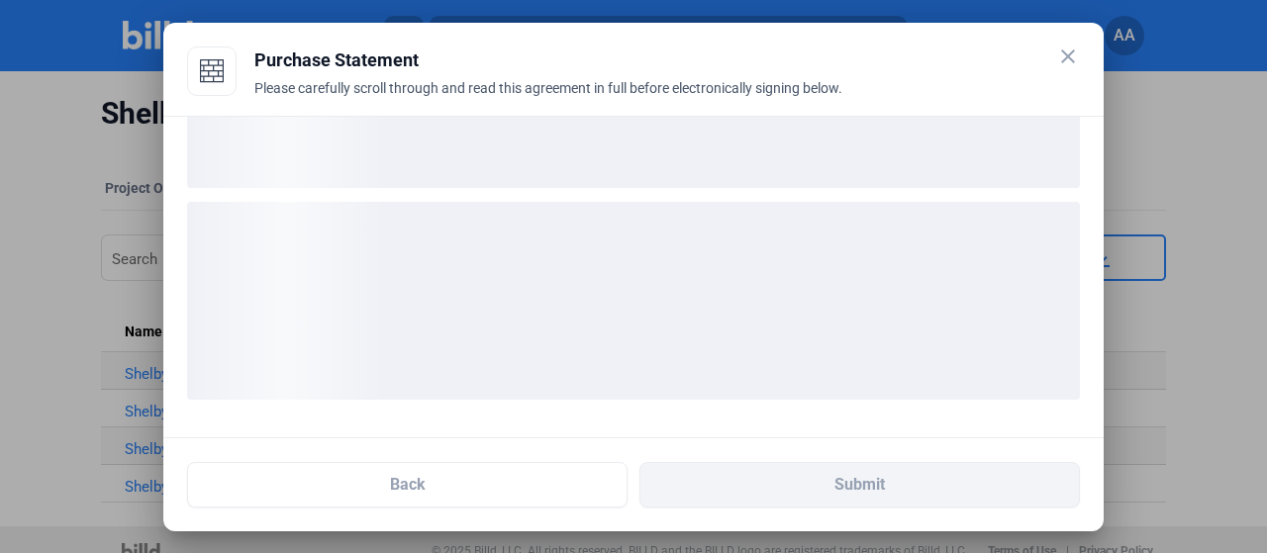
scroll to position [147, 0]
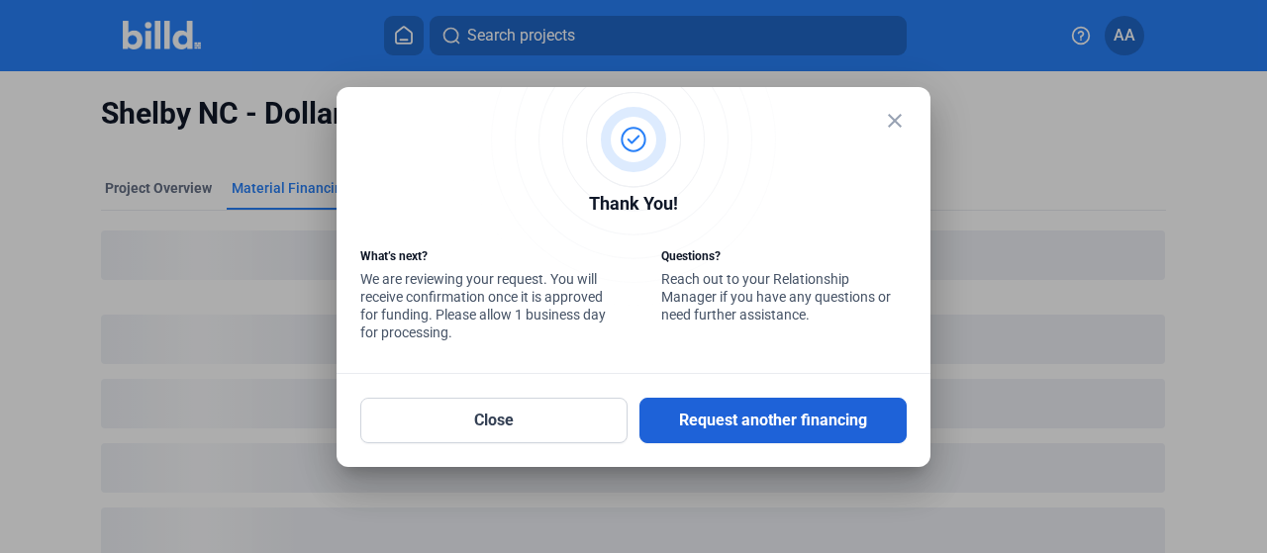
click at [712, 414] on button "Request another financing" at bounding box center [772, 421] width 267 height 46
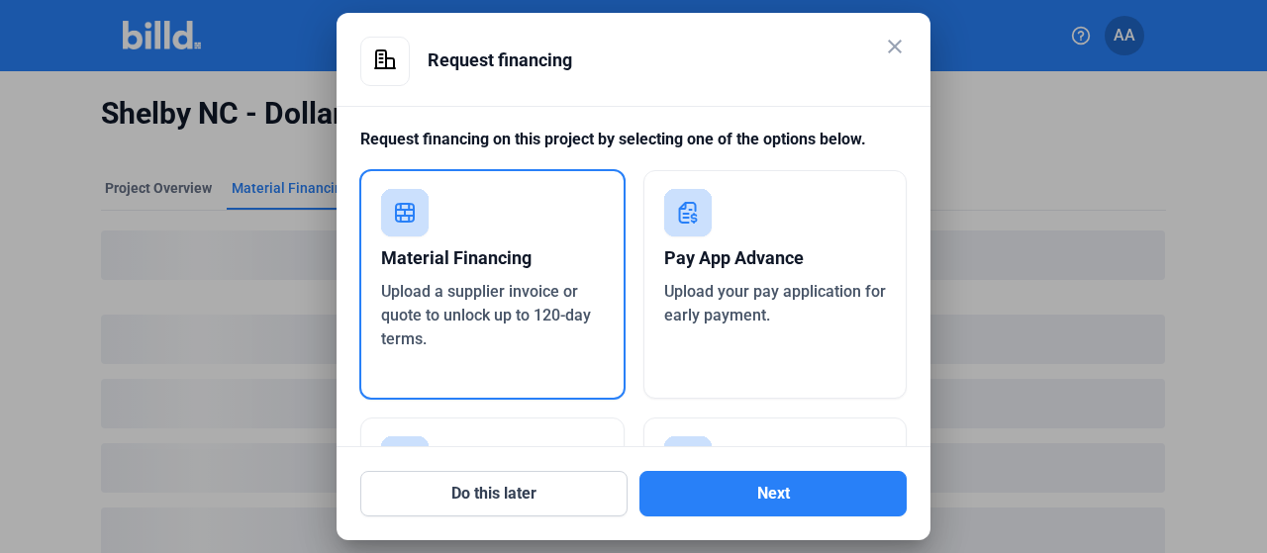
click at [547, 259] on div "Material Financing" at bounding box center [492, 258] width 223 height 44
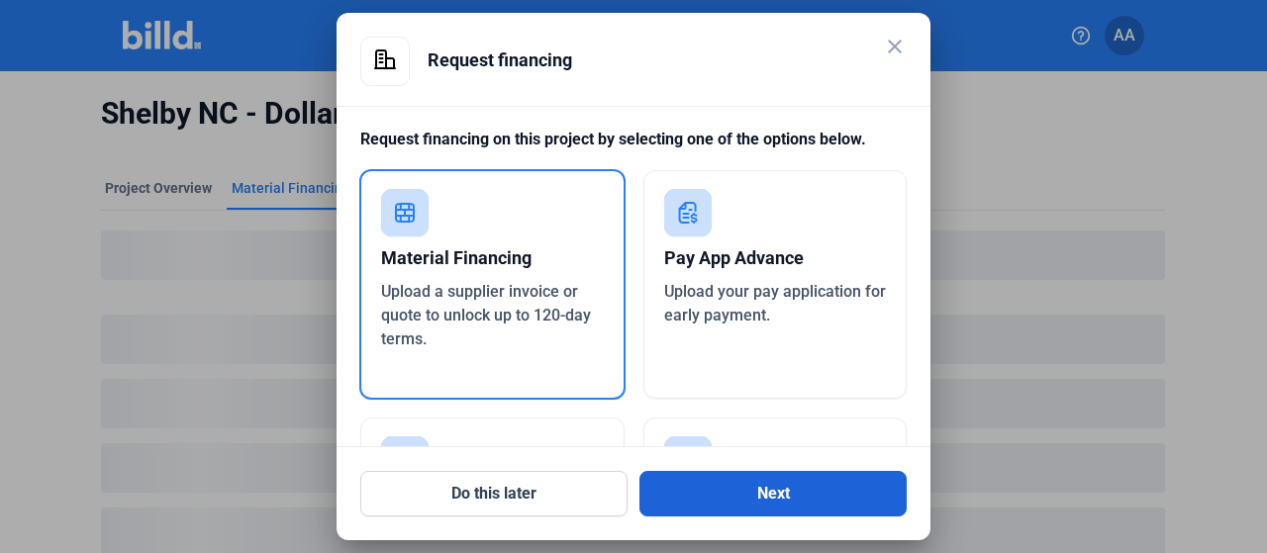
click at [837, 497] on button "Next" at bounding box center [772, 494] width 267 height 46
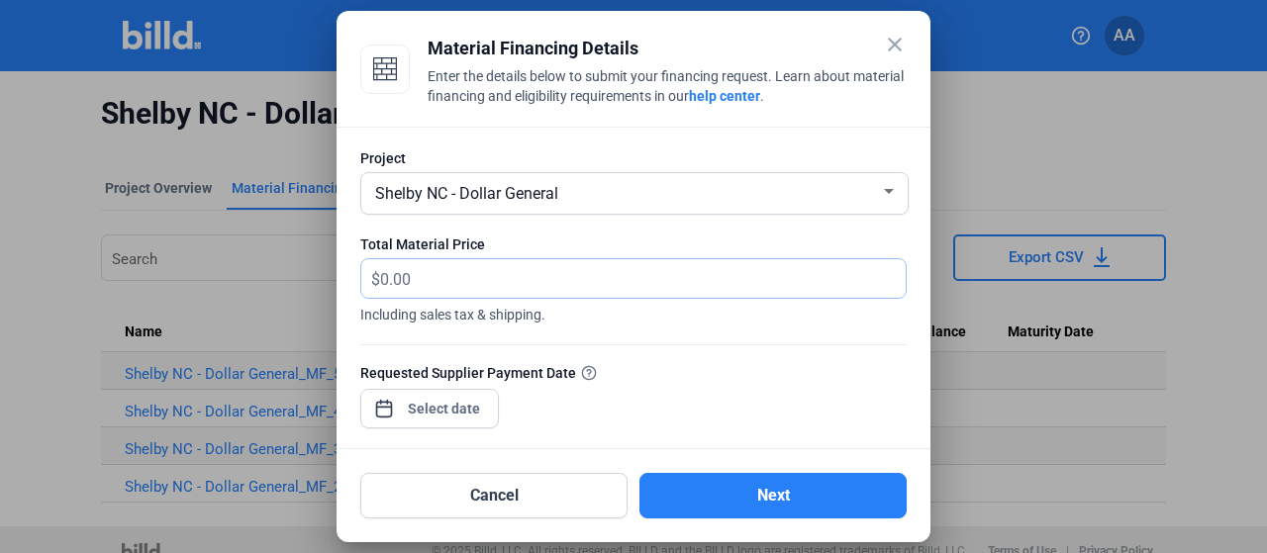
click at [538, 290] on input "text" at bounding box center [642, 278] width 525 height 39
click at [620, 278] on input "text" at bounding box center [642, 278] width 525 height 39
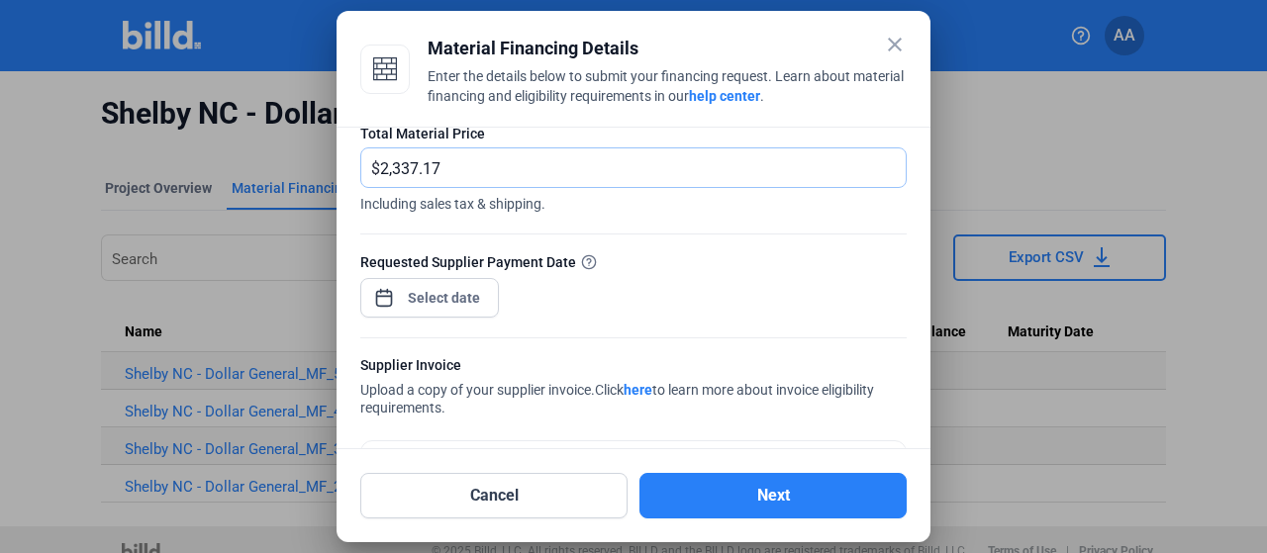
scroll to position [198, 0]
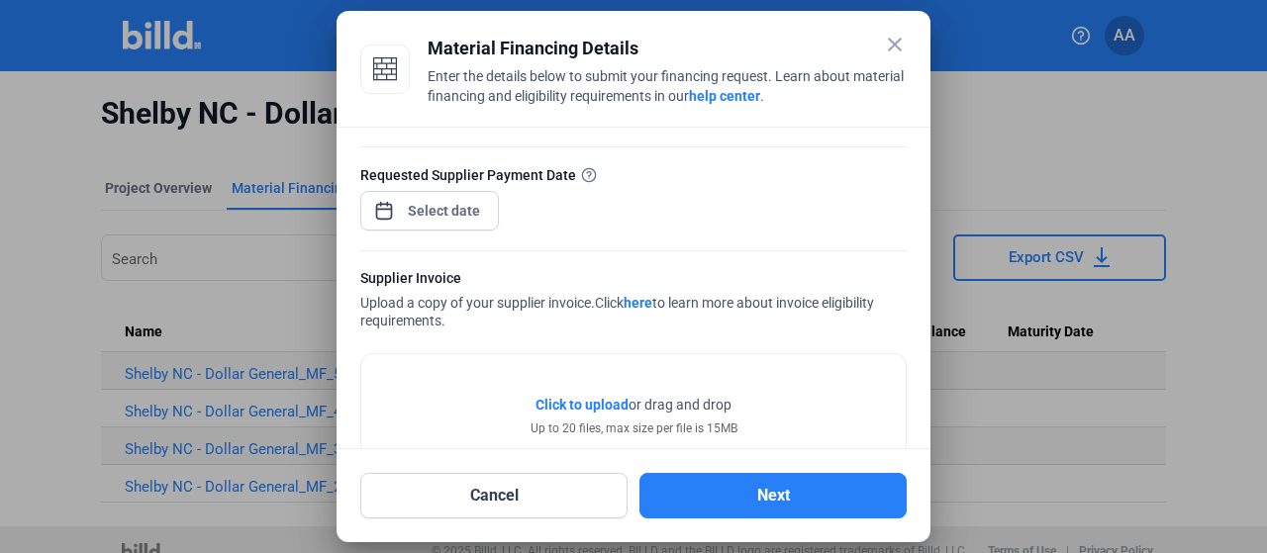
type input "2,337.17"
click at [446, 214] on div "close Material Financing Details Enter the details below to submit your financi…" at bounding box center [633, 276] width 1267 height 553
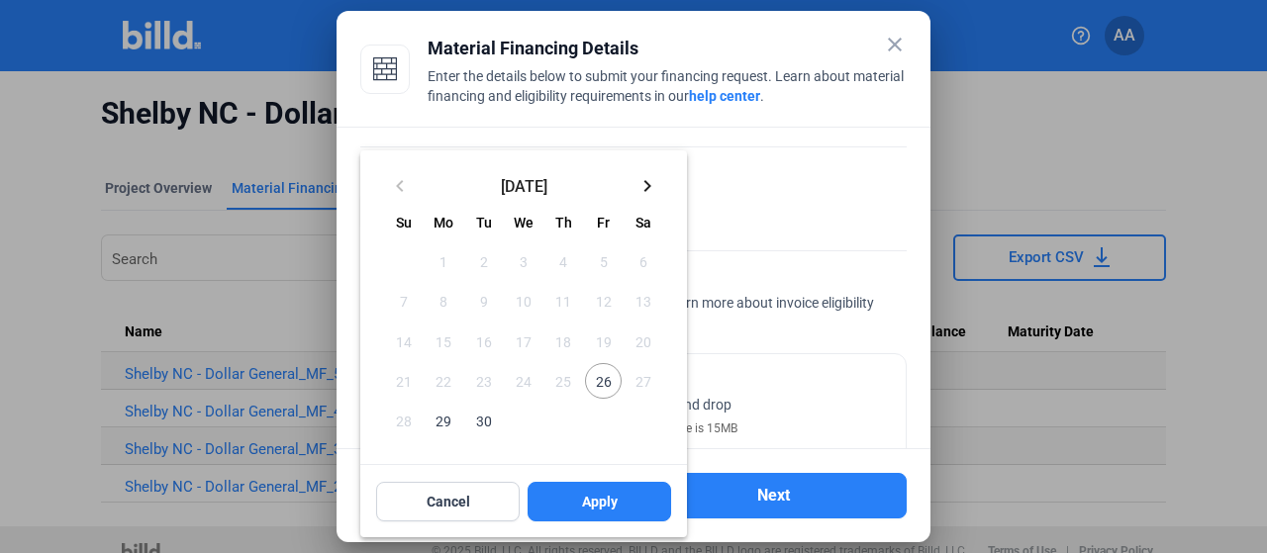
click at [490, 426] on span "30" at bounding box center [484, 421] width 36 height 36
drag, startPoint x: 471, startPoint y: 424, endPoint x: 517, endPoint y: 430, distance: 45.9
click at [472, 424] on span "30" at bounding box center [484, 421] width 36 height 36
click at [582, 509] on span "Apply" at bounding box center [600, 502] width 36 height 20
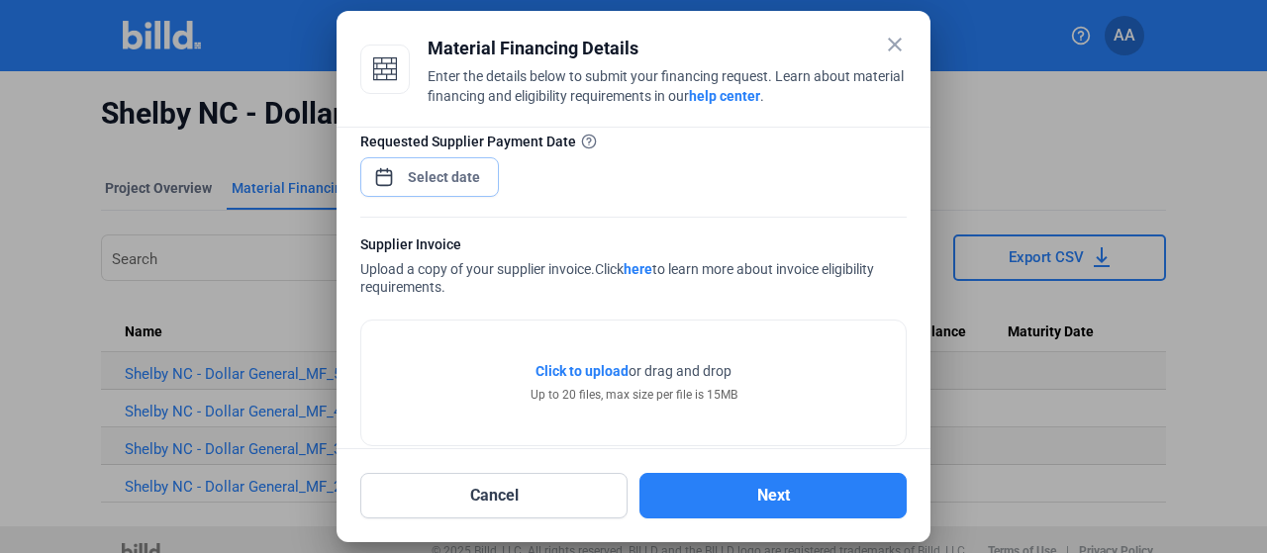
scroll to position [259, 0]
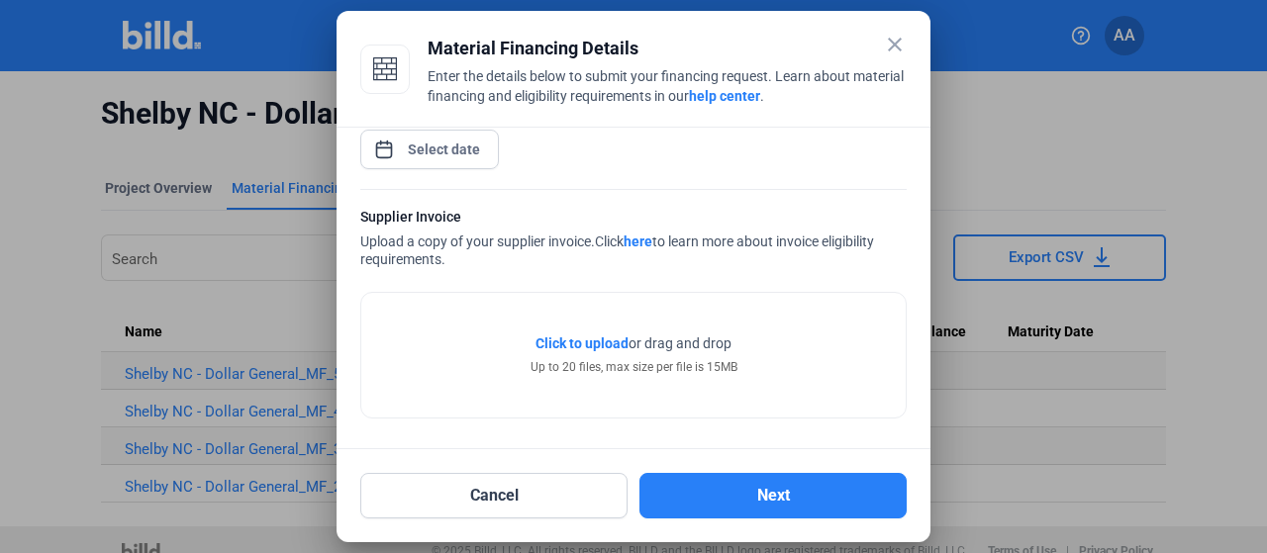
click at [593, 339] on span "Click to upload" at bounding box center [581, 343] width 93 height 16
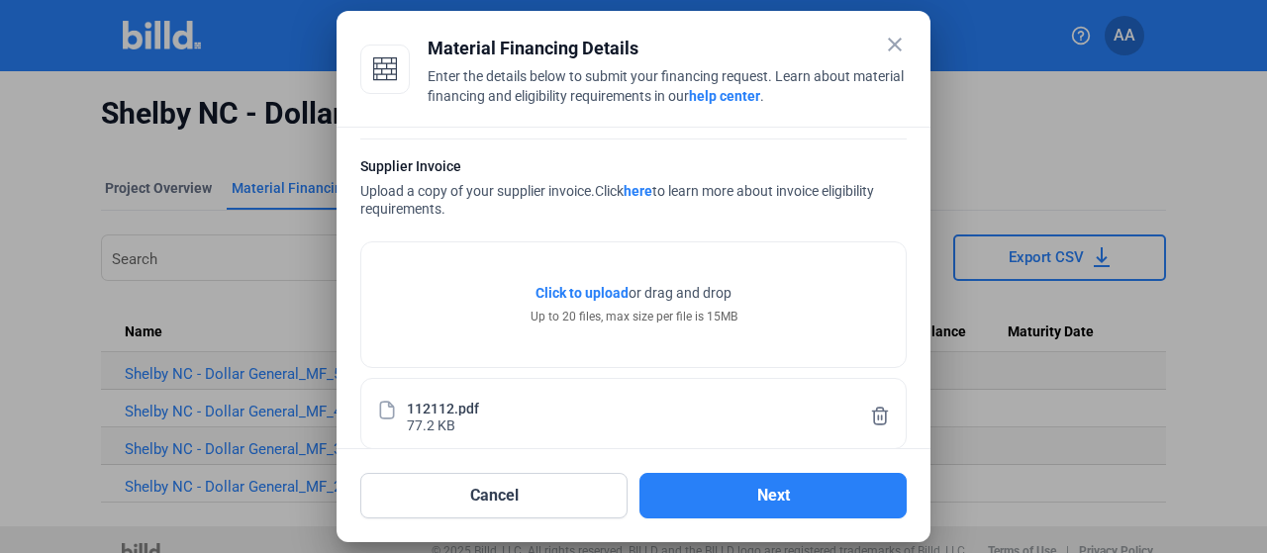
scroll to position [332, 0]
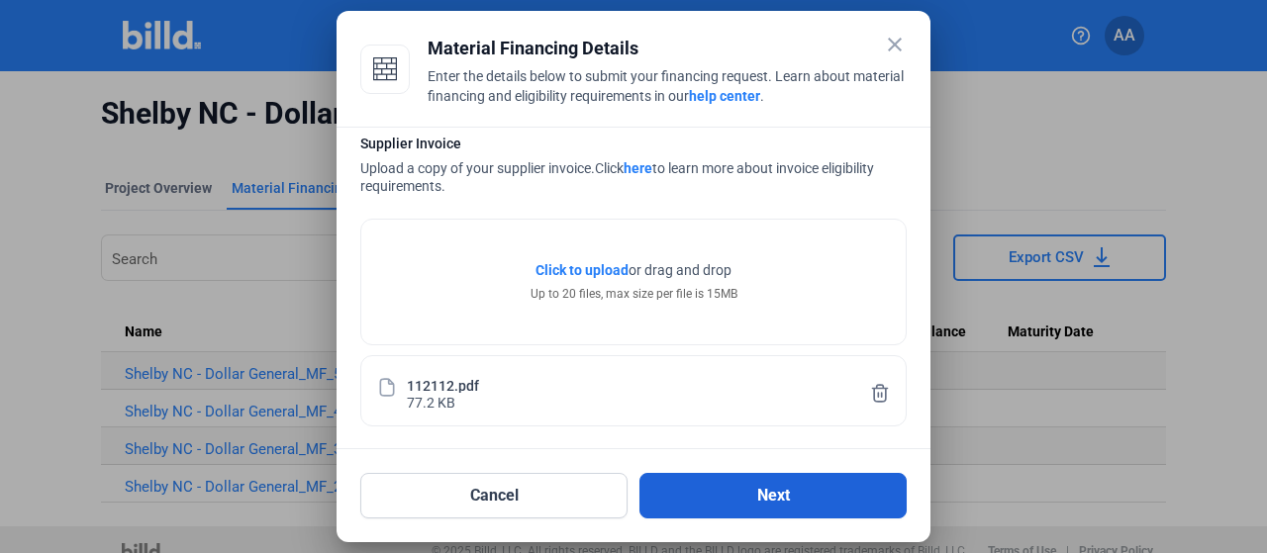
click at [719, 492] on button "Next" at bounding box center [772, 496] width 267 height 46
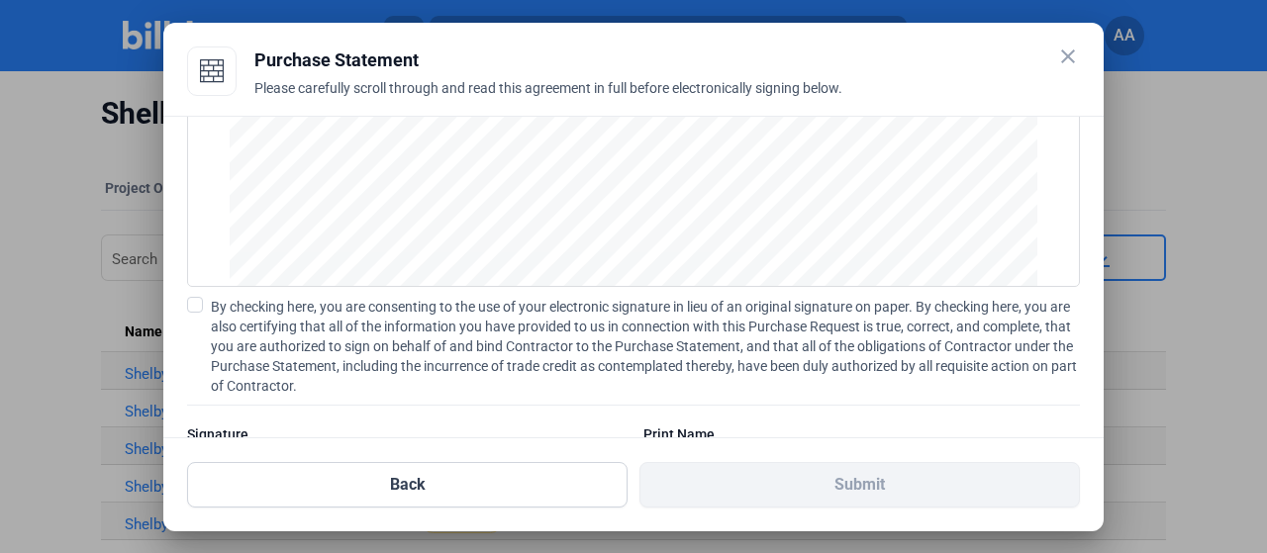
scroll to position [299, 0]
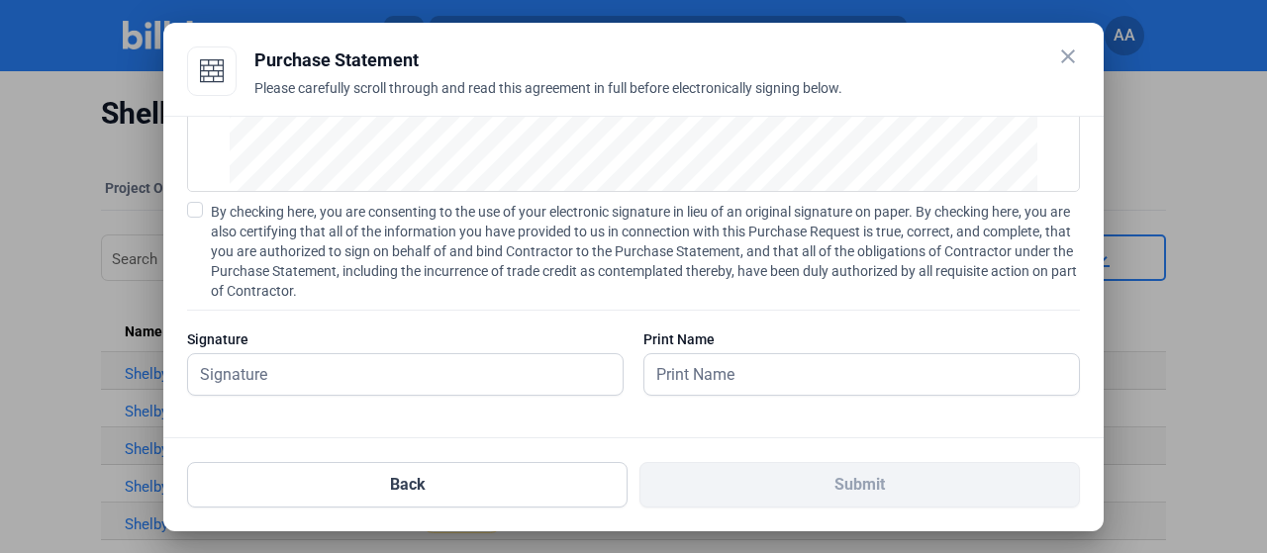
click at [200, 210] on span at bounding box center [195, 210] width 16 height 16
click at [0, 0] on input "By checking here, you are consenting to the use of your electronic signature in…" at bounding box center [0, 0] width 0 height 0
click at [295, 370] on input "text" at bounding box center [405, 374] width 434 height 41
type input "[PERSON_NAME]"
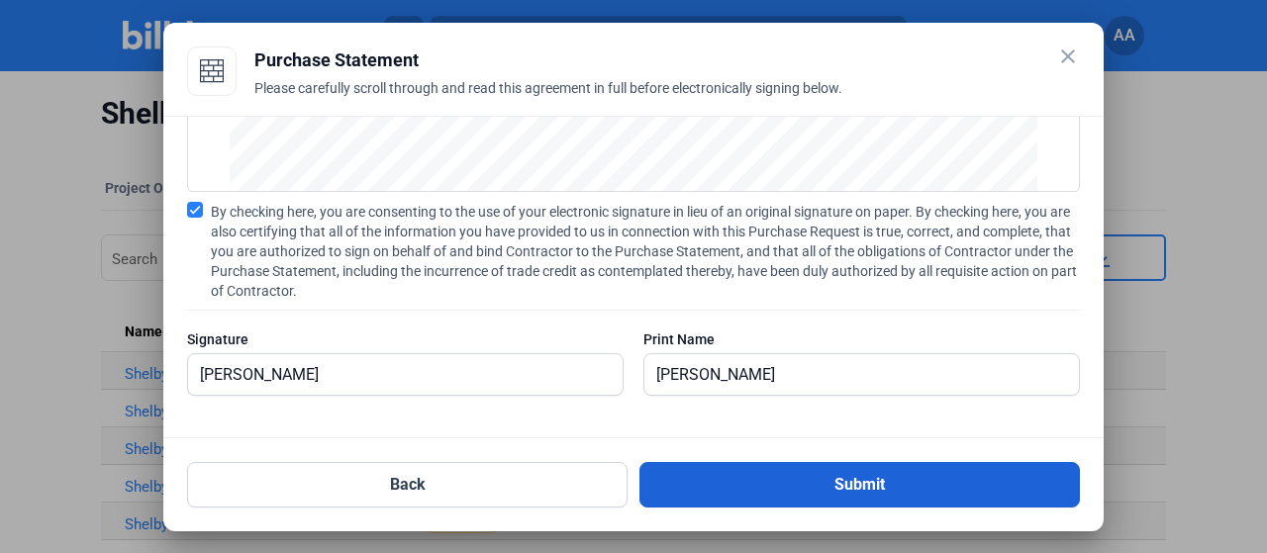
click at [738, 500] on button "Submit" at bounding box center [859, 485] width 440 height 46
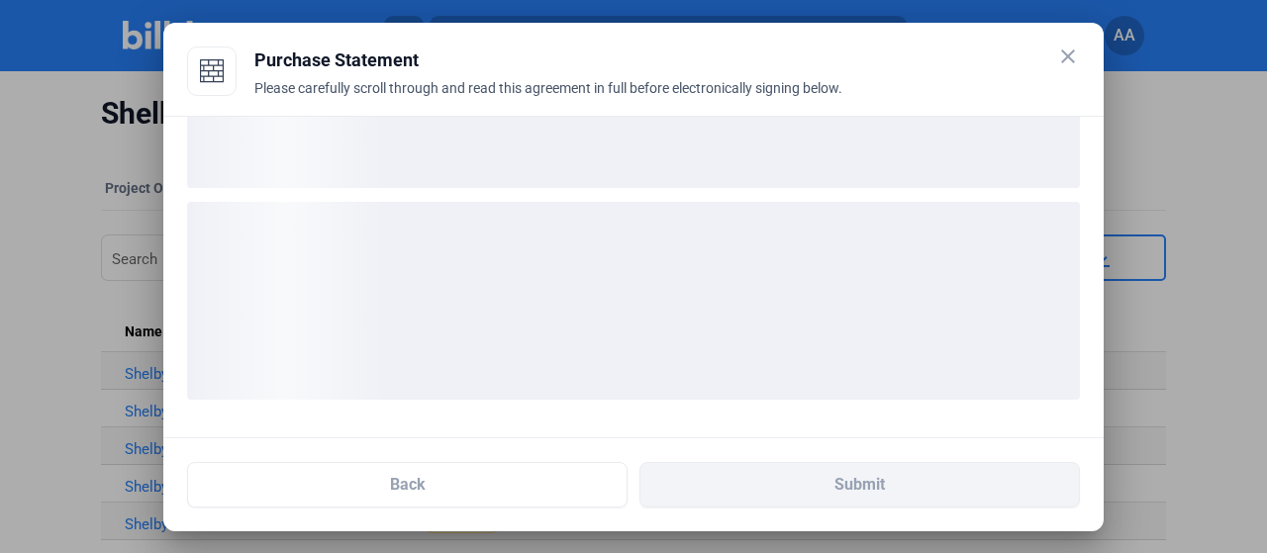
scroll to position [147, 0]
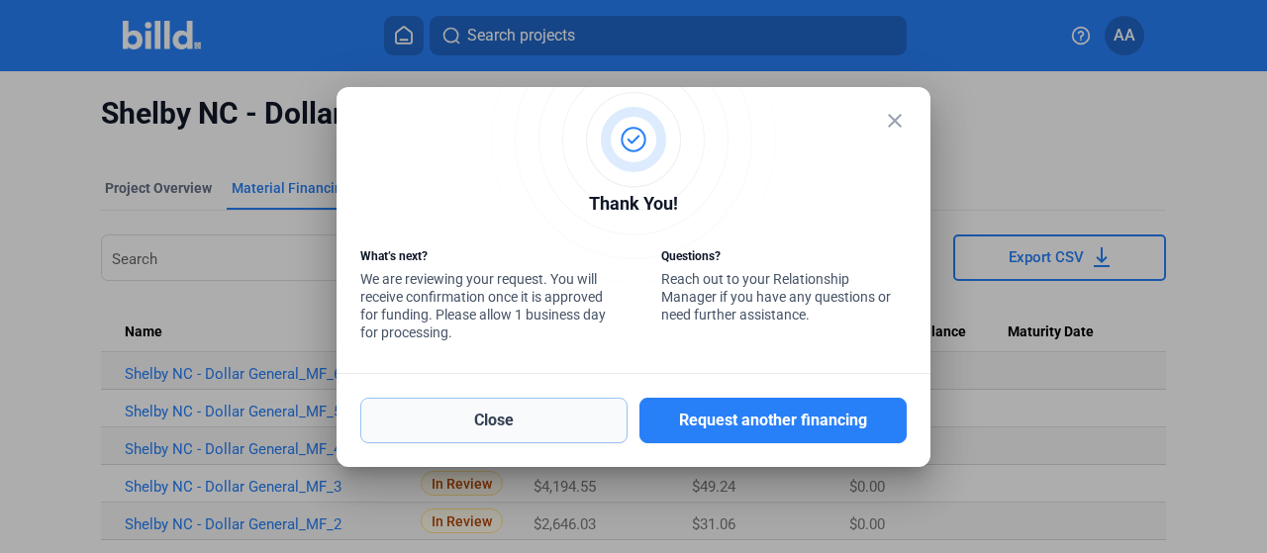
click at [556, 415] on button "Close" at bounding box center [493, 421] width 267 height 46
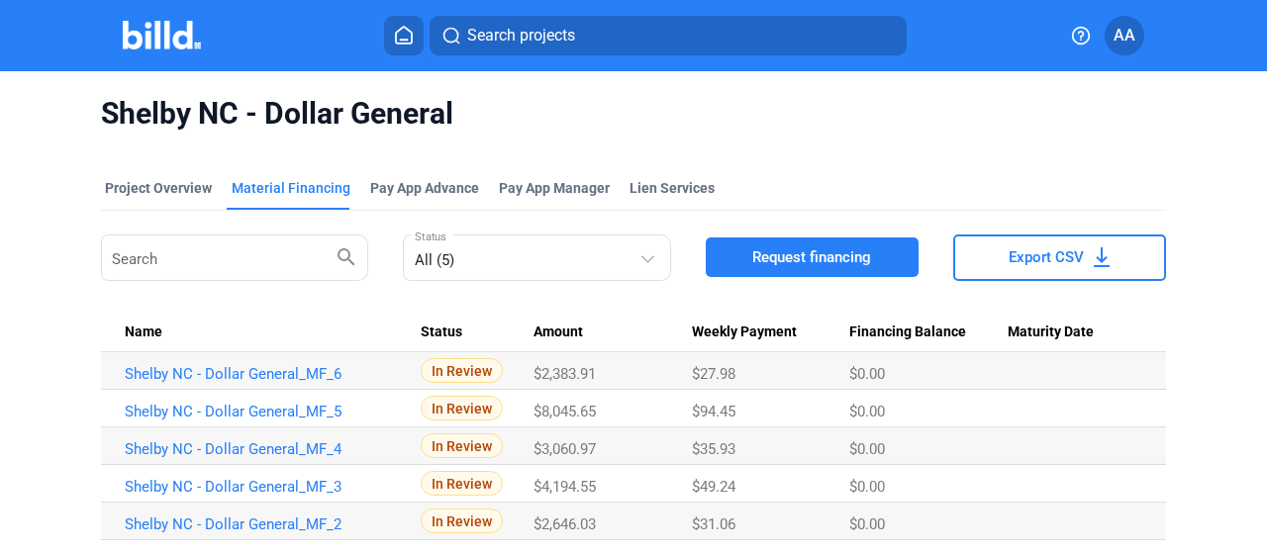
scroll to position [59, 0]
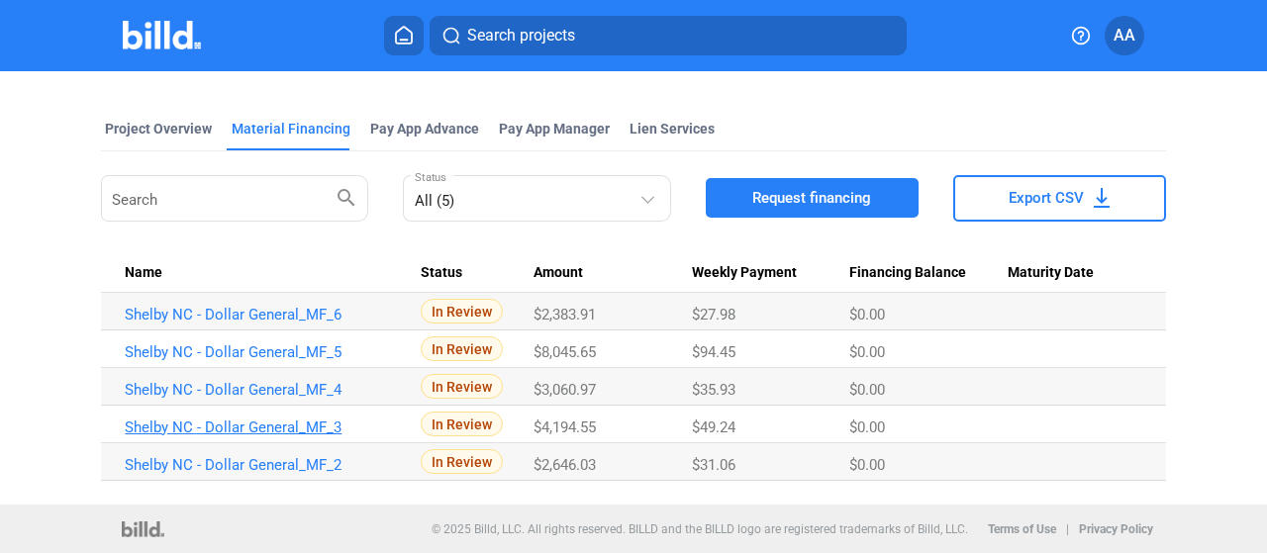
click at [279, 432] on link "Shelby NC - Dollar General_MF_3" at bounding box center [265, 428] width 280 height 18
click at [152, 122] on div "Project Overview" at bounding box center [158, 129] width 107 height 20
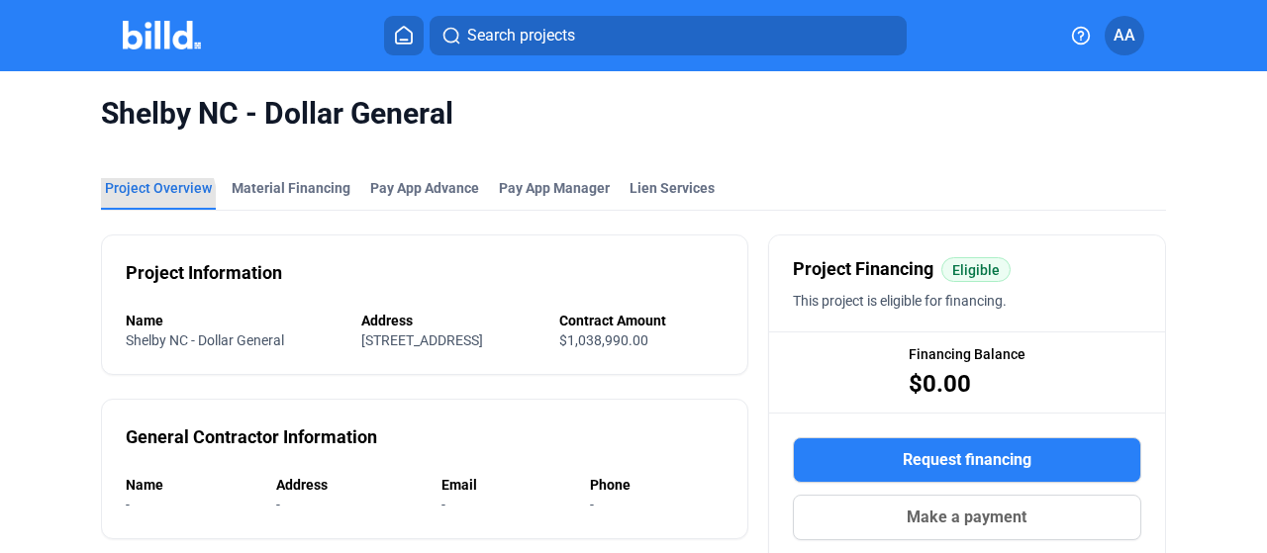
click at [155, 197] on div "Project Overview" at bounding box center [158, 188] width 107 height 20
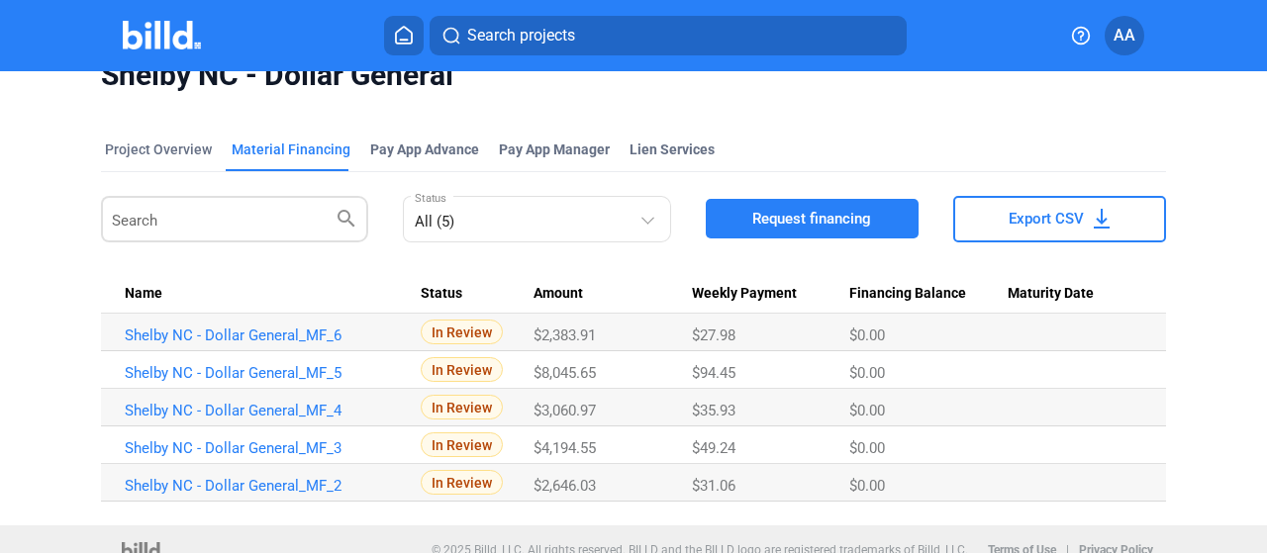
scroll to position [59, 0]
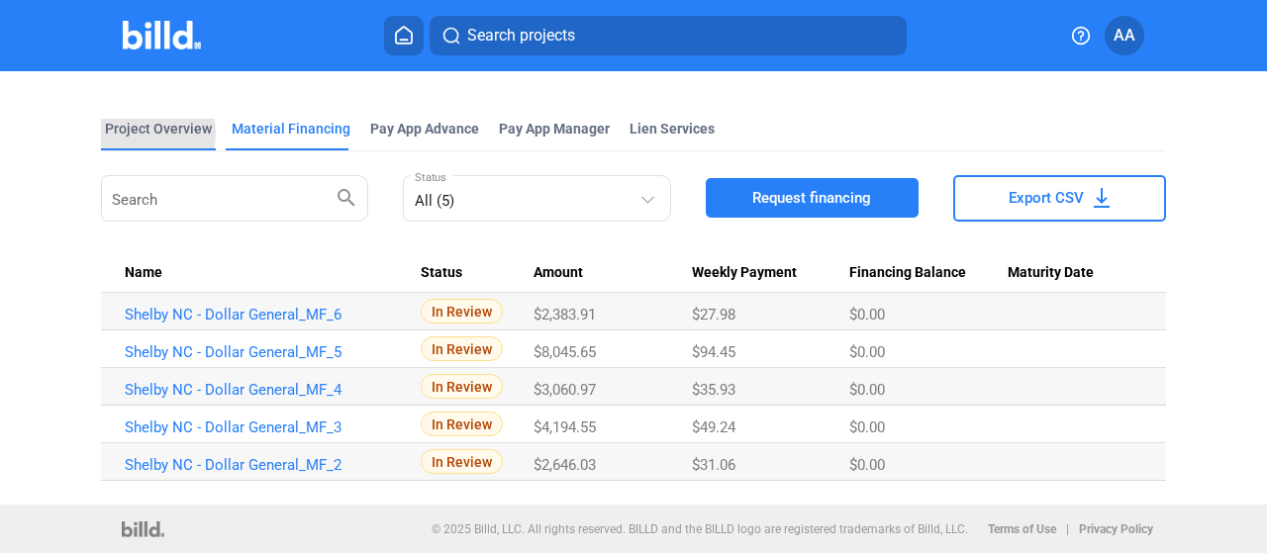
click at [142, 134] on div "Project Overview" at bounding box center [158, 129] width 107 height 20
